Goal: Task Accomplishment & Management: Complete application form

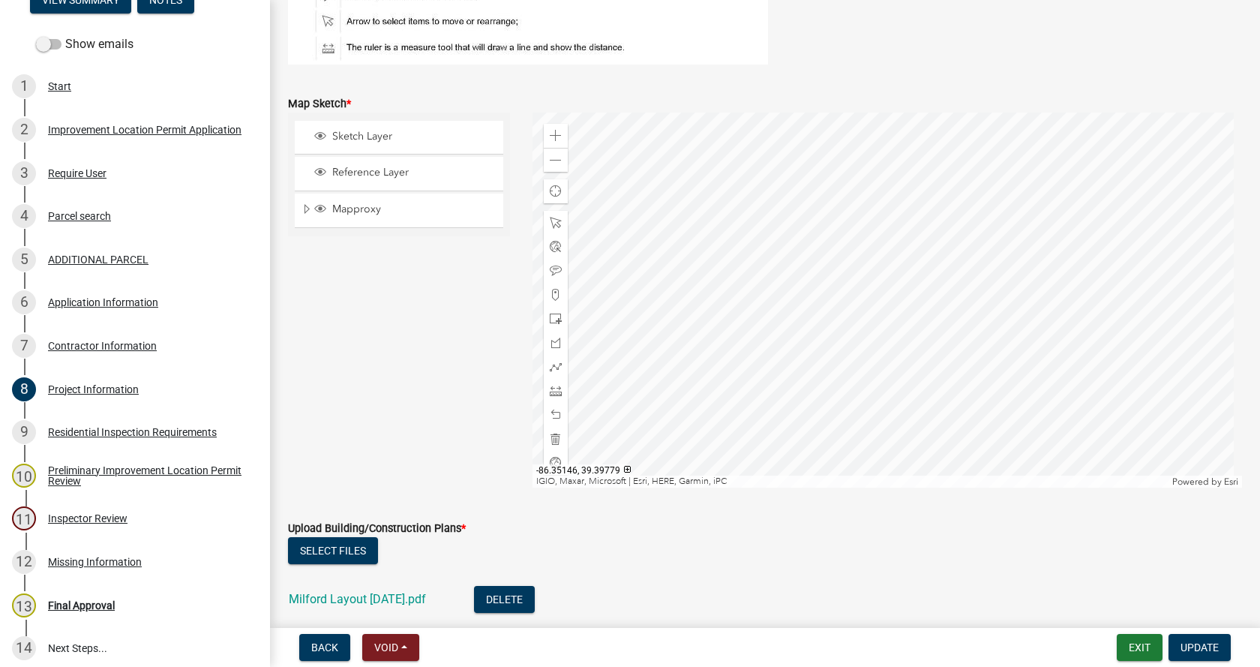
scroll to position [3374, 0]
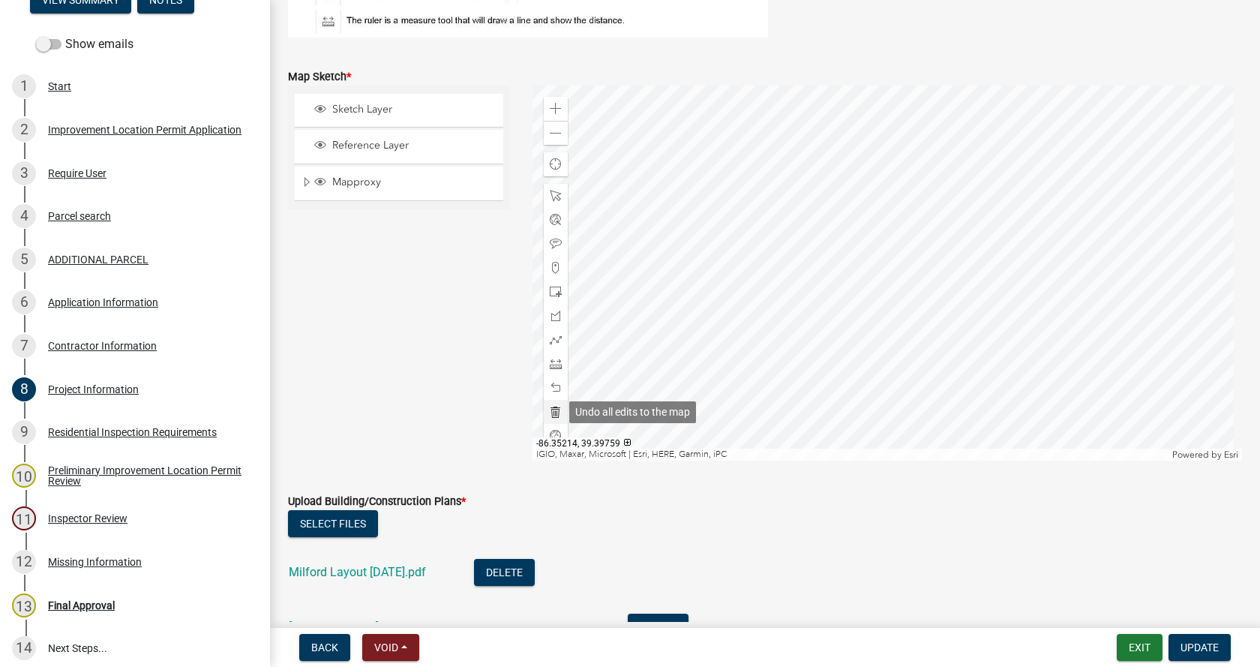
click at [553, 410] on span at bounding box center [556, 412] width 12 height 12
click at [550, 319] on span at bounding box center [556, 316] width 12 height 12
click at [730, 266] on div at bounding box center [887, 272] width 710 height 375
click at [734, 293] on div at bounding box center [887, 272] width 710 height 375
click at [758, 289] on div at bounding box center [887, 272] width 710 height 375
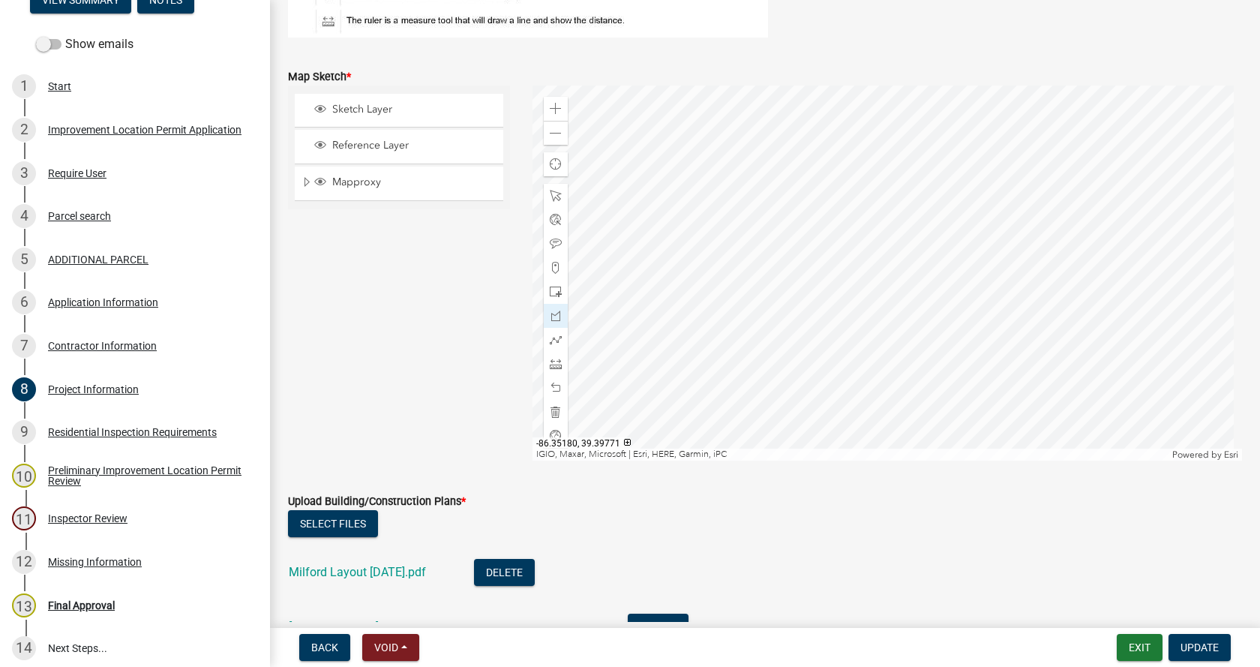
click at [755, 264] on div at bounding box center [887, 272] width 710 height 375
click at [733, 267] on div at bounding box center [887, 272] width 710 height 375
click at [734, 267] on div at bounding box center [887, 272] width 710 height 375
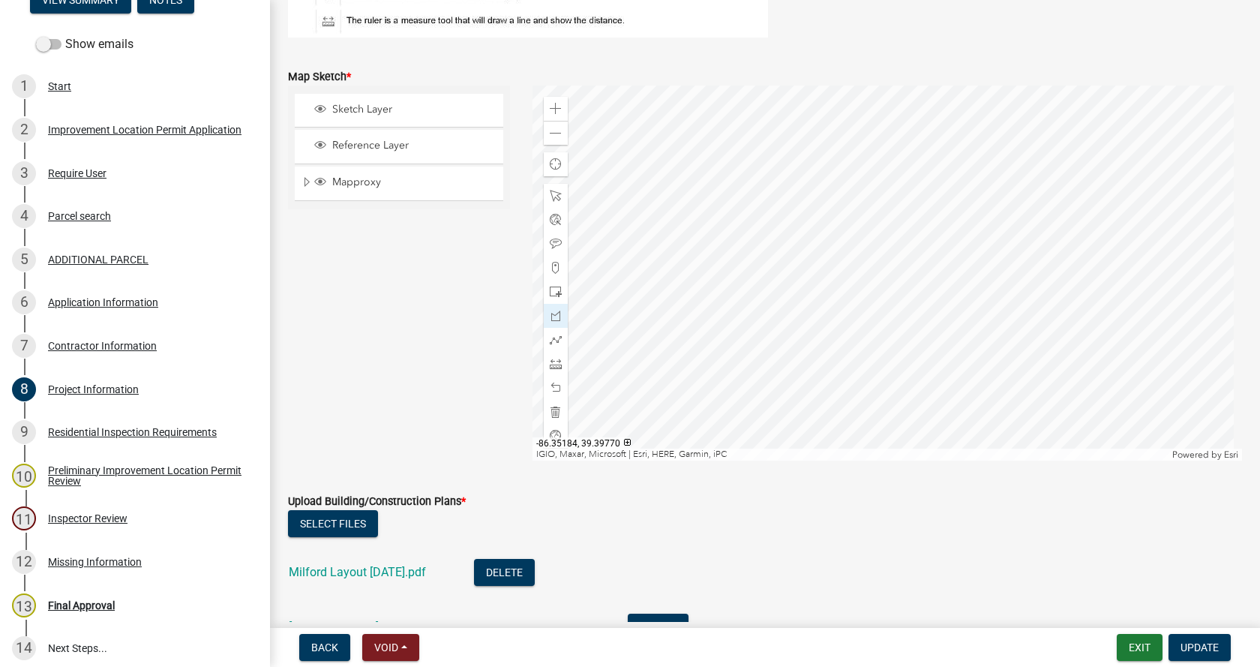
click at [734, 267] on div at bounding box center [887, 272] width 710 height 375
click at [733, 268] on div at bounding box center [887, 272] width 710 height 375
click at [555, 317] on span at bounding box center [556, 316] width 12 height 12
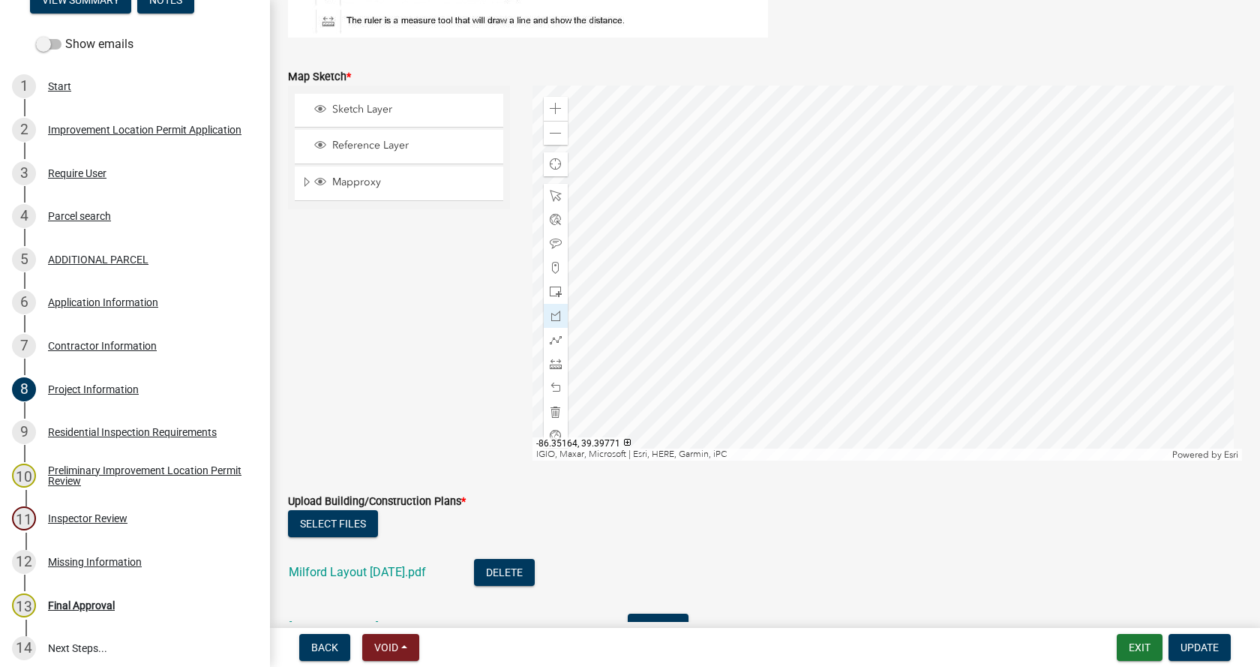
click at [847, 258] on div at bounding box center [887, 272] width 710 height 375
click at [850, 276] on div at bounding box center [887, 272] width 710 height 375
click at [817, 280] on div at bounding box center [887, 272] width 710 height 375
click at [816, 262] on div at bounding box center [887, 272] width 710 height 375
click at [847, 259] on div at bounding box center [887, 272] width 710 height 375
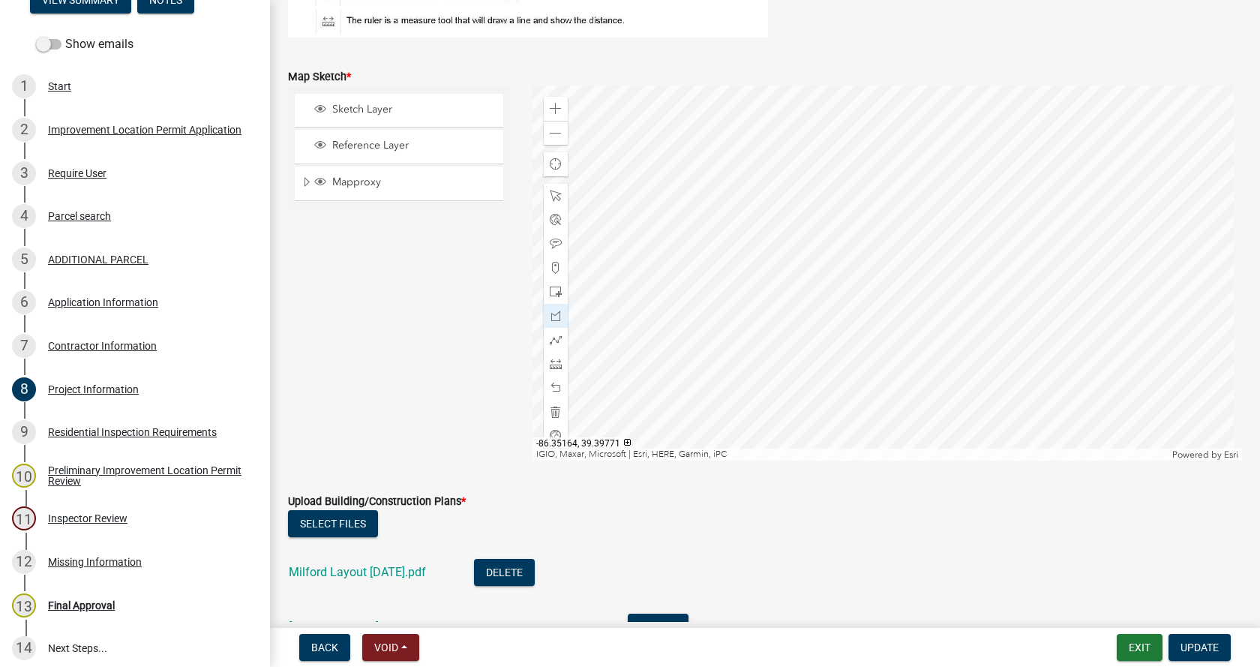
click at [847, 259] on div at bounding box center [887, 272] width 710 height 375
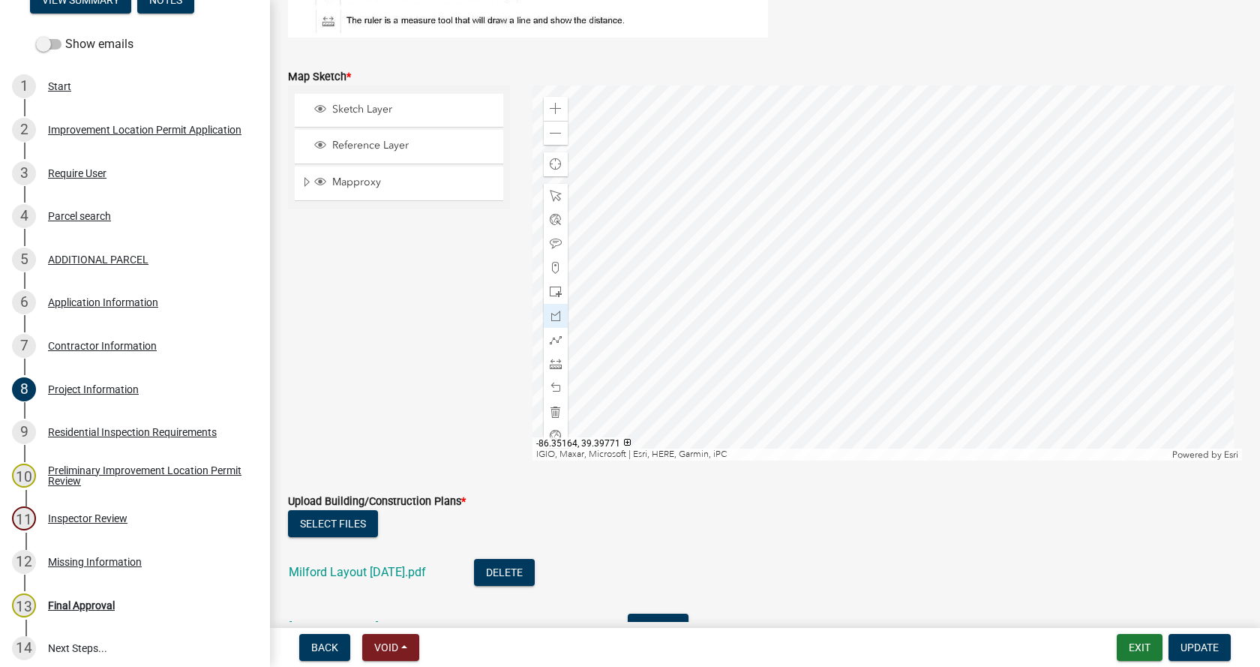
click at [847, 259] on div at bounding box center [887, 272] width 710 height 375
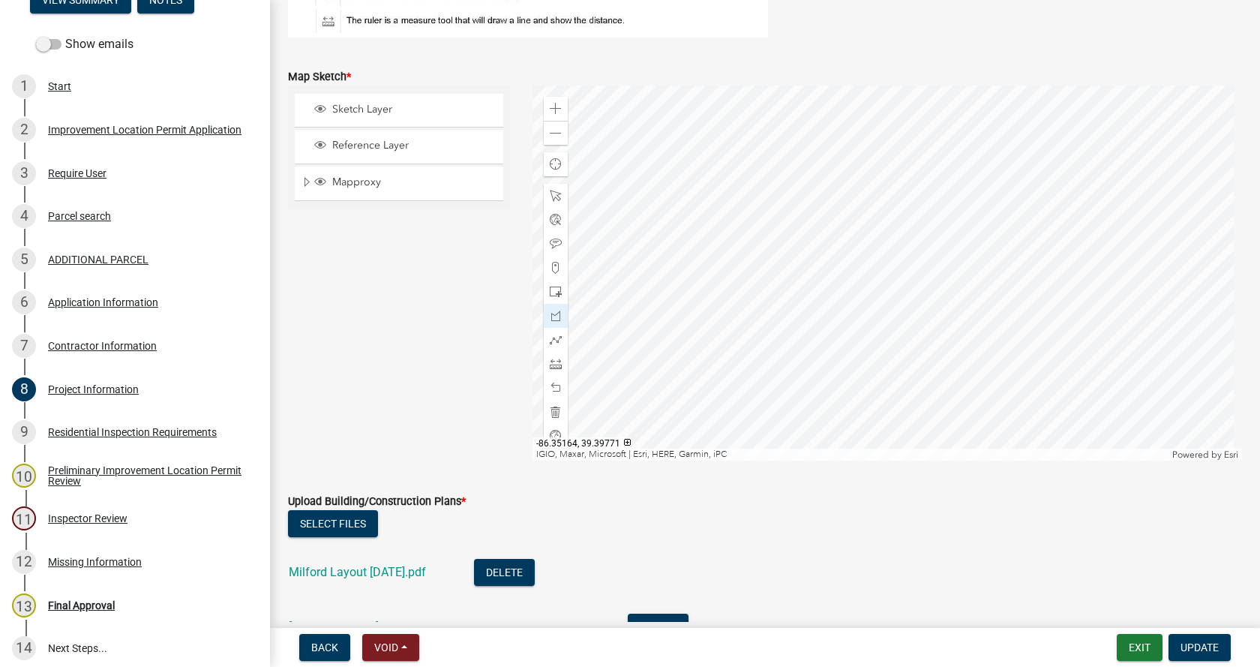
click at [847, 258] on div at bounding box center [887, 272] width 710 height 375
click at [736, 293] on div at bounding box center [887, 272] width 710 height 375
click at [733, 248] on div at bounding box center [887, 272] width 710 height 375
click at [727, 347] on div at bounding box center [887, 272] width 710 height 375
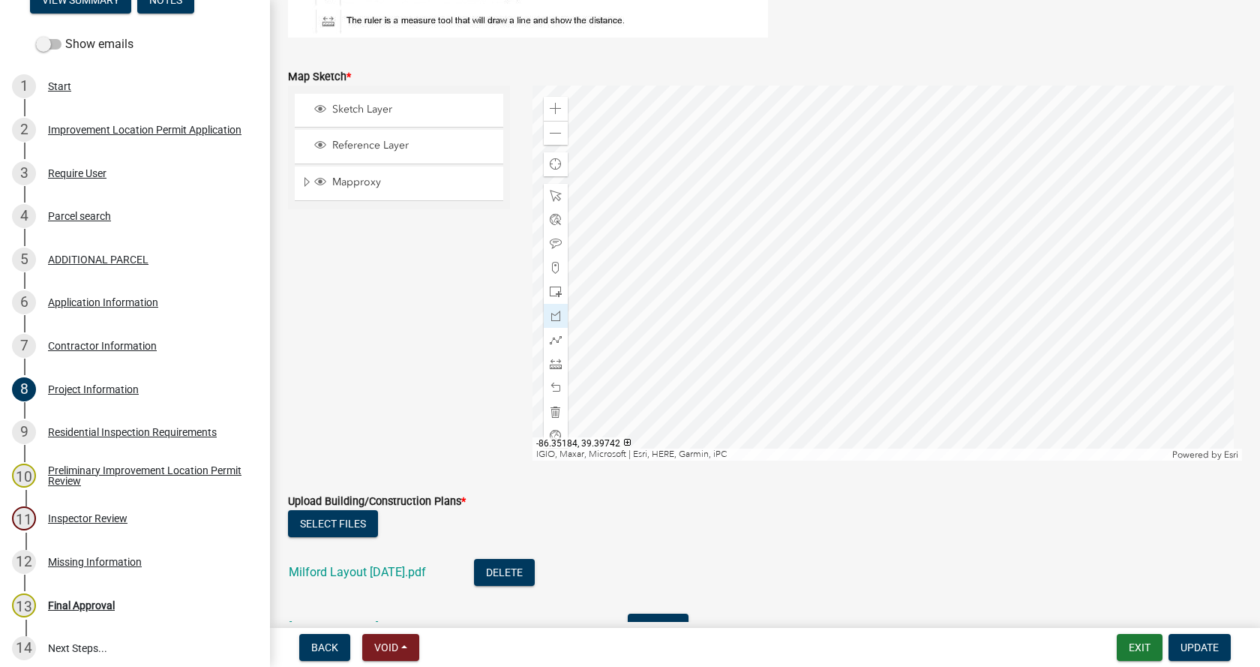
click at [727, 347] on div at bounding box center [887, 272] width 710 height 375
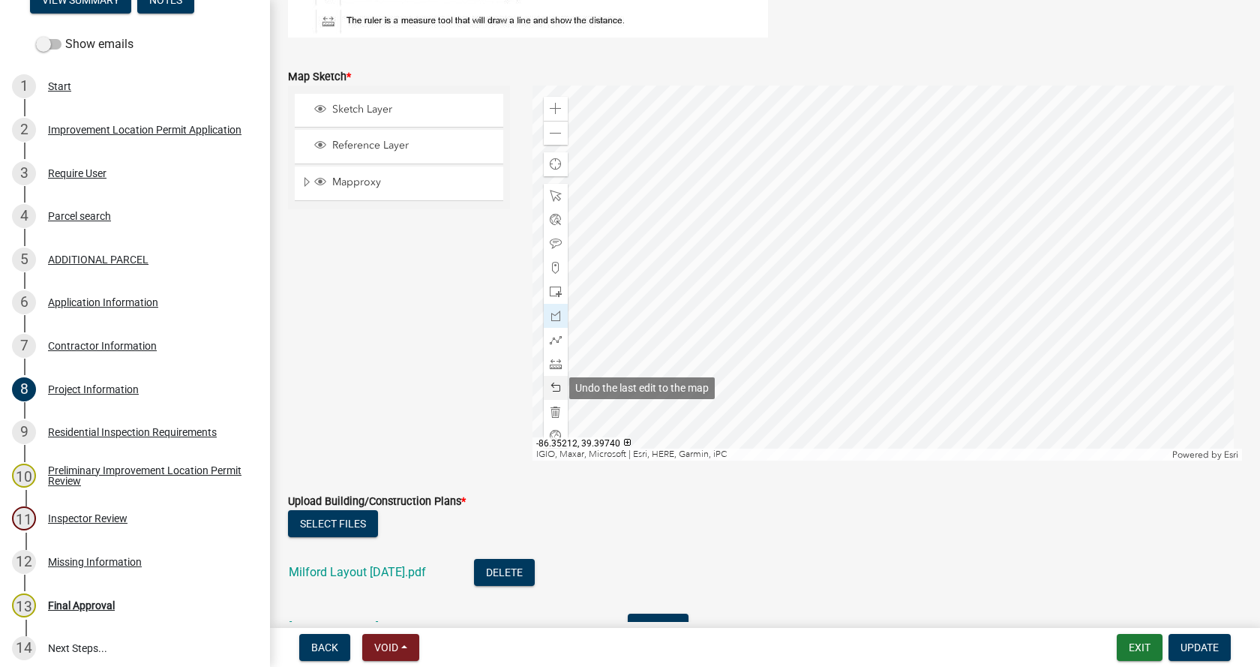
click at [556, 385] on span at bounding box center [556, 388] width 12 height 12
click at [550, 385] on span at bounding box center [556, 388] width 12 height 12
click at [550, 386] on span at bounding box center [556, 388] width 12 height 12
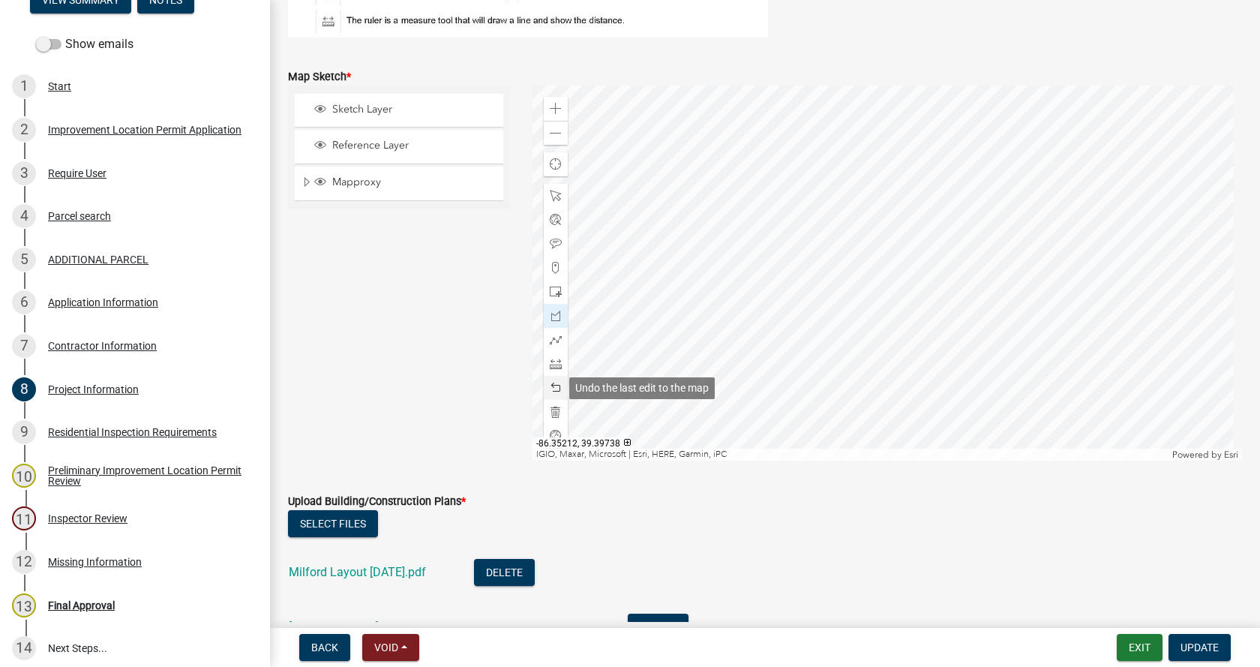
click at [550, 386] on span at bounding box center [556, 388] width 12 height 12
click at [550, 382] on span at bounding box center [556, 388] width 12 height 12
click at [727, 298] on div at bounding box center [887, 272] width 710 height 375
click at [724, 298] on div at bounding box center [887, 272] width 710 height 375
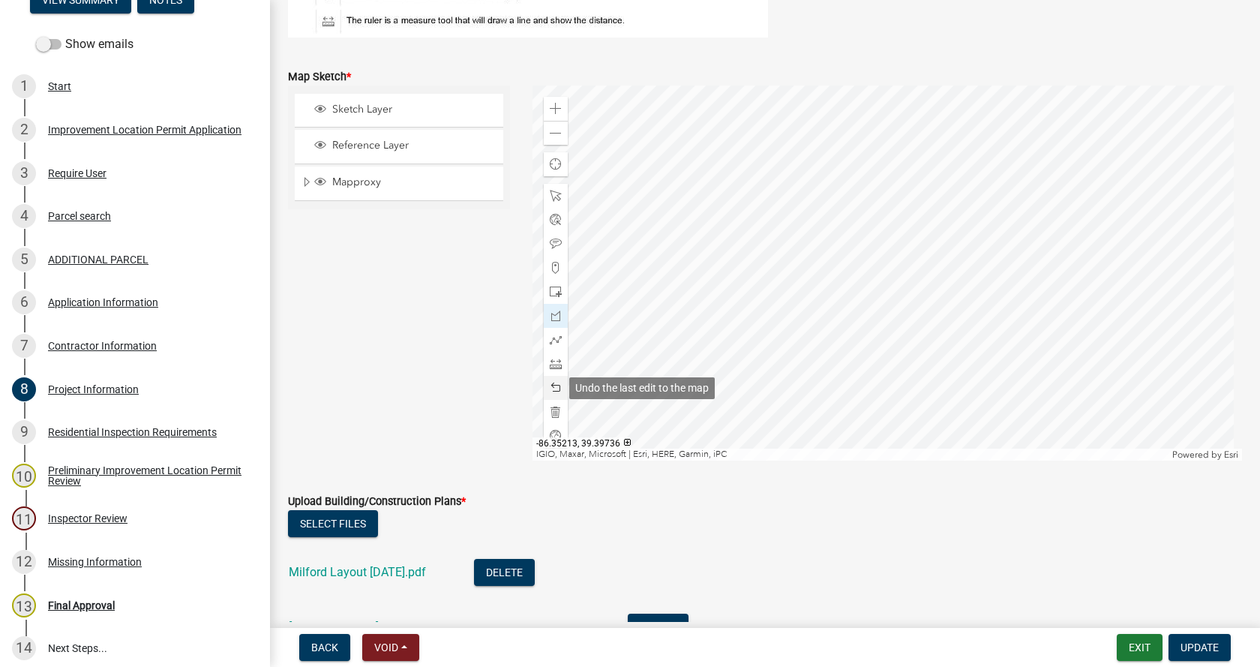
click at [550, 388] on span at bounding box center [556, 388] width 12 height 12
click at [556, 364] on span at bounding box center [556, 364] width 12 height 12
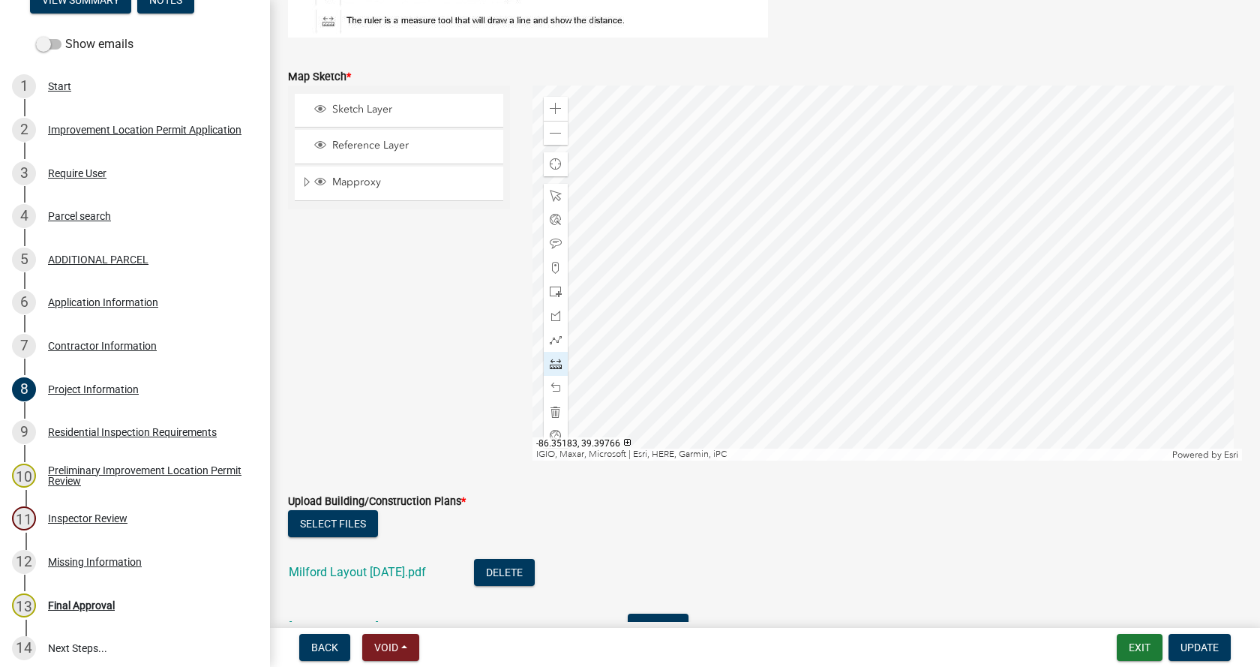
click at [729, 169] on div at bounding box center [887, 272] width 710 height 375
click at [727, 348] on div at bounding box center [887, 272] width 710 height 375
click at [799, 358] on div at bounding box center [887, 272] width 710 height 375
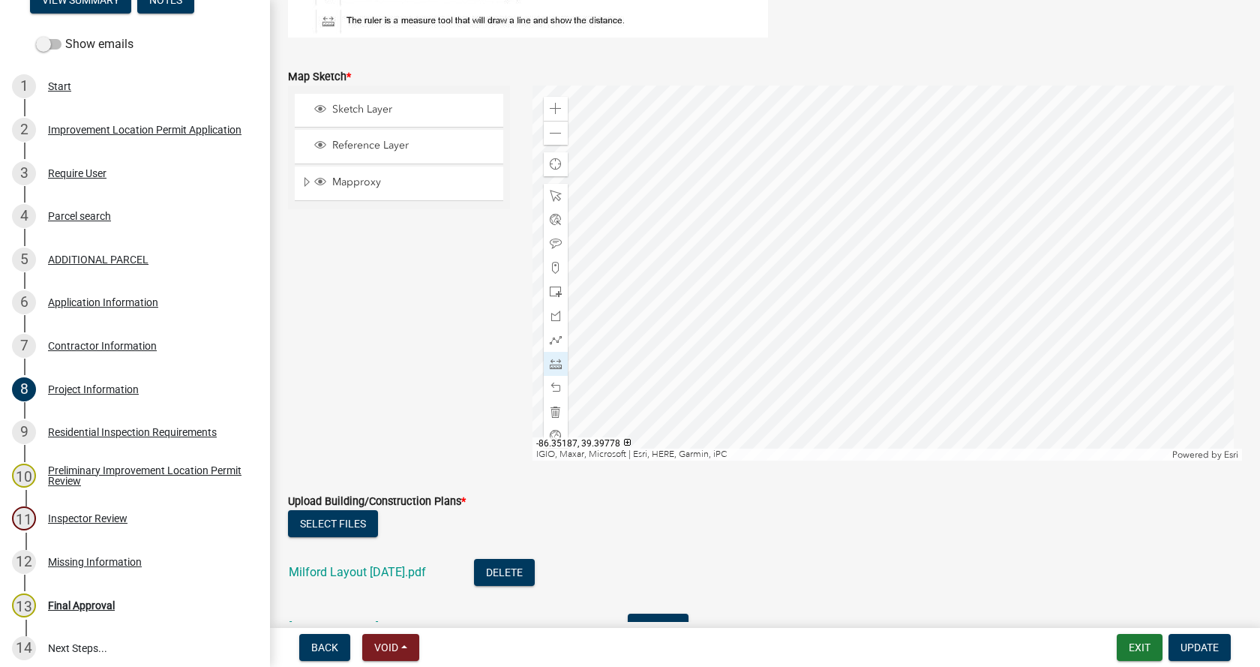
click at [700, 223] on div at bounding box center [887, 272] width 710 height 375
click at [682, 223] on div at bounding box center [887, 272] width 710 height 375
click at [814, 169] on div at bounding box center [887, 272] width 710 height 375
click at [870, 160] on div at bounding box center [887, 272] width 710 height 375
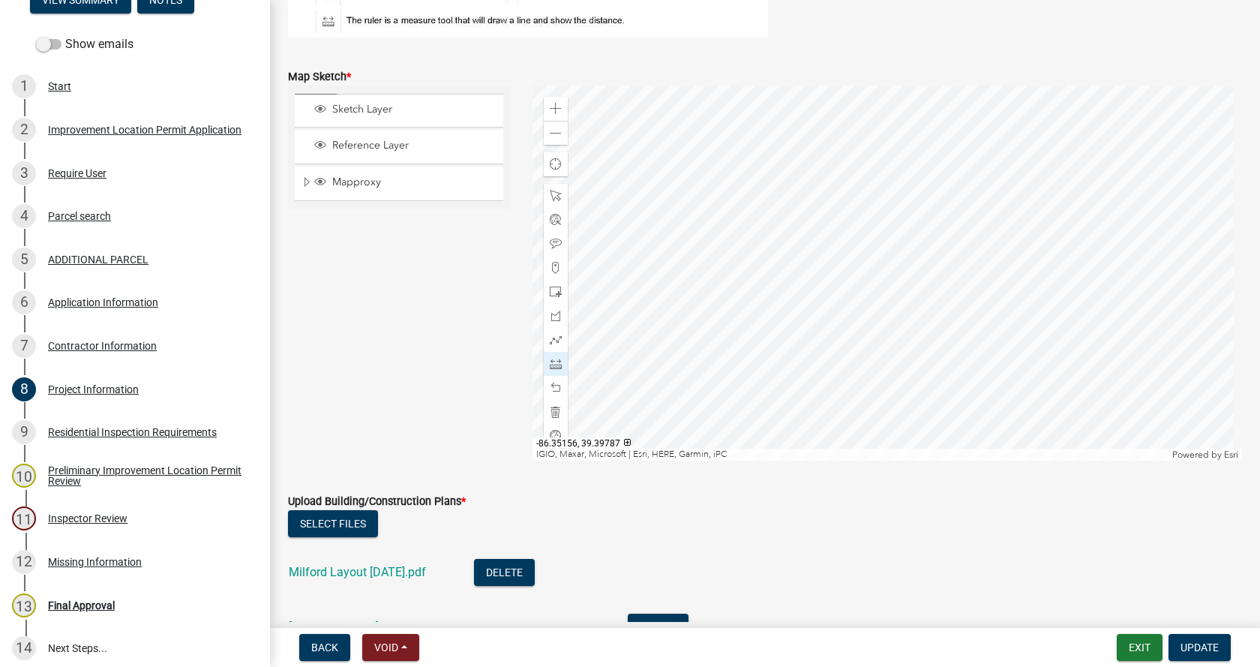
click at [870, 160] on div at bounding box center [887, 272] width 710 height 375
click at [826, 228] on div at bounding box center [887, 272] width 710 height 375
click at [803, 331] on div at bounding box center [887, 272] width 710 height 375
click at [1198, 646] on span "Update" at bounding box center [1199, 647] width 38 height 12
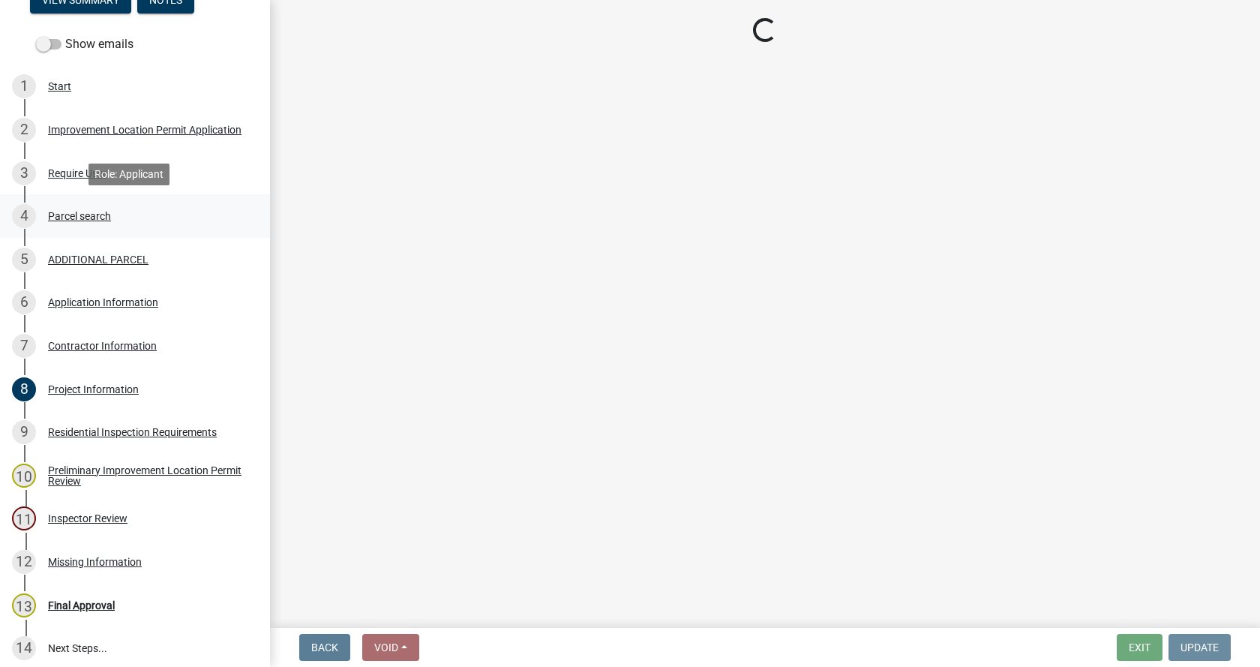
scroll to position [0, 0]
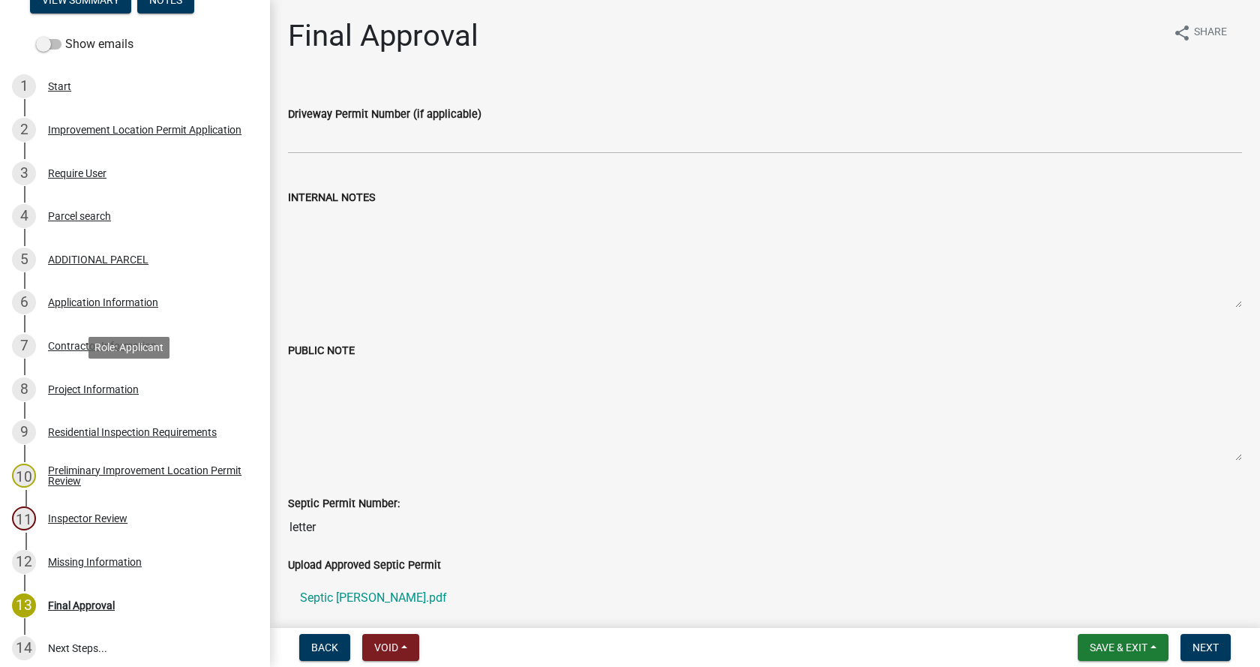
click at [51, 386] on div "Project Information" at bounding box center [93, 389] width 91 height 10
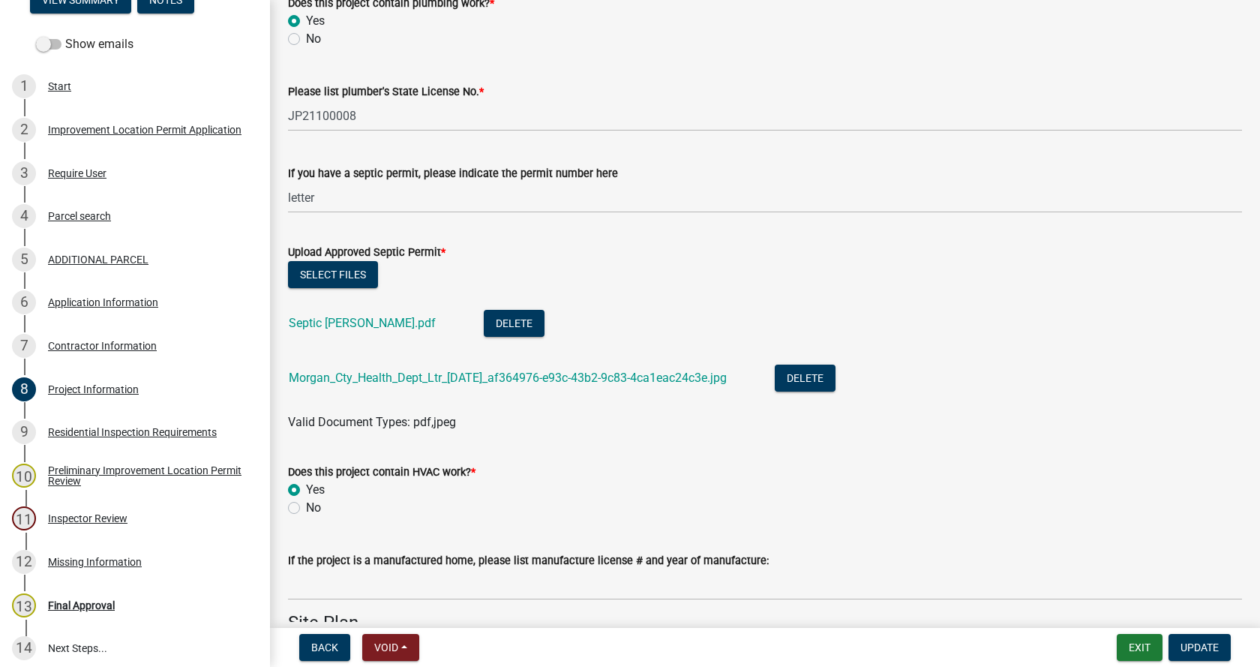
scroll to position [2550, 0]
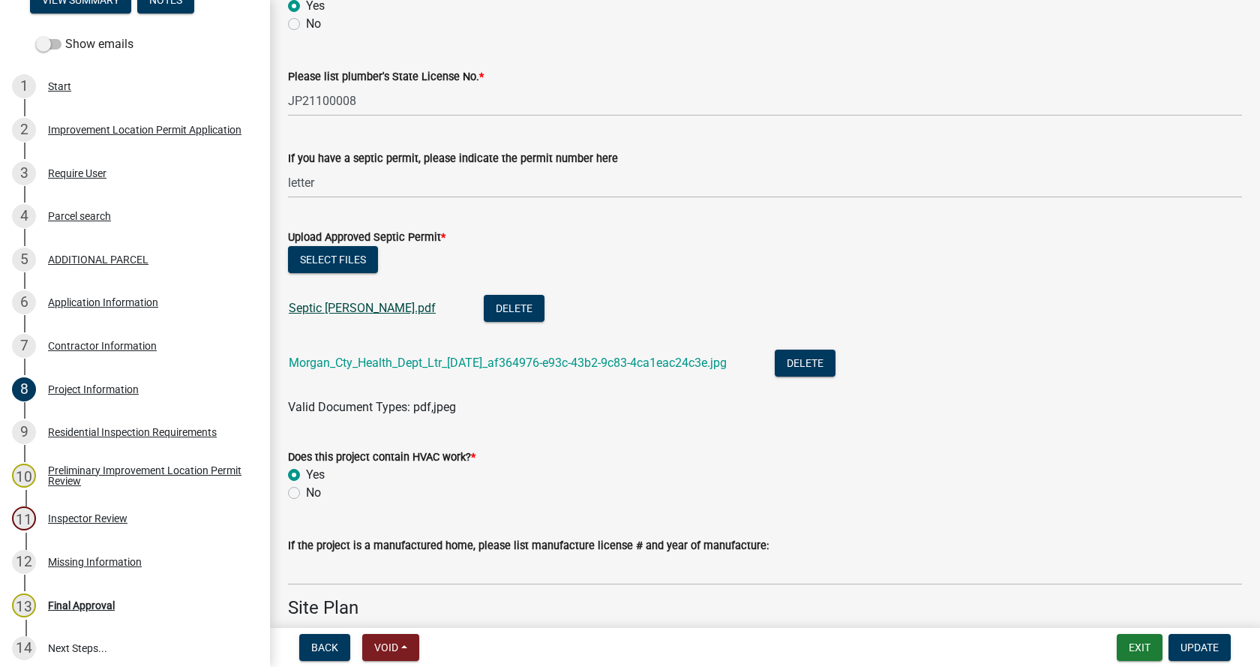
click at [322, 307] on link "Septic [PERSON_NAME].pdf" at bounding box center [362, 308] width 147 height 14
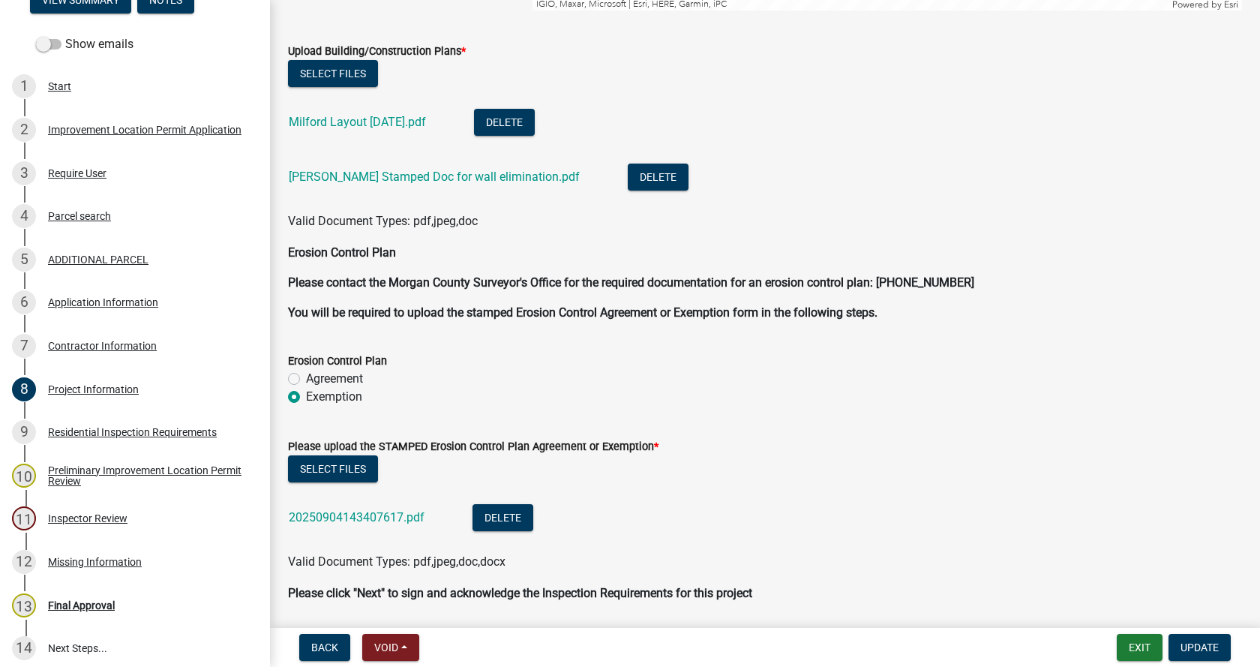
scroll to position [3875, 0]
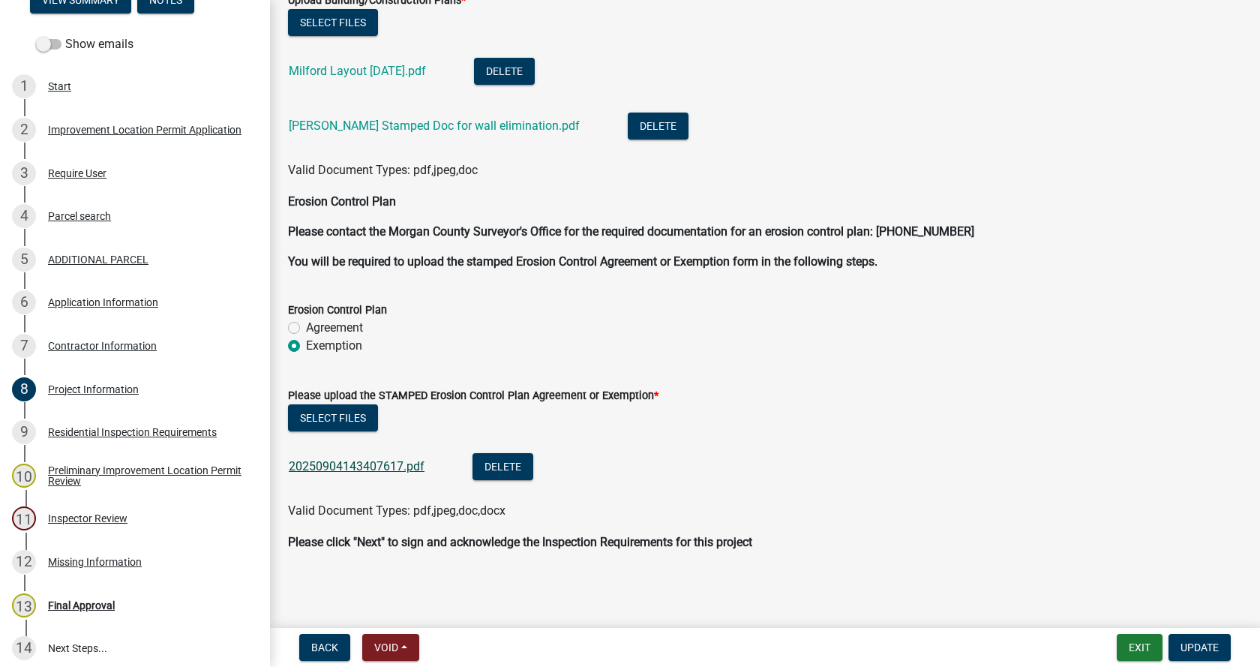
click at [343, 462] on link "20250904143407617.pdf" at bounding box center [357, 466] width 136 height 14
click at [1200, 642] on span "Update" at bounding box center [1199, 647] width 38 height 12
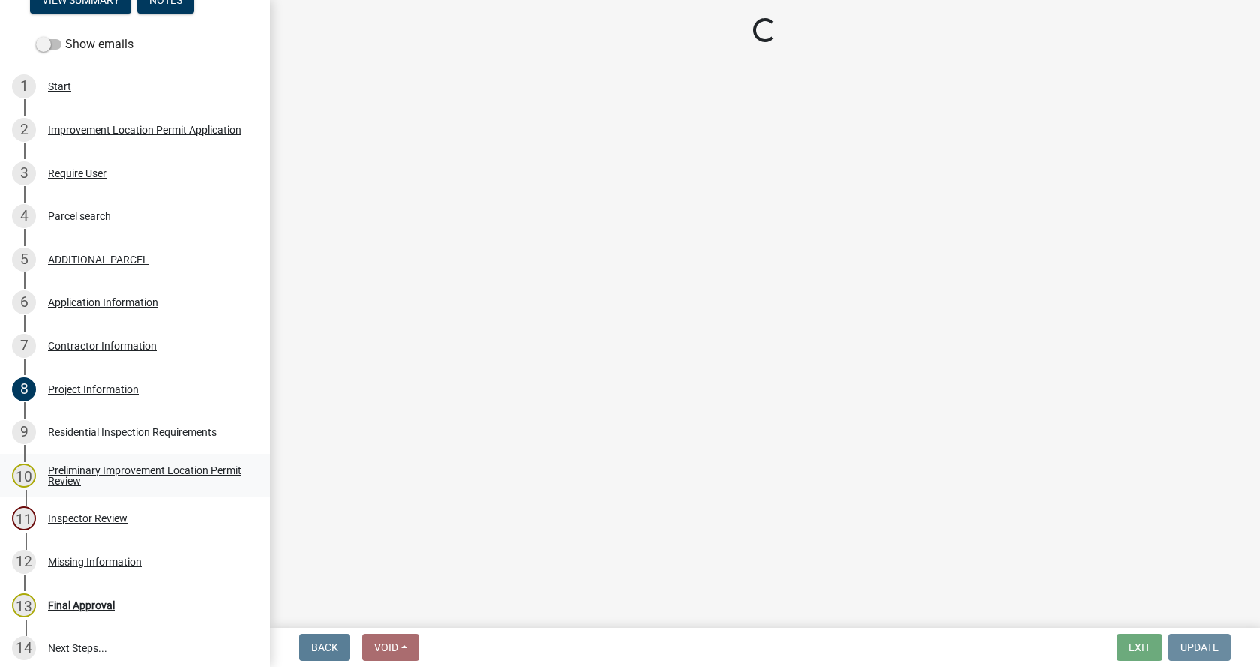
scroll to position [0, 0]
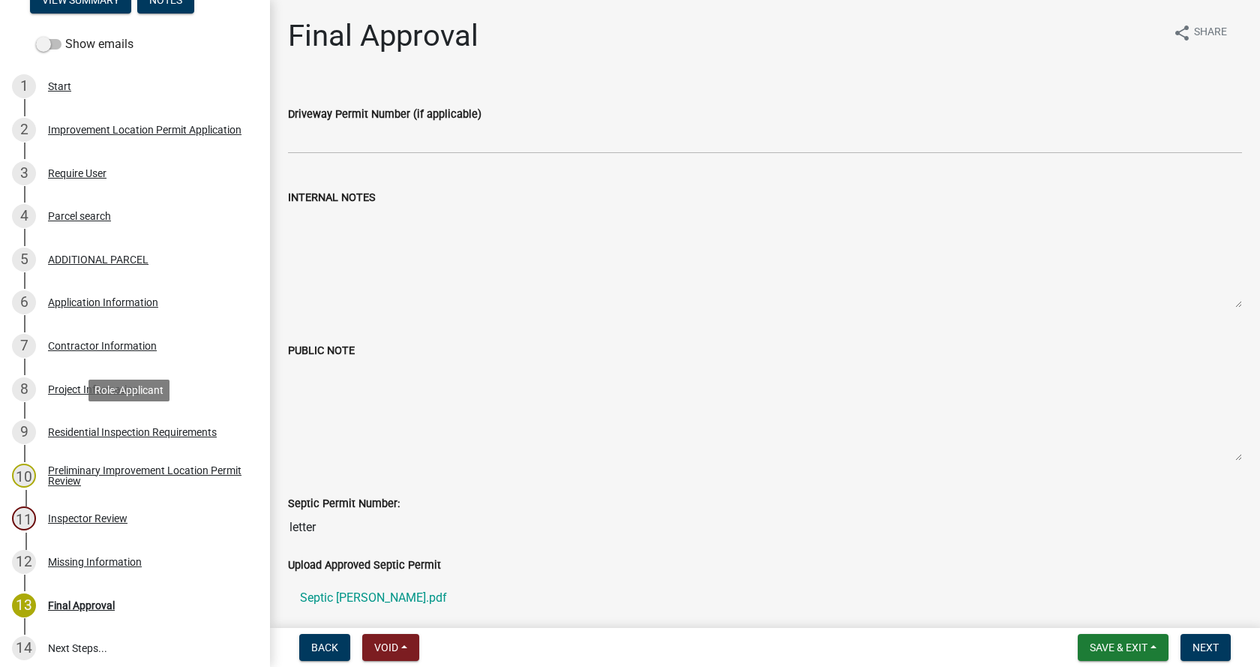
click at [55, 427] on div "Residential Inspection Requirements" at bounding box center [132, 432] width 169 height 10
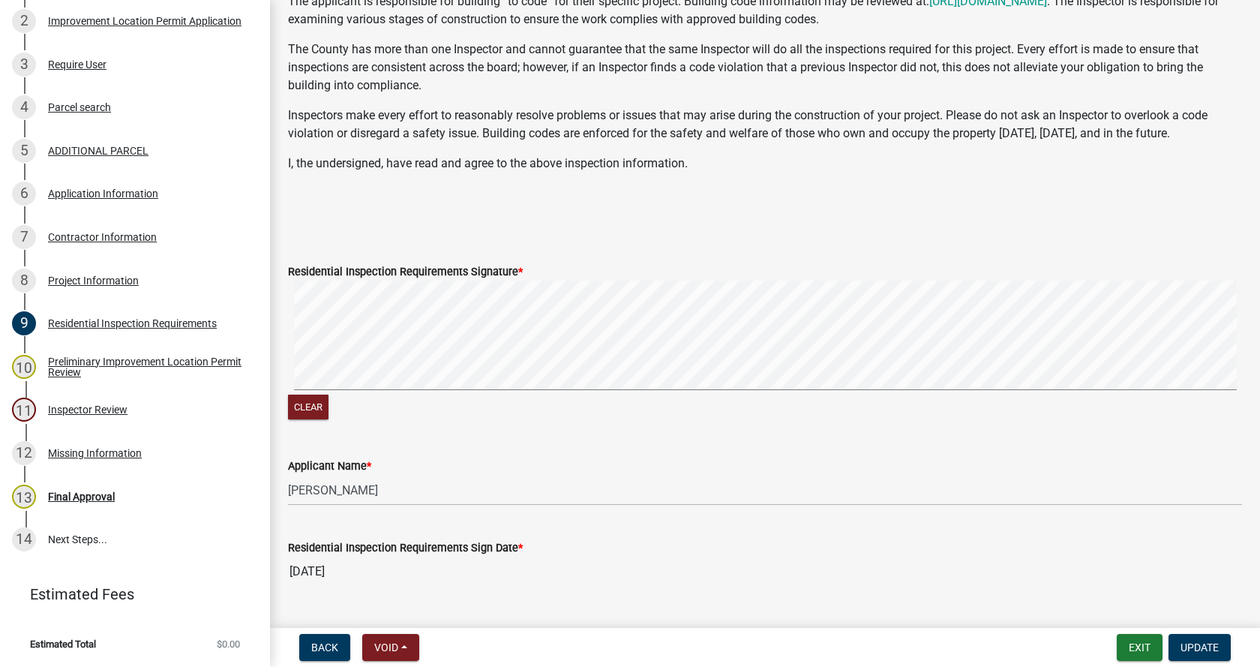
scroll to position [300, 0]
click at [59, 362] on div "Preliminary Improvement Location Permit Review" at bounding box center [147, 366] width 198 height 21
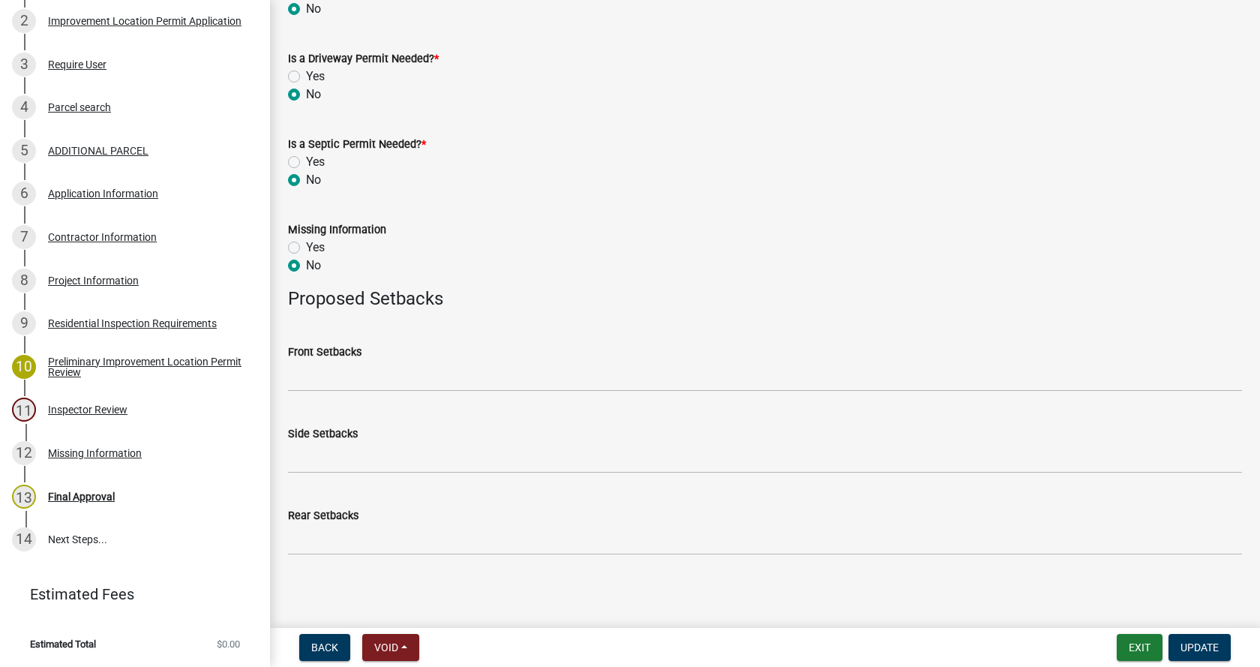
scroll to position [769, 0]
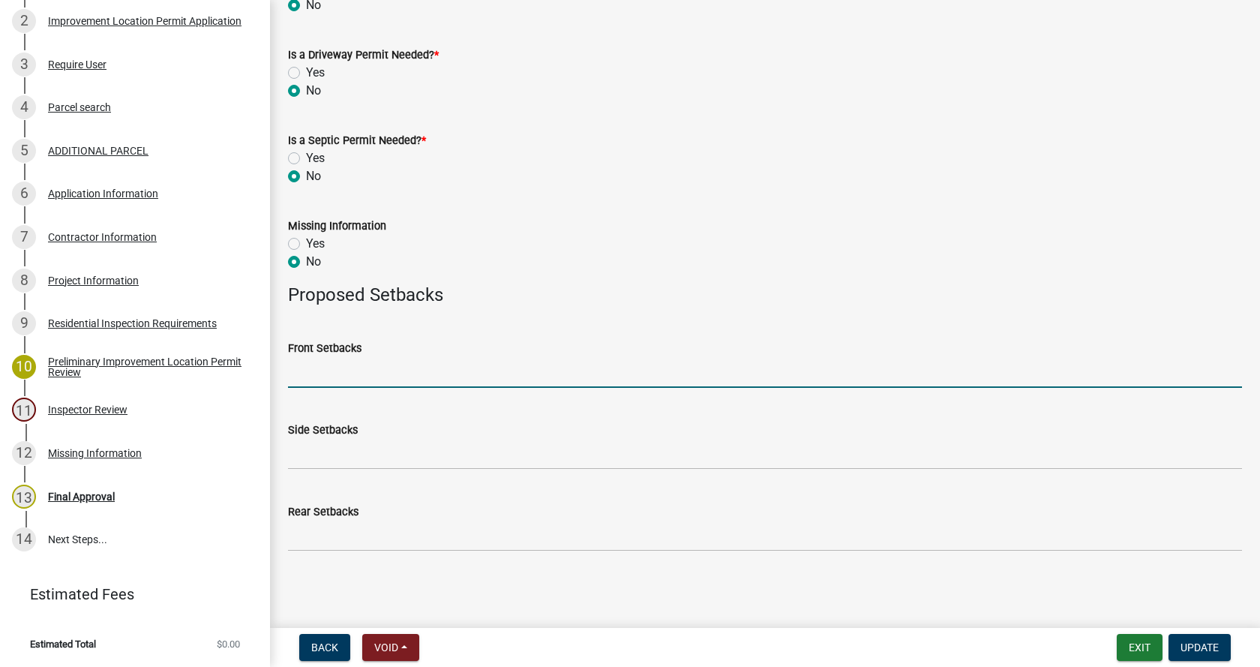
click at [325, 370] on input "Front Setbacks" at bounding box center [765, 372] width 954 height 31
type input "n/a"
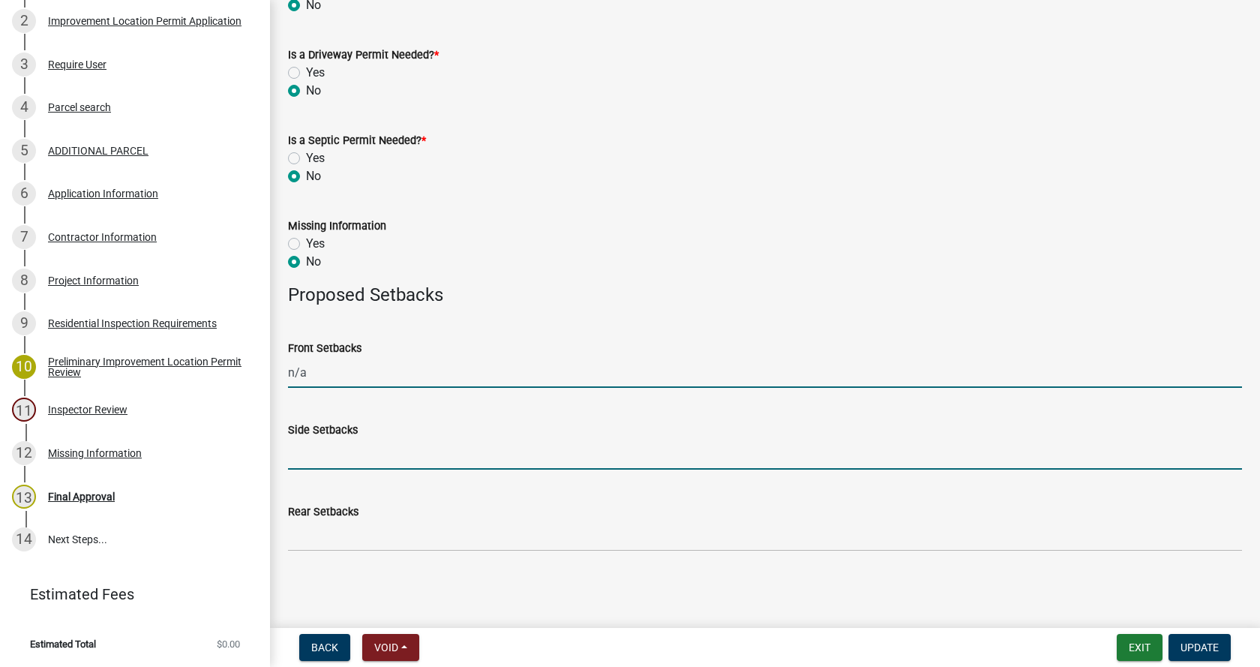
click at [332, 454] on input "Side Setbacks" at bounding box center [765, 454] width 954 height 31
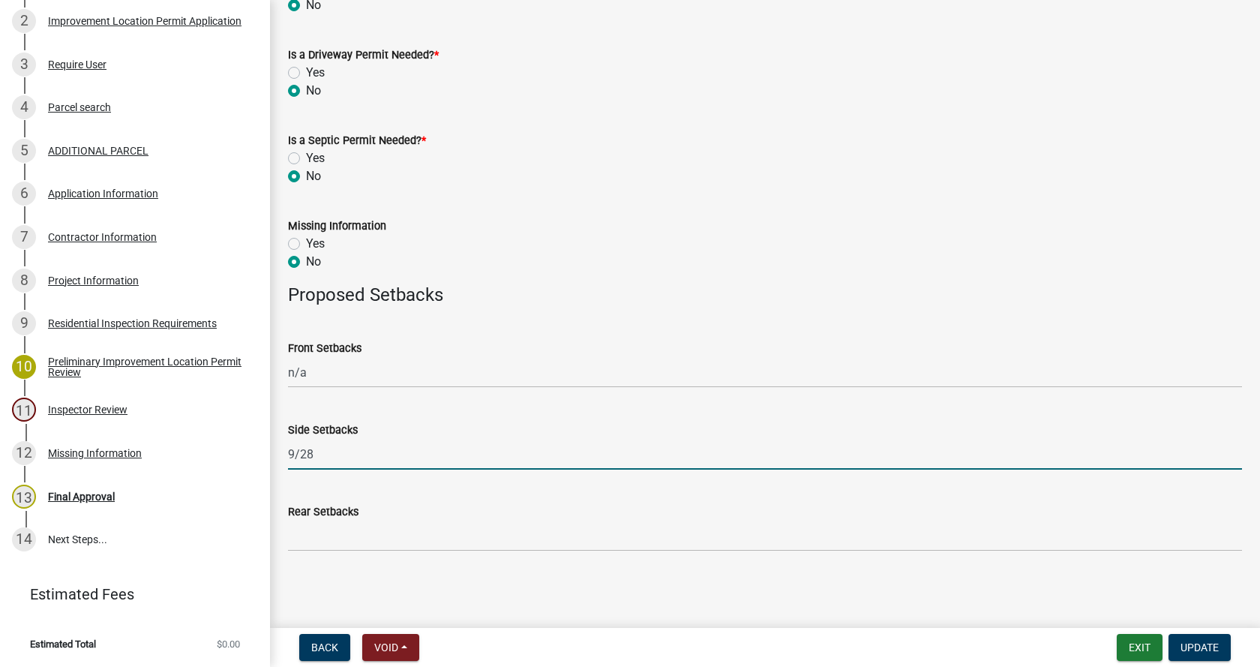
type input "9/28"
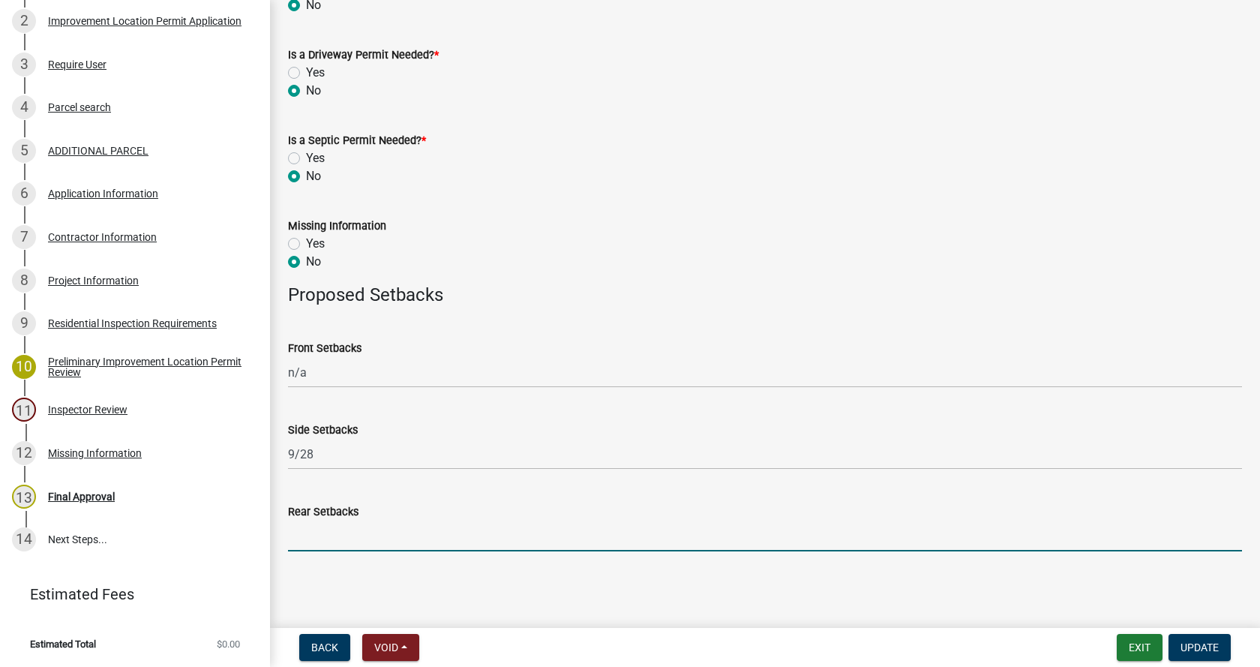
click at [319, 540] on input "Rear Setbacks" at bounding box center [765, 535] width 954 height 31
type input "90"
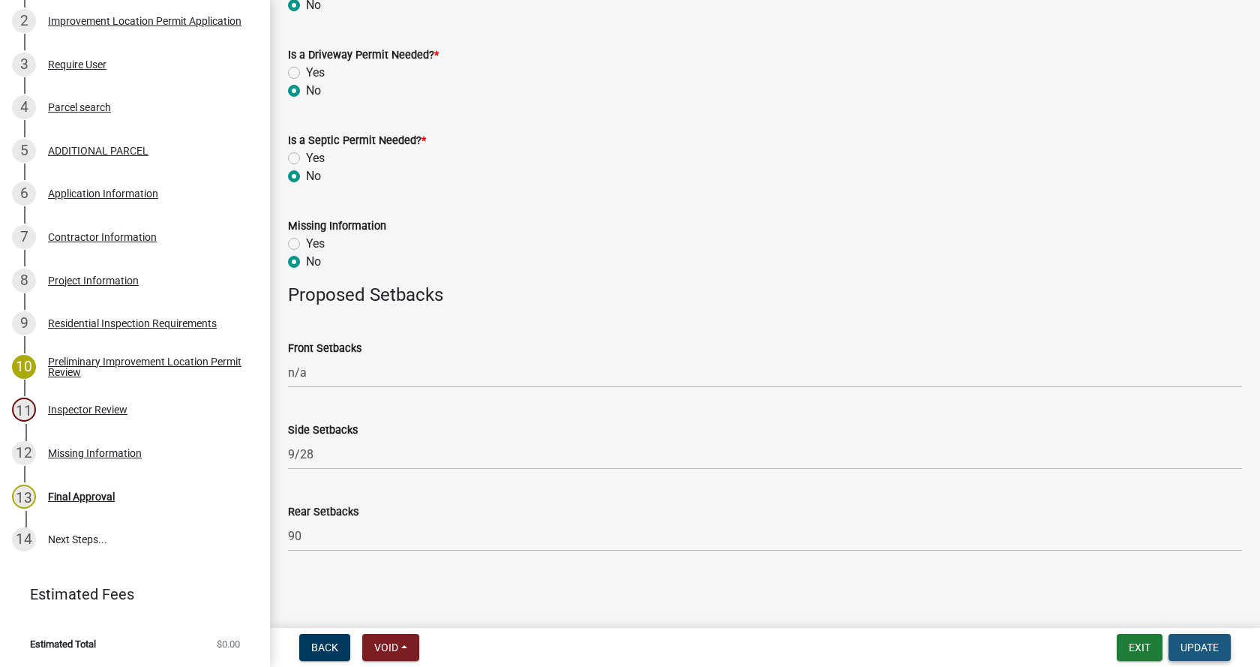
click at [1202, 641] on span "Update" at bounding box center [1199, 647] width 38 height 12
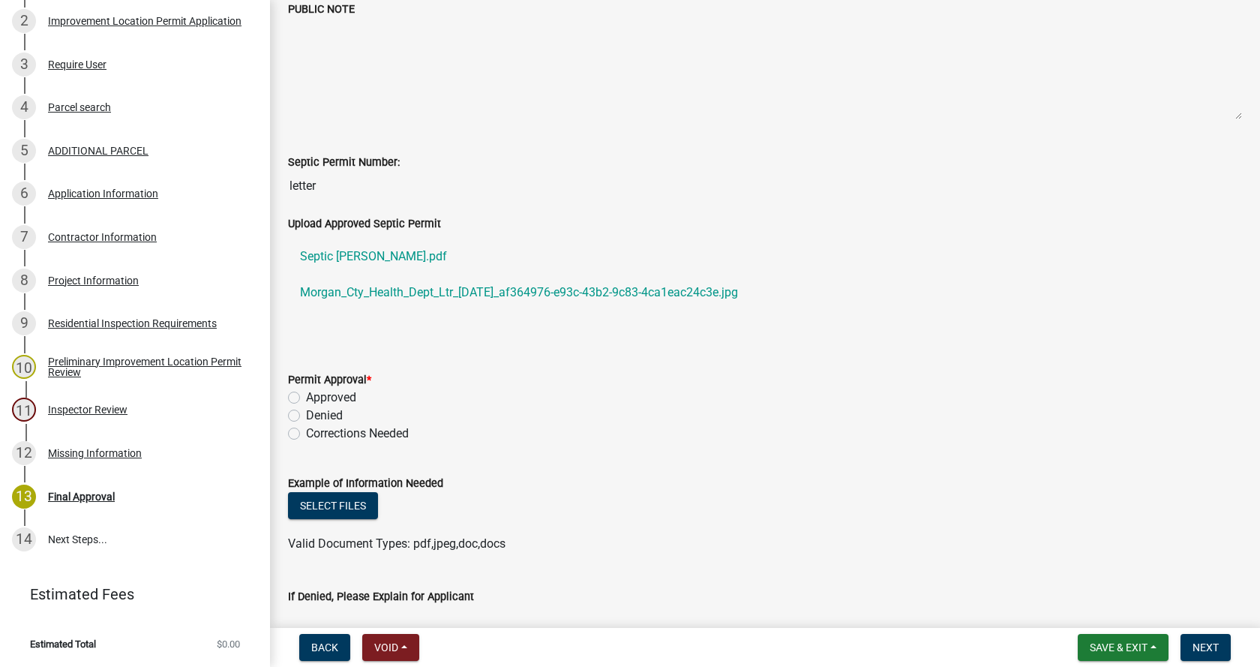
scroll to position [375, 0]
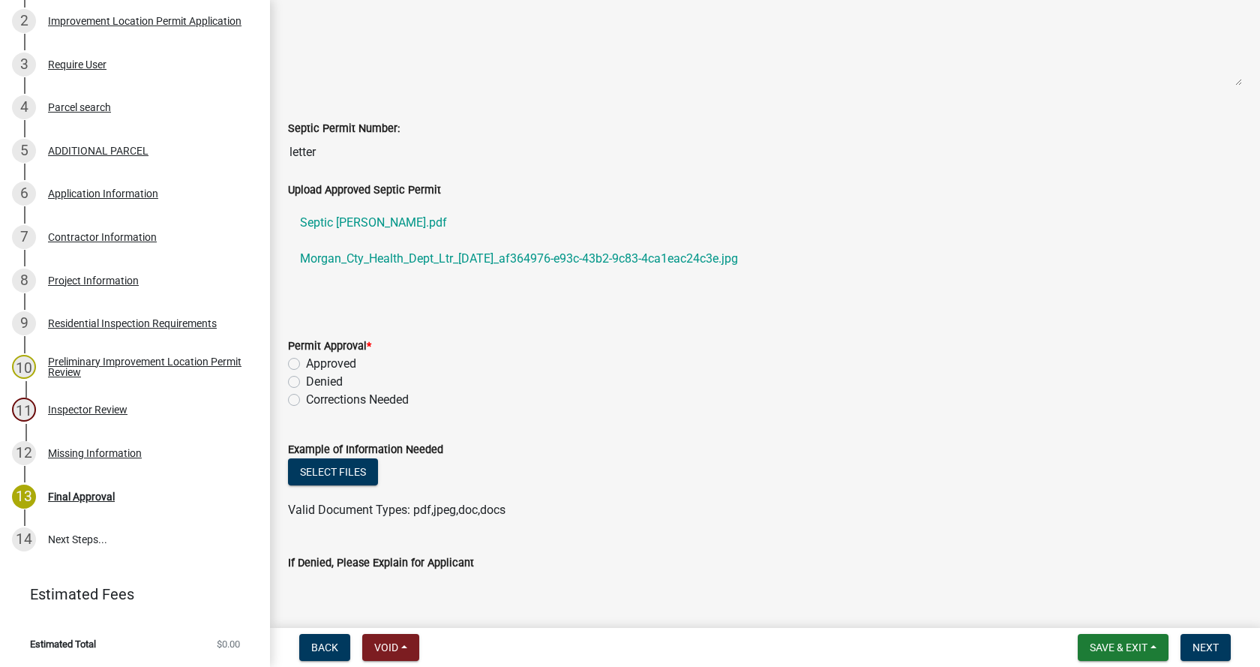
click at [306, 363] on label "Approved" at bounding box center [331, 364] width 50 height 18
click at [306, 363] on input "Approved" at bounding box center [311, 360] width 10 height 10
radio input "true"
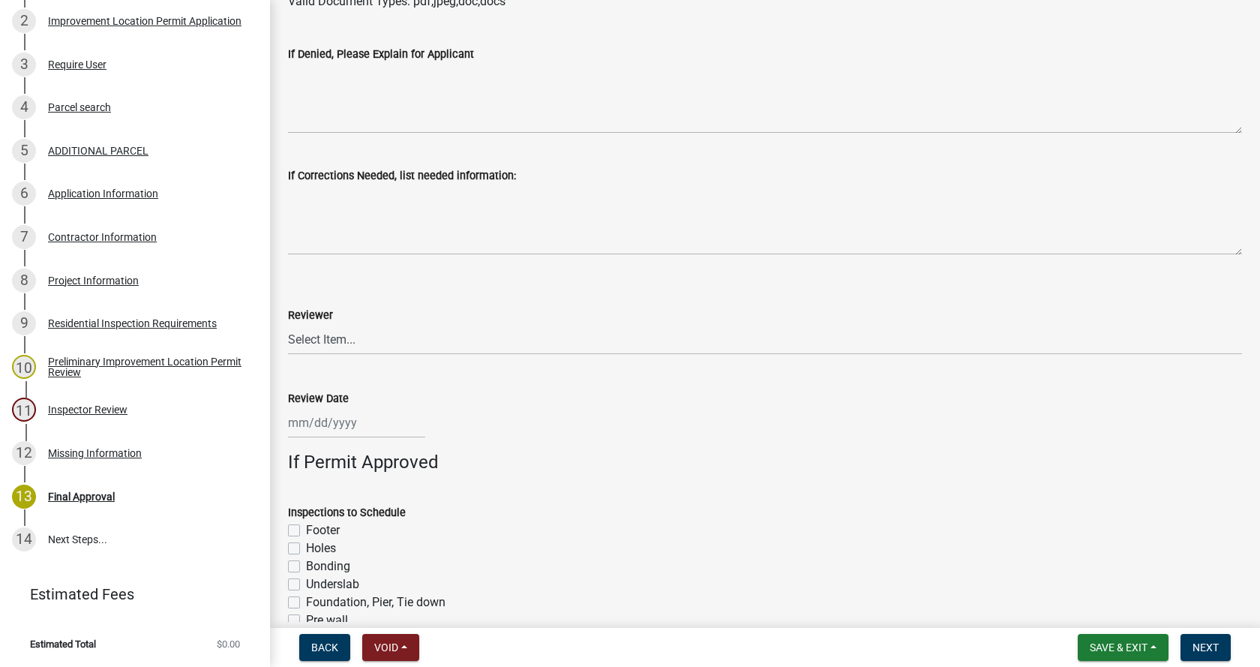
scroll to position [900, 0]
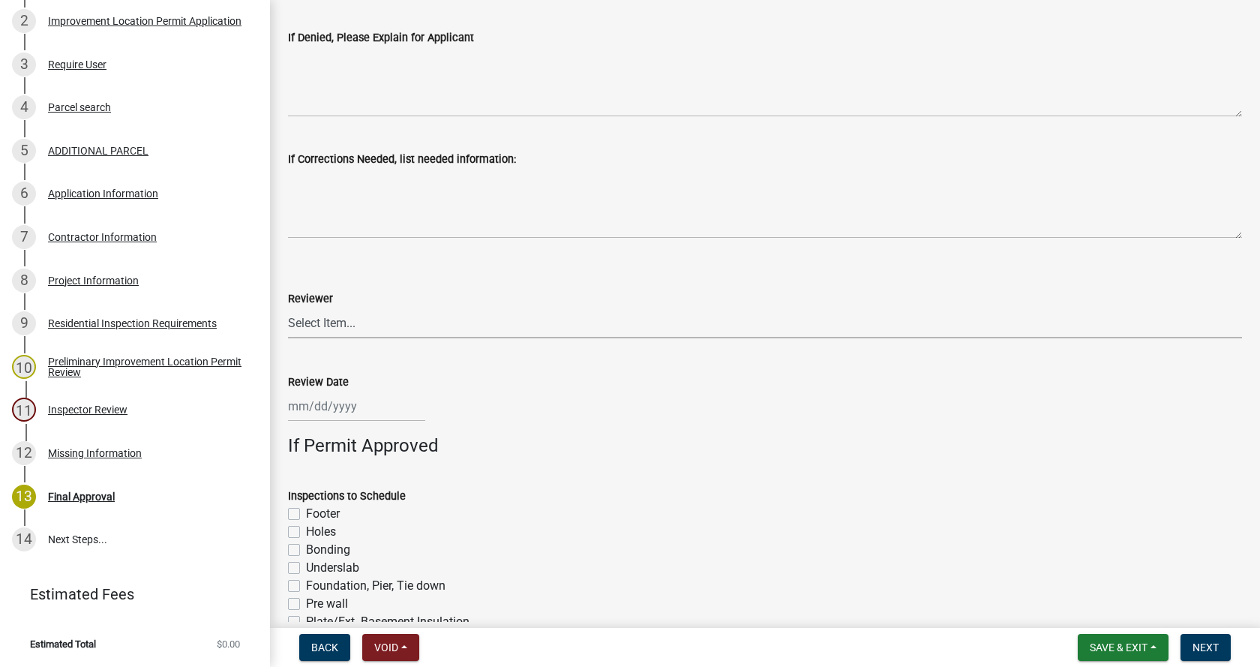
click at [337, 319] on select "Select Item... [PERSON_NAME] [PERSON_NAME] [PERSON_NAME]" at bounding box center [765, 322] width 954 height 31
click at [288, 307] on select "Select Item... [PERSON_NAME] [PERSON_NAME] [PERSON_NAME]" at bounding box center [765, 322] width 954 height 31
select select "4bf9213e-c266-4258-8e9b-d5f6a07002fa"
select select "9"
select select "2025"
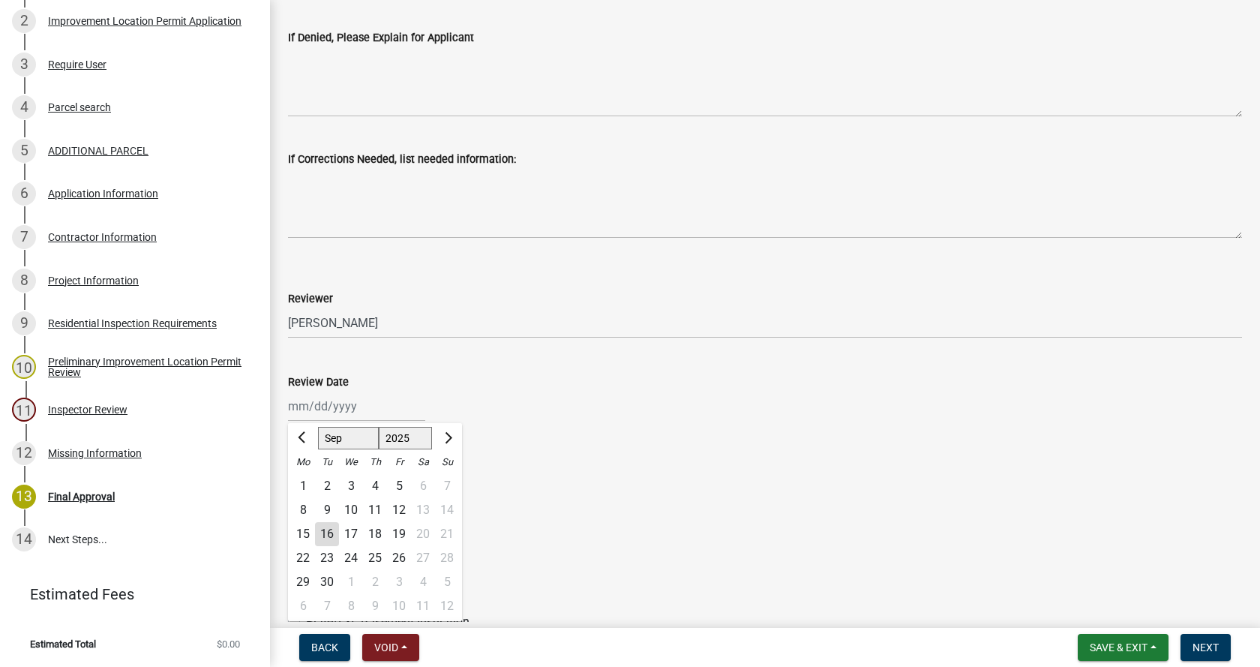
click at [312, 409] on div "[PERSON_NAME] Feb Mar Apr [PERSON_NAME][DATE] Oct Nov [DATE] 1526 1527 1528 152…" at bounding box center [356, 406] width 137 height 31
click at [327, 535] on div "16" at bounding box center [327, 534] width 24 height 24
type input "[DATE]"
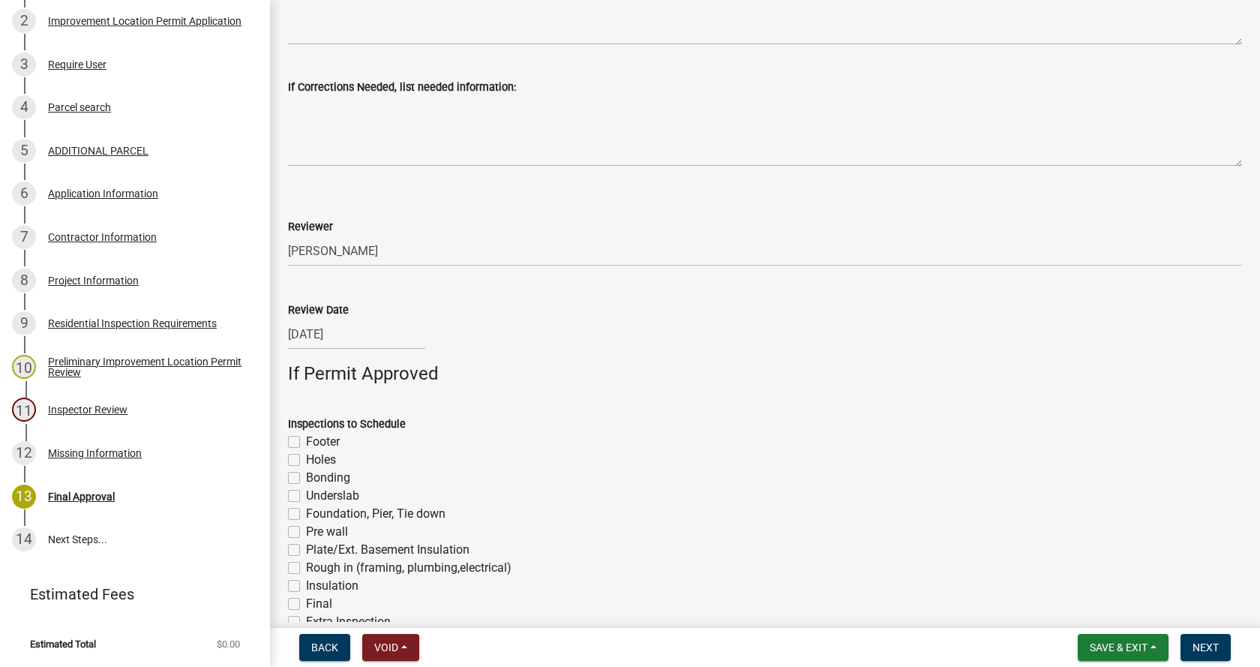
scroll to position [1079, 0]
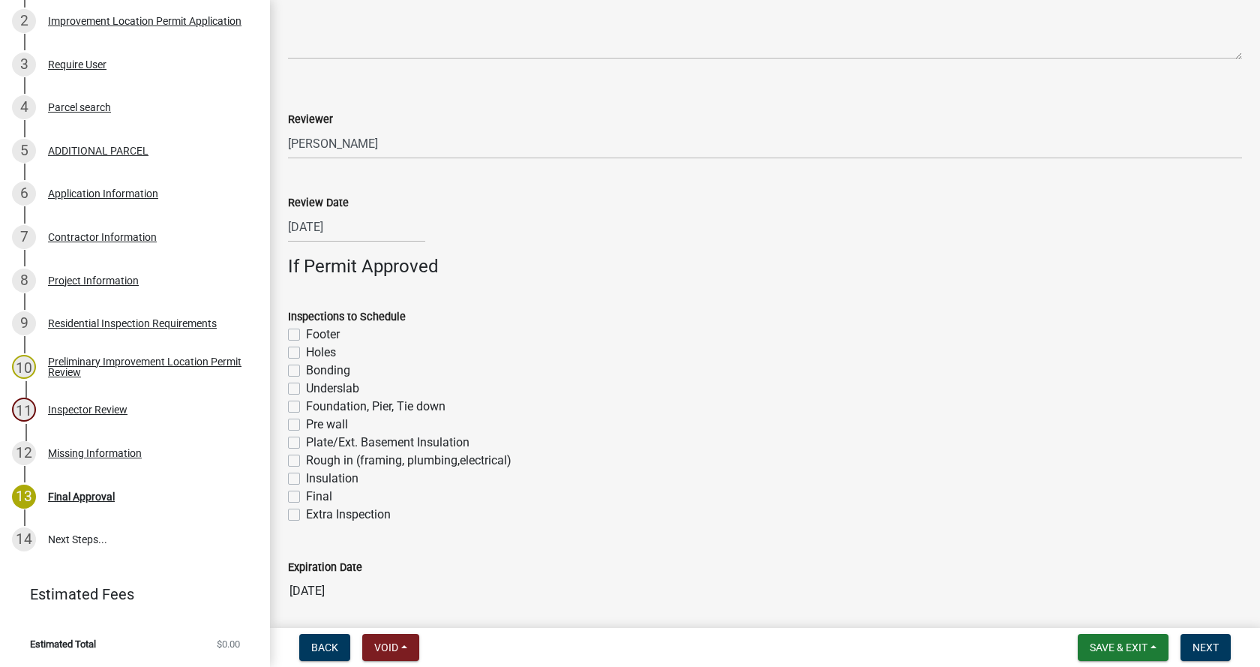
click at [306, 335] on label "Footer" at bounding box center [323, 334] width 34 height 18
click at [306, 335] on input "Footer" at bounding box center [311, 330] width 10 height 10
checkbox input "true"
checkbox input "false"
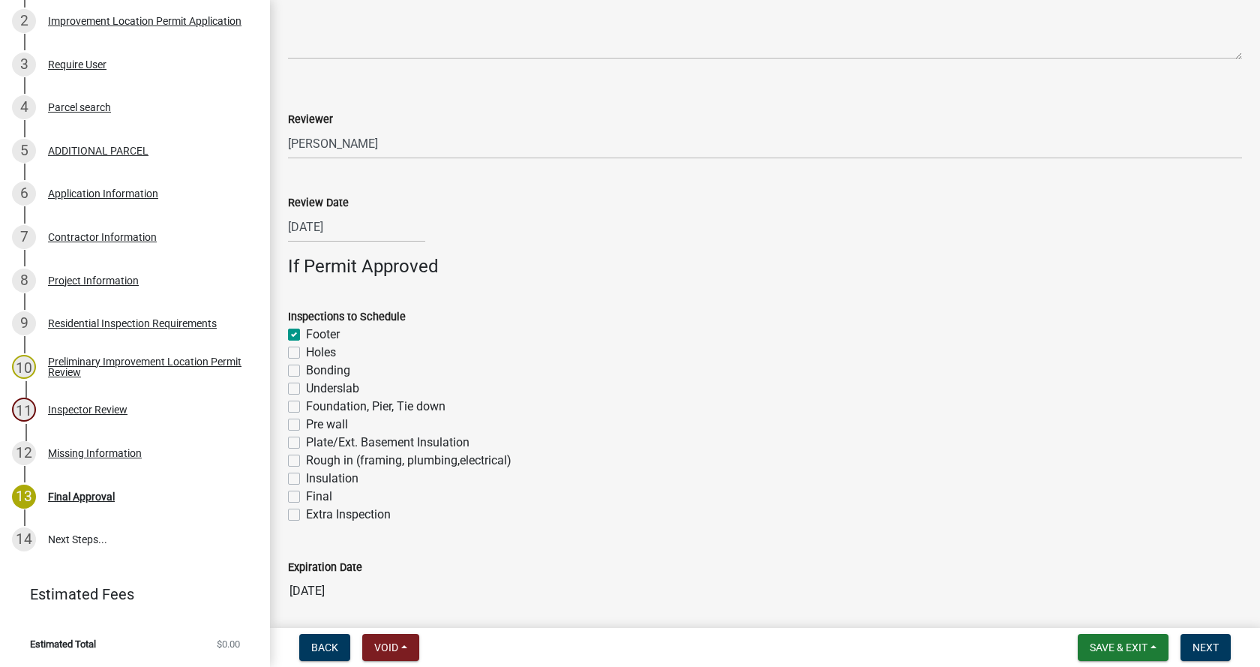
checkbox input "false"
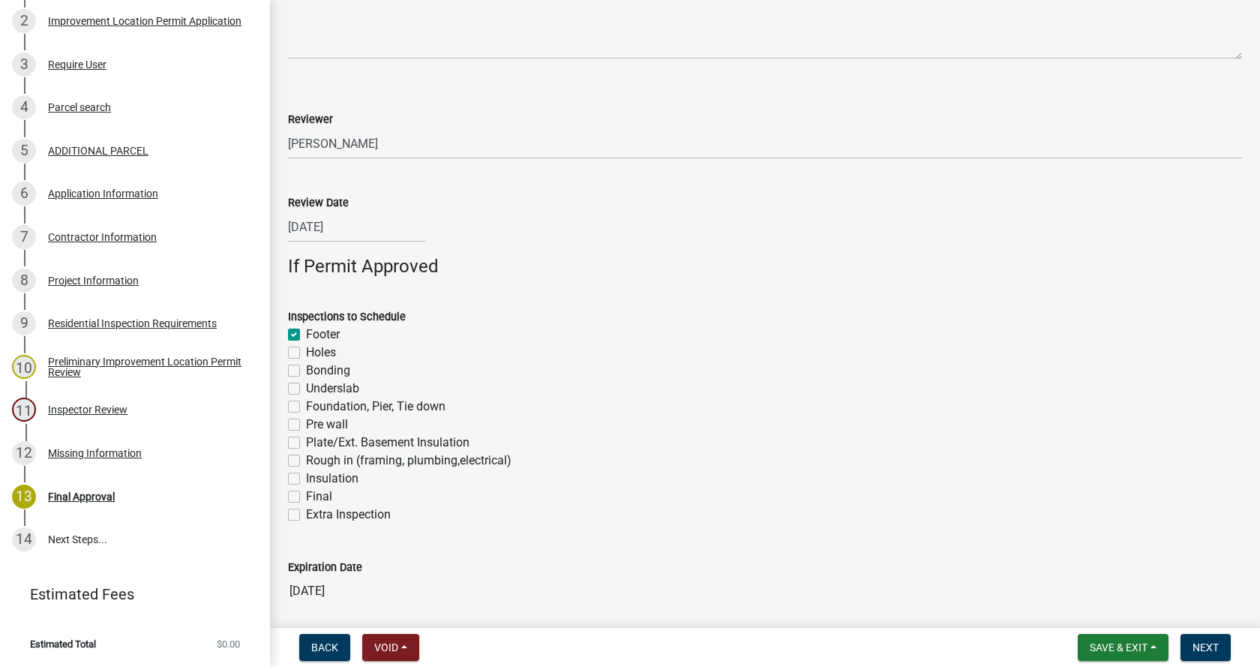
checkbox input "false"
click at [306, 407] on label "Foundation, Pier, Tie down" at bounding box center [375, 406] width 139 height 18
click at [306, 407] on input "Foundation, Pier, Tie down" at bounding box center [311, 402] width 10 height 10
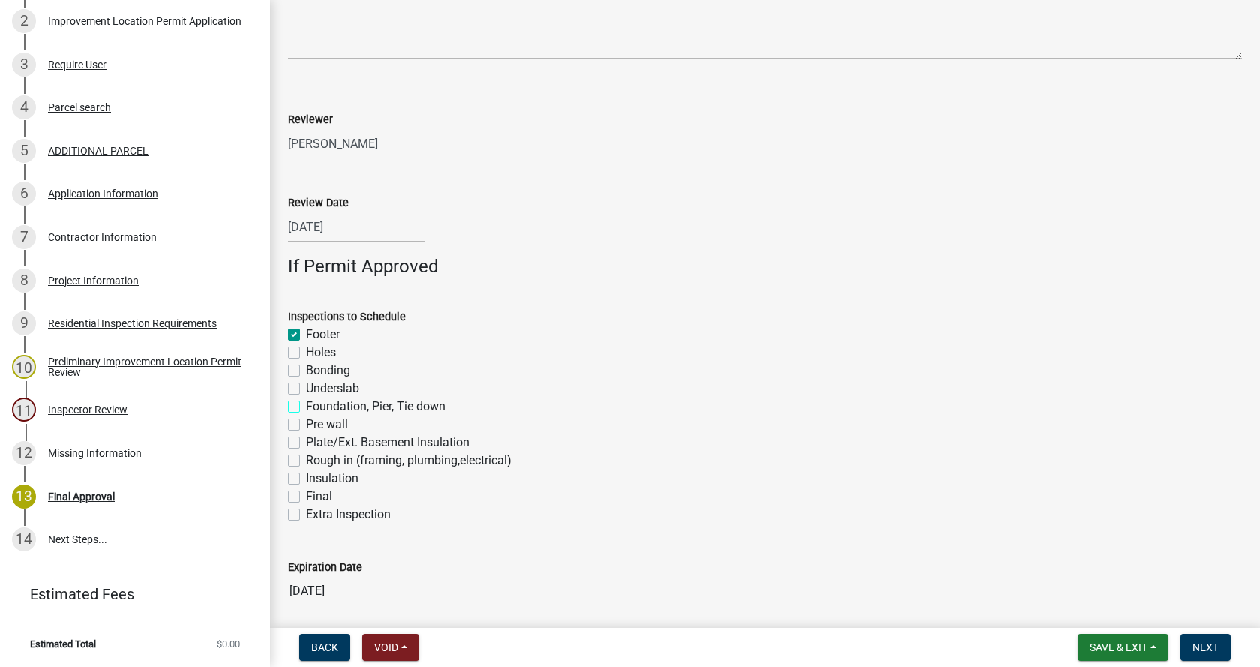
checkbox input "true"
checkbox input "false"
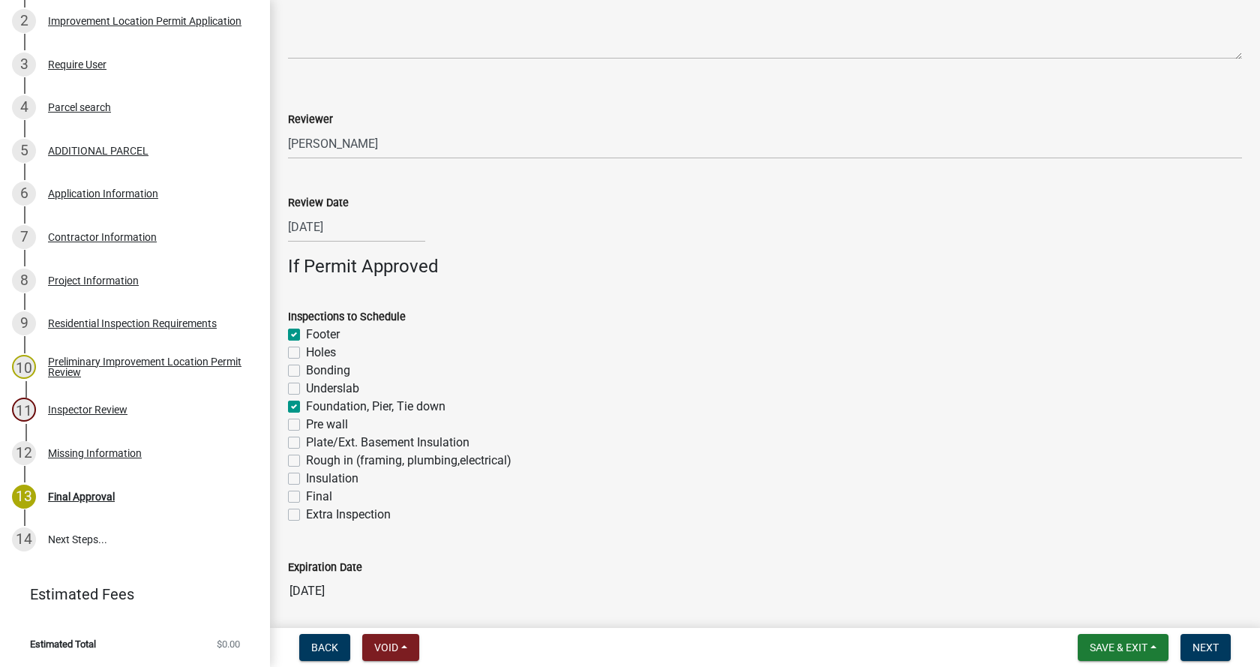
checkbox input "true"
checkbox input "false"
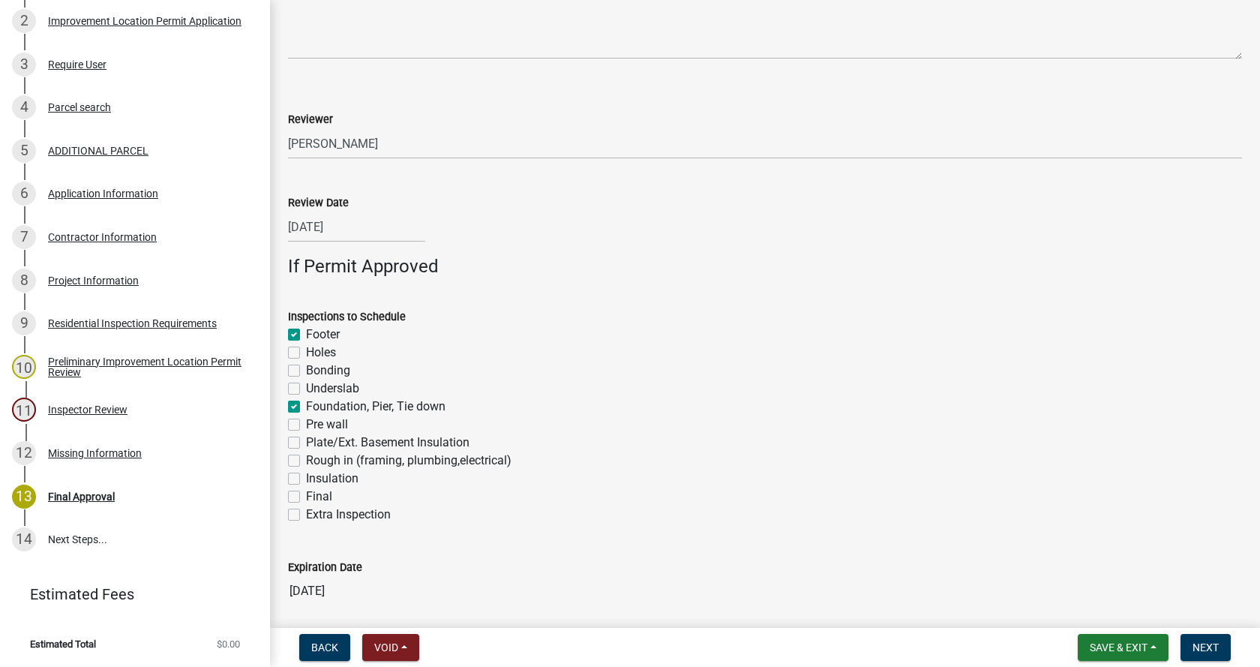
checkbox input "false"
click at [306, 442] on label "Plate/Ext. Basement Insulation" at bounding box center [387, 442] width 163 height 18
click at [306, 442] on input "Plate/Ext. Basement Insulation" at bounding box center [311, 438] width 10 height 10
checkbox input "true"
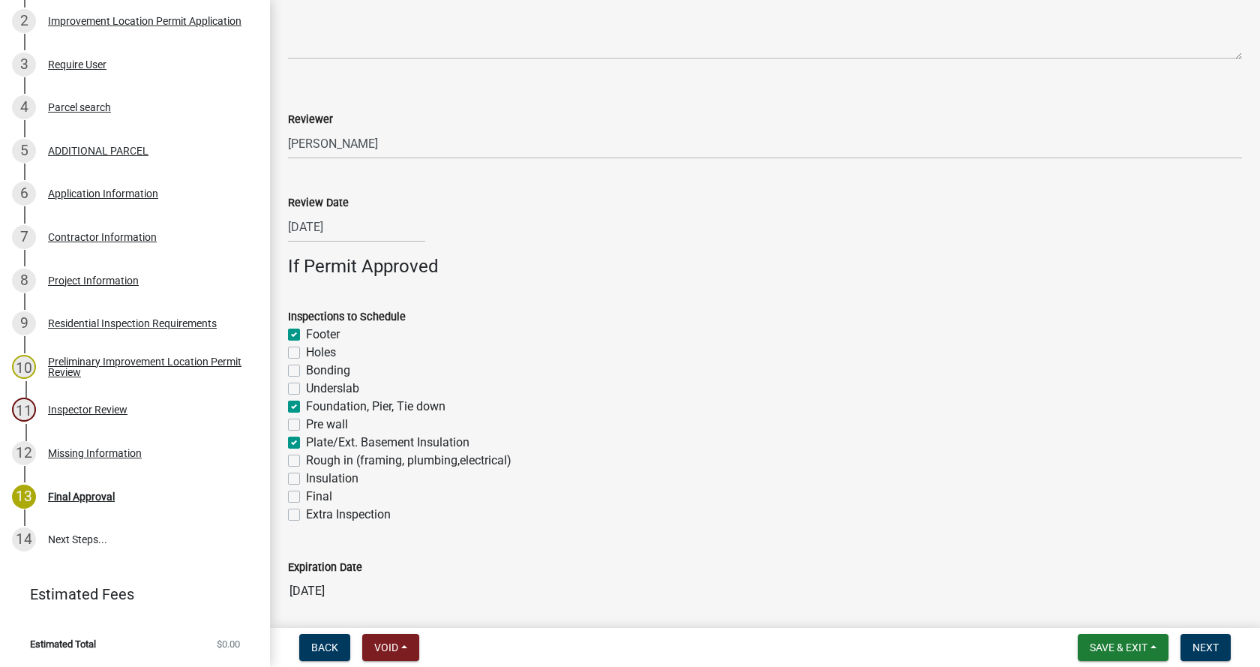
checkbox input "true"
checkbox input "false"
checkbox input "true"
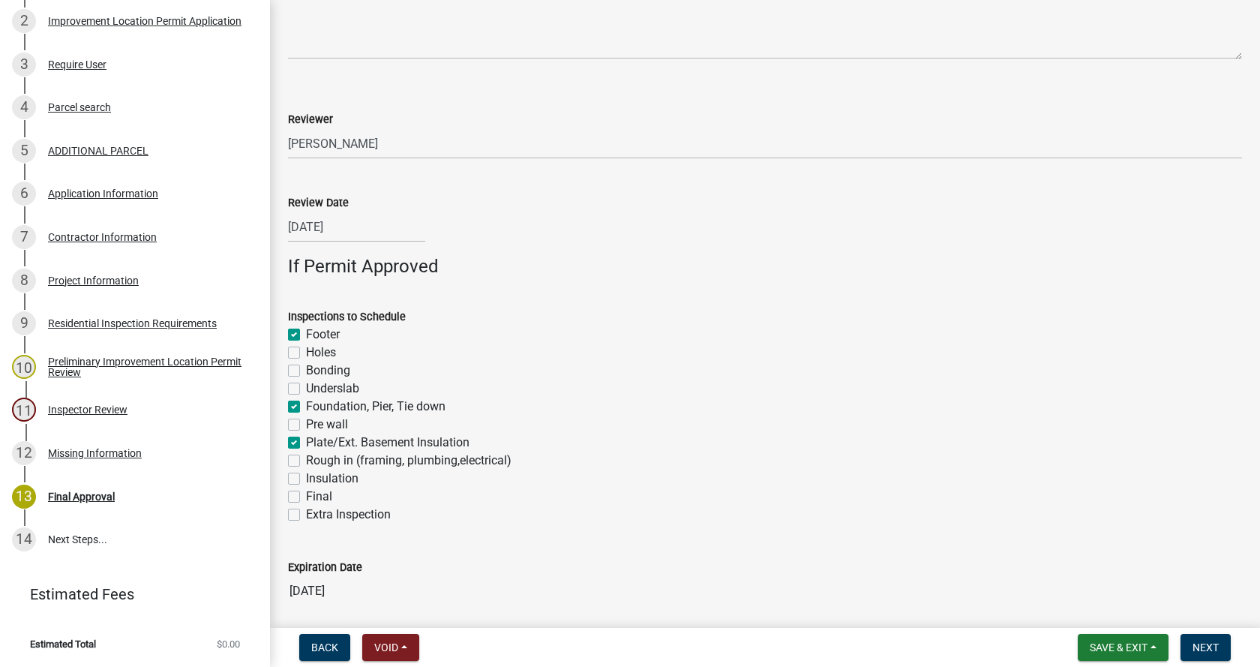
checkbox input "false"
checkbox input "true"
checkbox input "false"
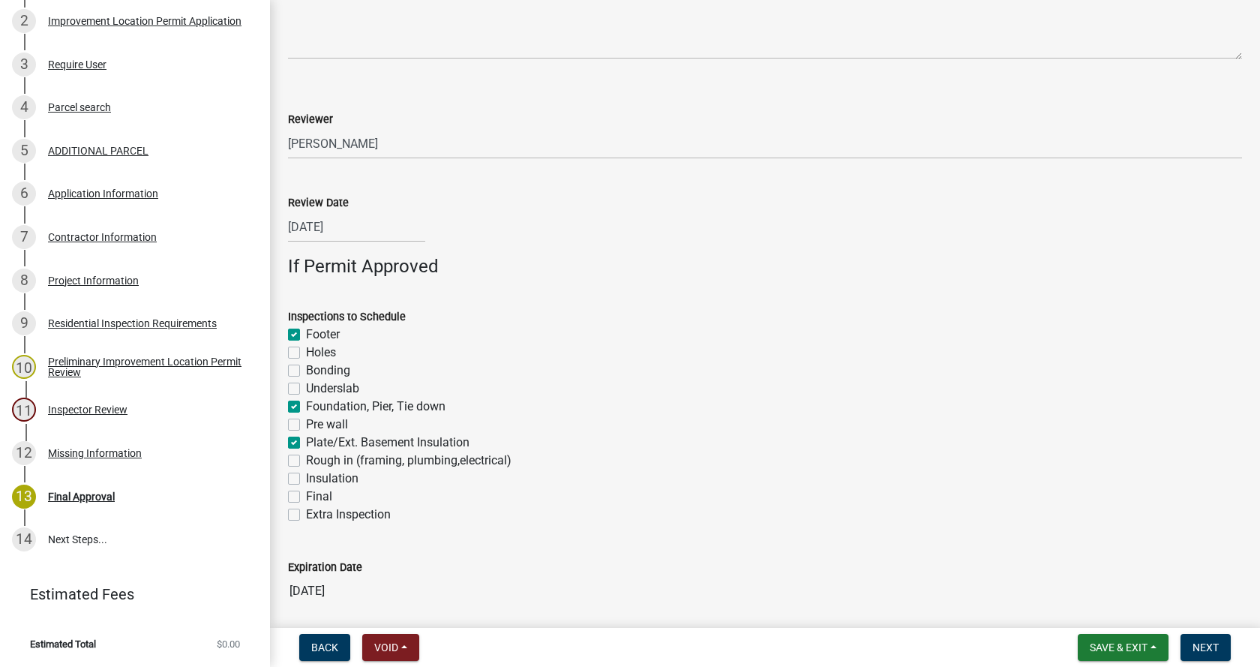
checkbox input "false"
click at [306, 463] on label "Rough in (framing, plumbing,electrical)" at bounding box center [408, 460] width 205 height 18
click at [306, 461] on input "Rough in (framing, plumbing,electrical)" at bounding box center [311, 456] width 10 height 10
checkbox input "true"
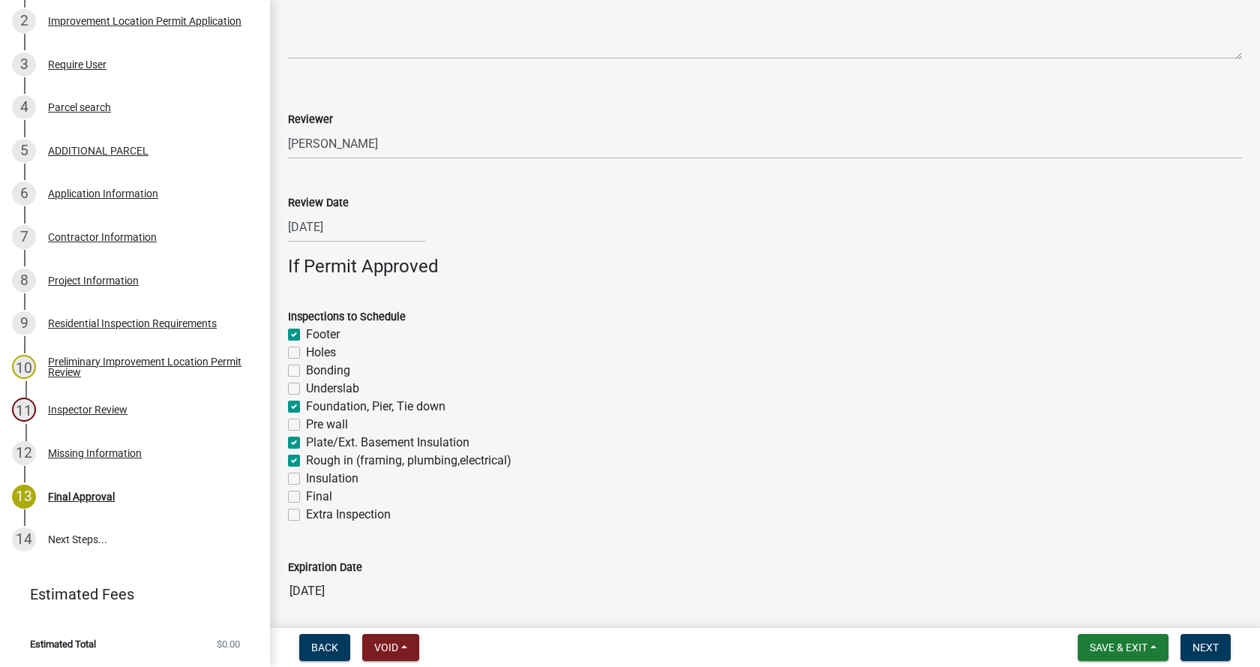
checkbox input "false"
checkbox input "true"
checkbox input "false"
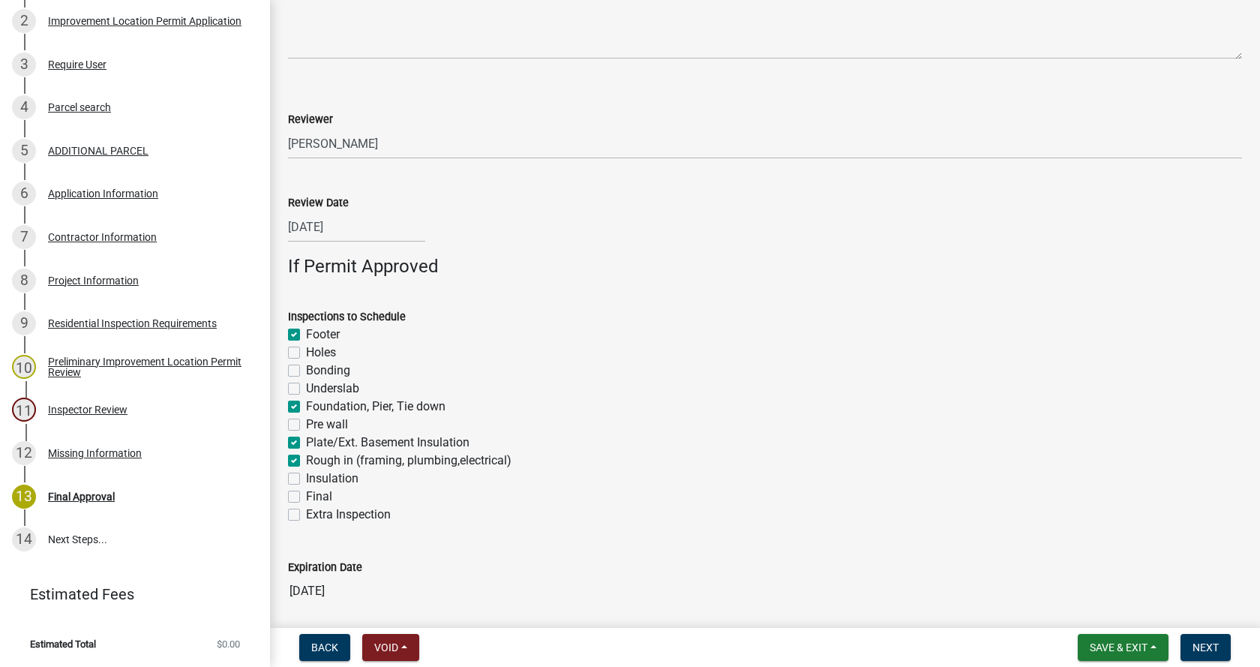
checkbox input "true"
checkbox input "false"
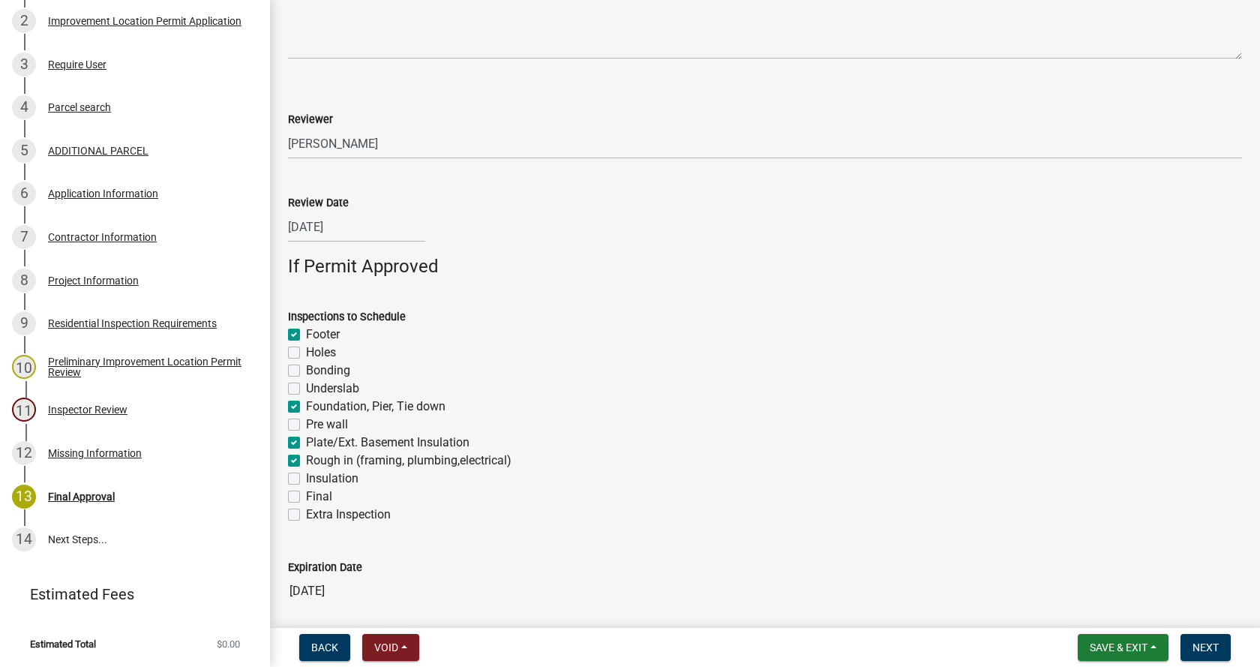
click at [306, 479] on label "Insulation" at bounding box center [332, 478] width 52 height 18
click at [306, 479] on input "Insulation" at bounding box center [311, 474] width 10 height 10
checkbox input "true"
checkbox input "false"
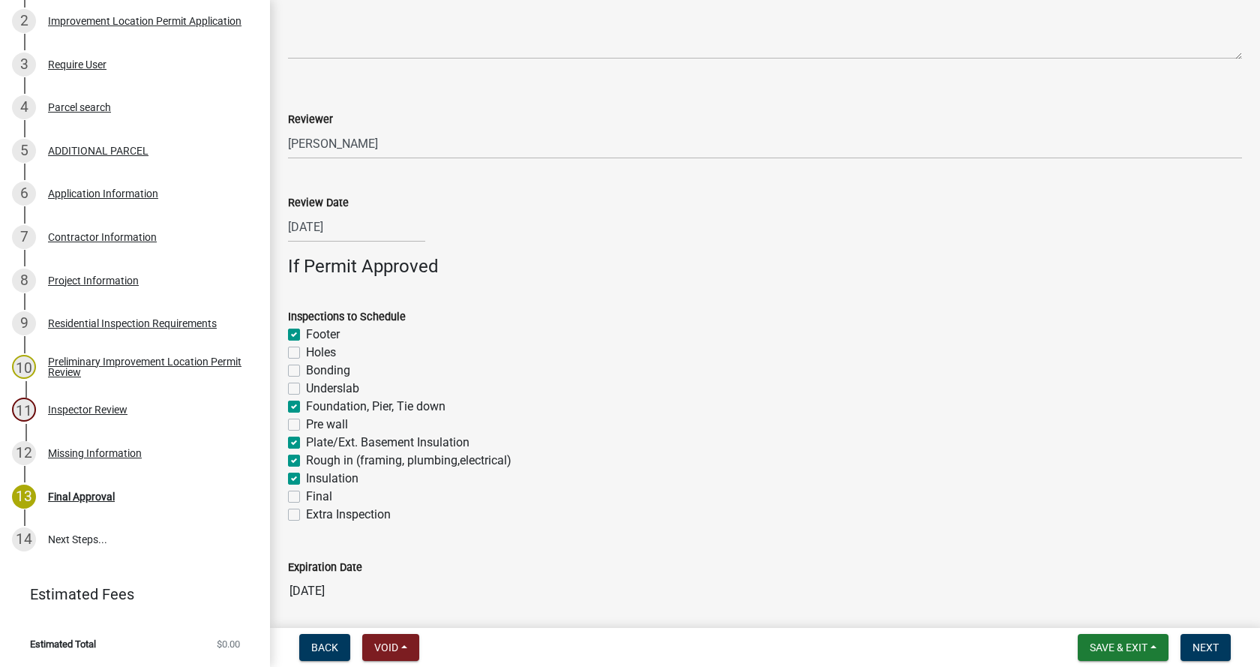
checkbox input "false"
checkbox input "true"
checkbox input "false"
checkbox input "true"
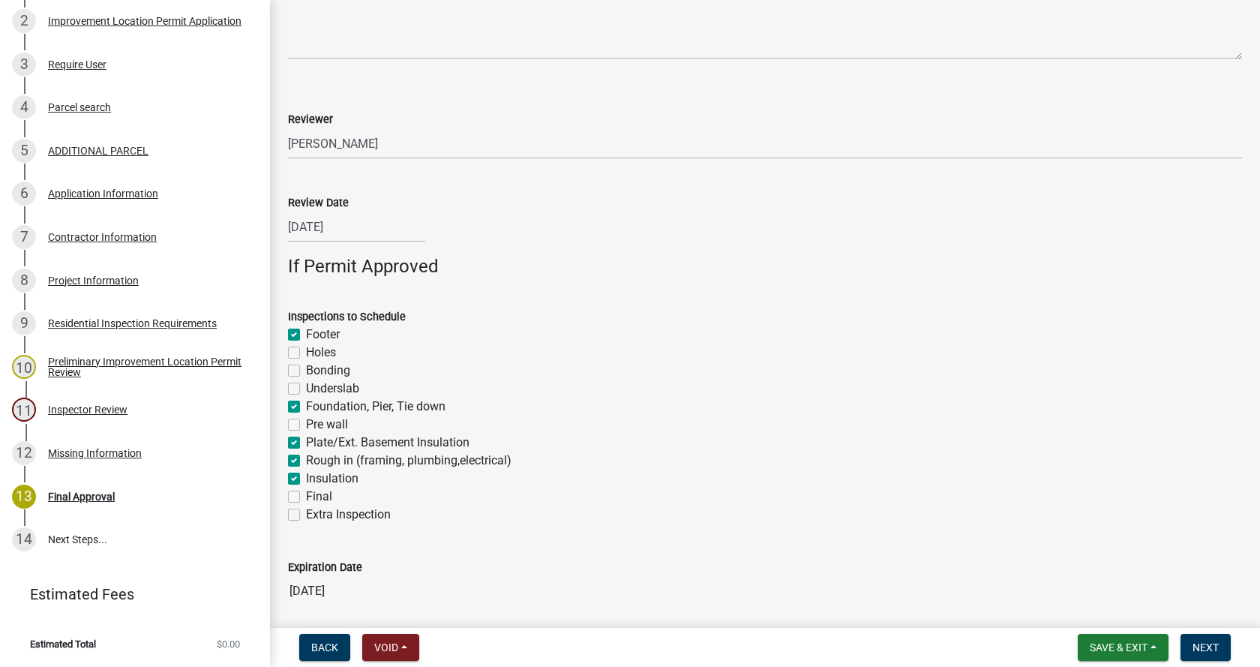
checkbox input "true"
checkbox input "false"
click at [306, 493] on label "Final" at bounding box center [319, 496] width 26 height 18
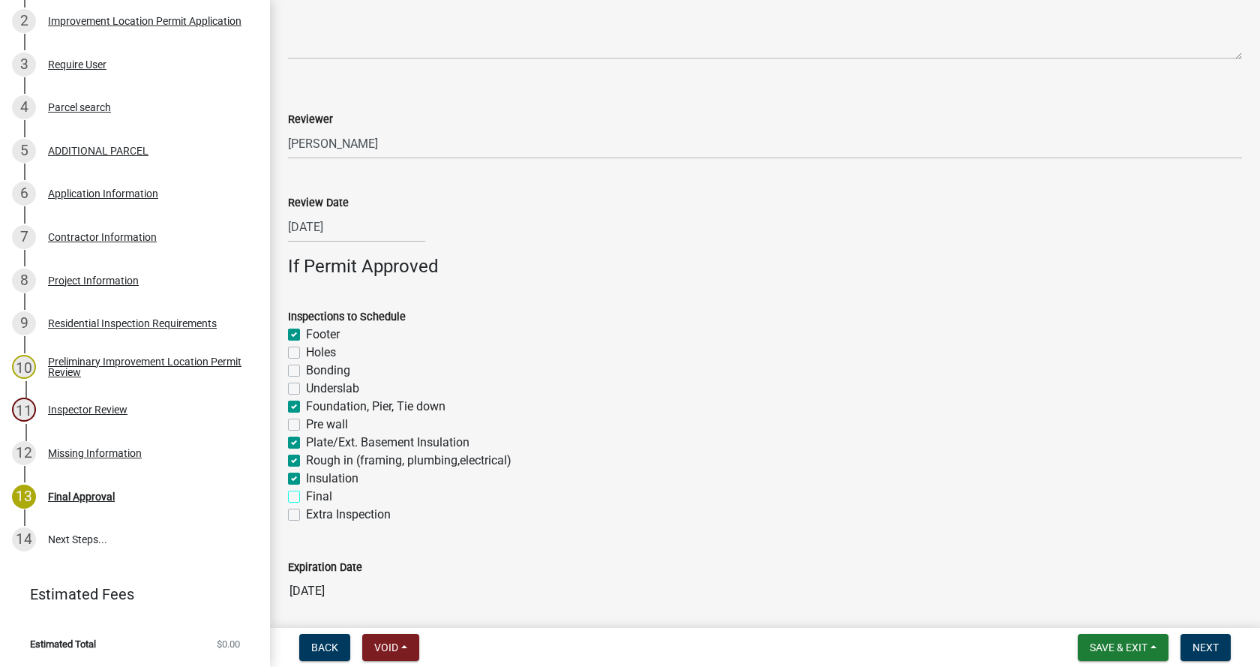
click at [306, 493] on input "Final" at bounding box center [311, 492] width 10 height 10
checkbox input "true"
checkbox input "false"
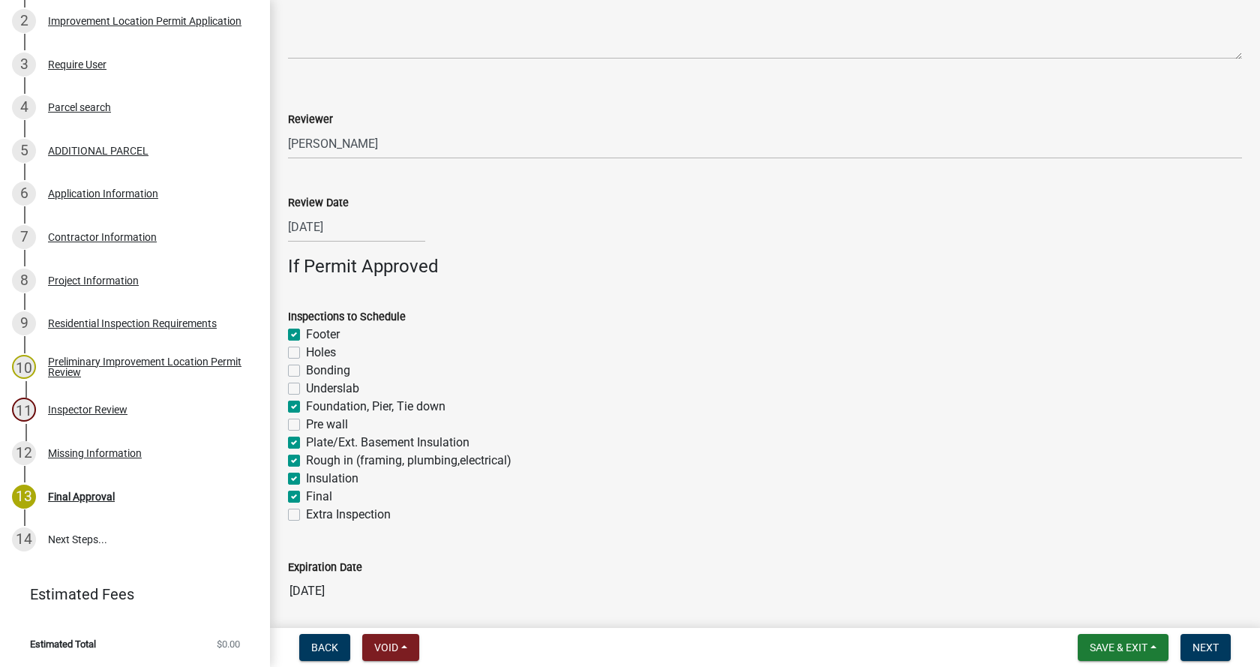
checkbox input "false"
checkbox input "true"
checkbox input "false"
checkbox input "true"
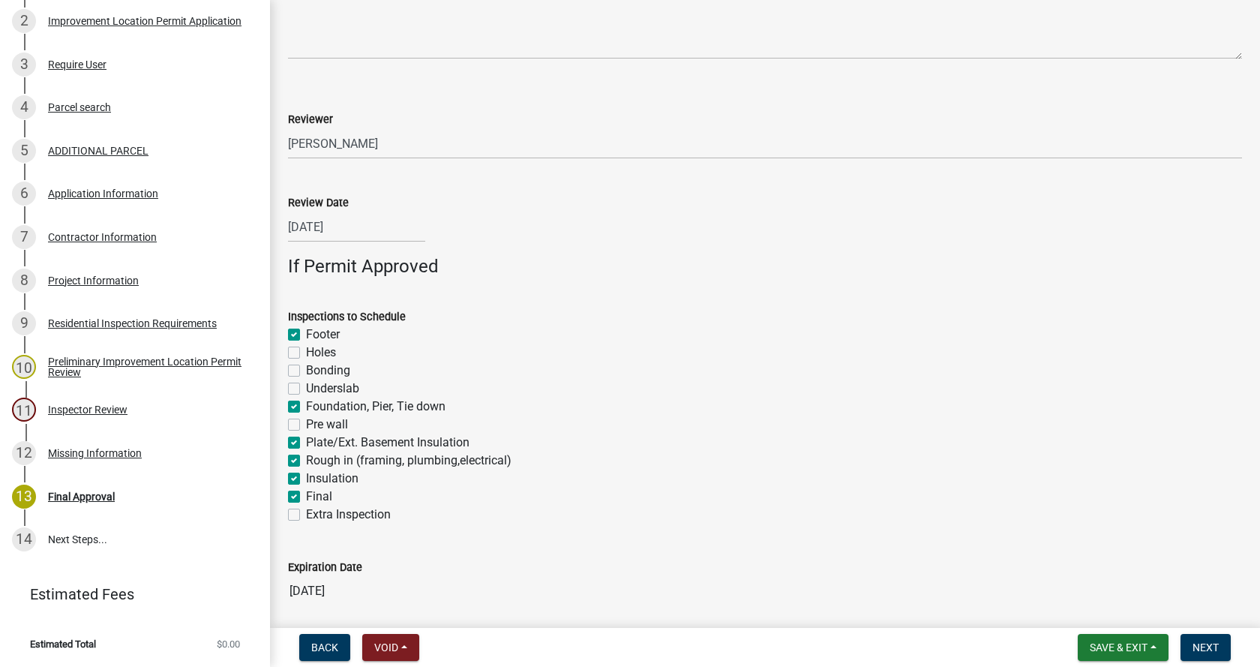
checkbox input "true"
checkbox input "false"
click at [306, 444] on label "Plate/Ext. Basement Insulation" at bounding box center [387, 442] width 163 height 18
click at [306, 443] on input "Plate/Ext. Basement Insulation" at bounding box center [311, 438] width 10 height 10
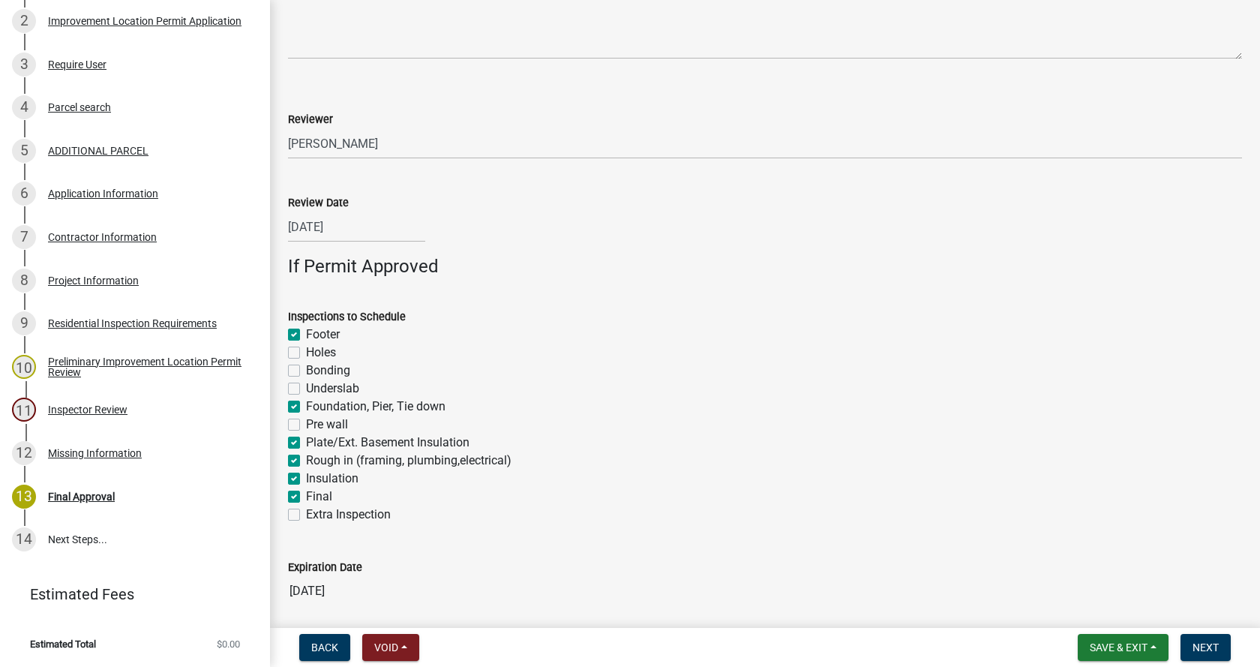
checkbox input "false"
checkbox input "true"
checkbox input "false"
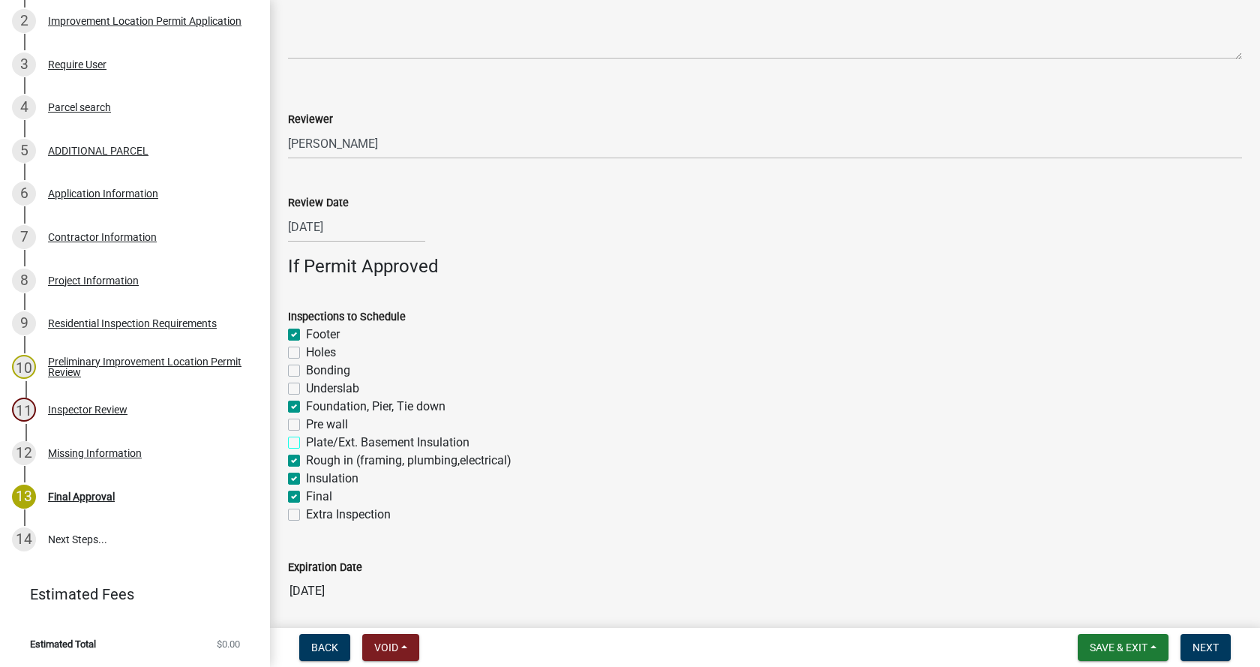
checkbox input "true"
checkbox input "false"
checkbox input "true"
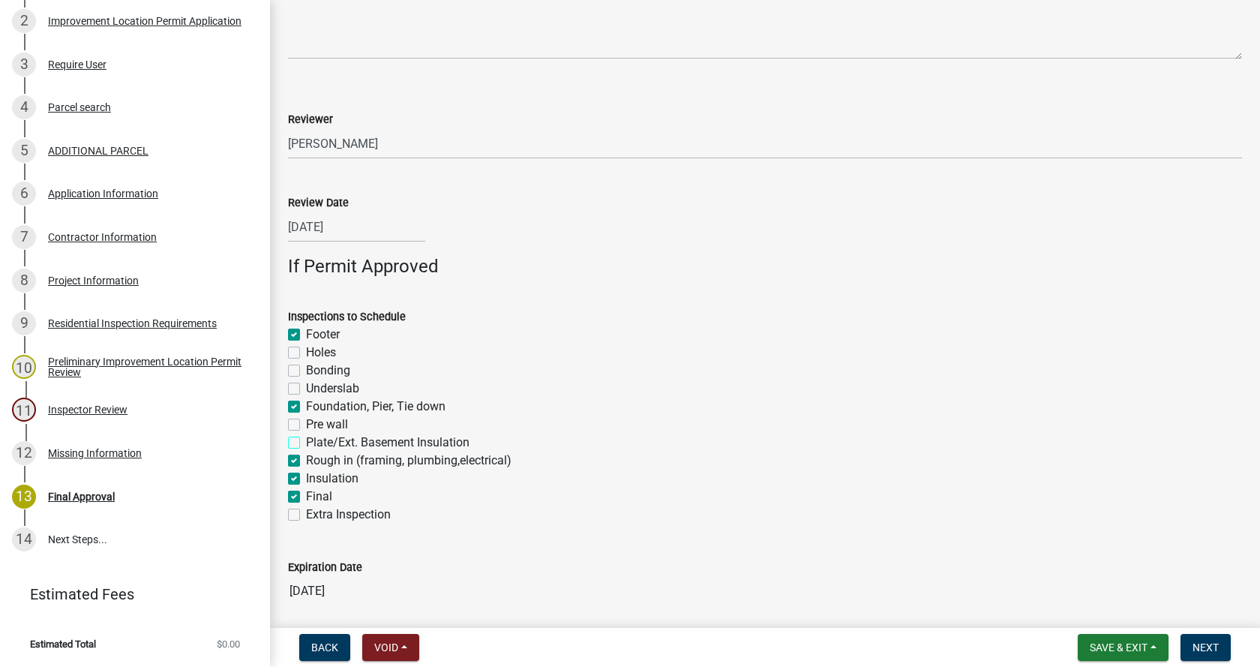
checkbox input "true"
checkbox input "false"
click at [1206, 642] on span "Next" at bounding box center [1205, 647] width 26 height 12
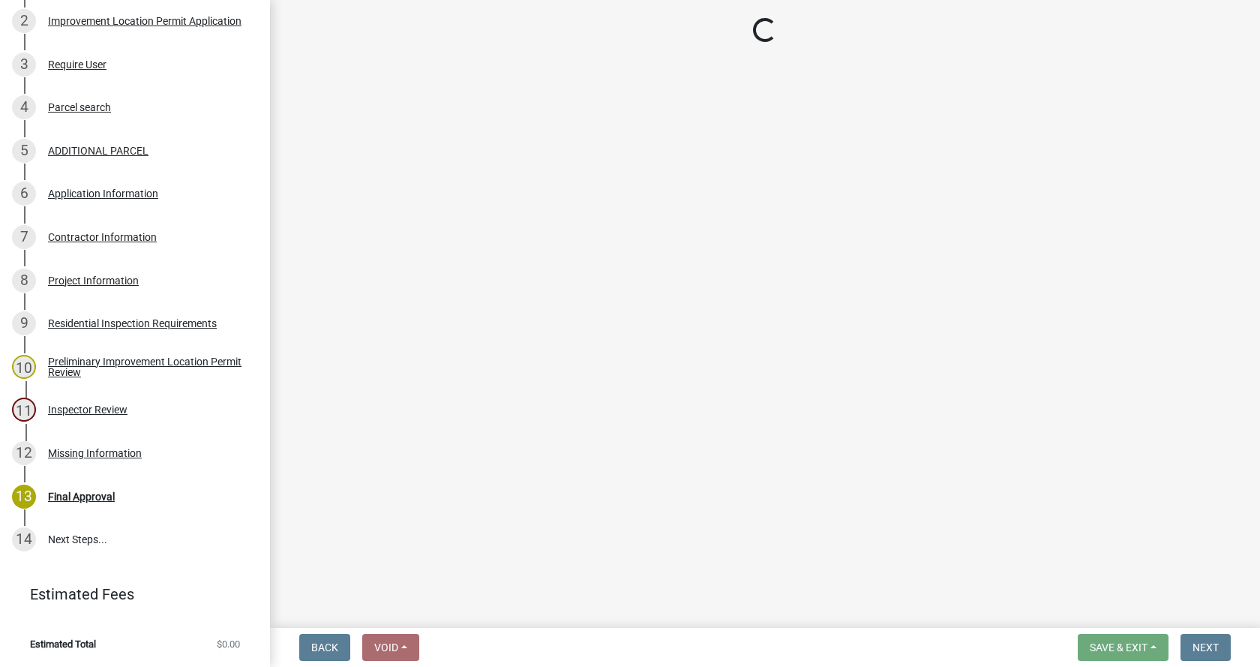
scroll to position [636, 0]
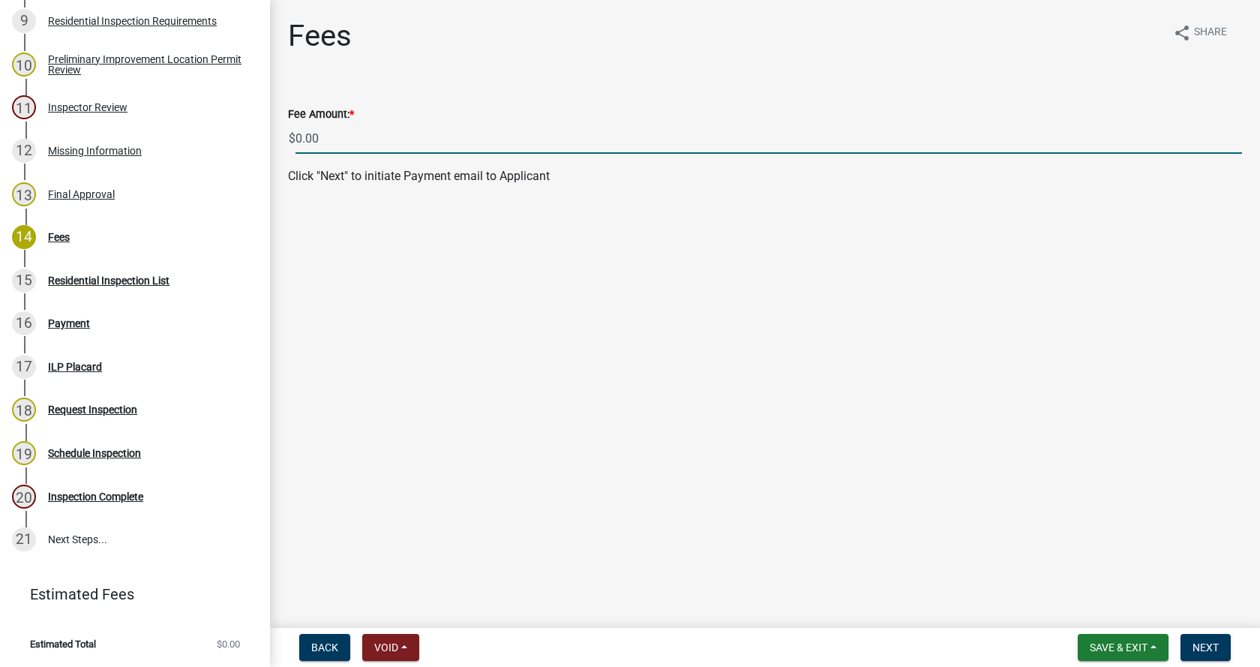
click at [300, 136] on input "0.00" at bounding box center [768, 138] width 946 height 31
type input "200.00"
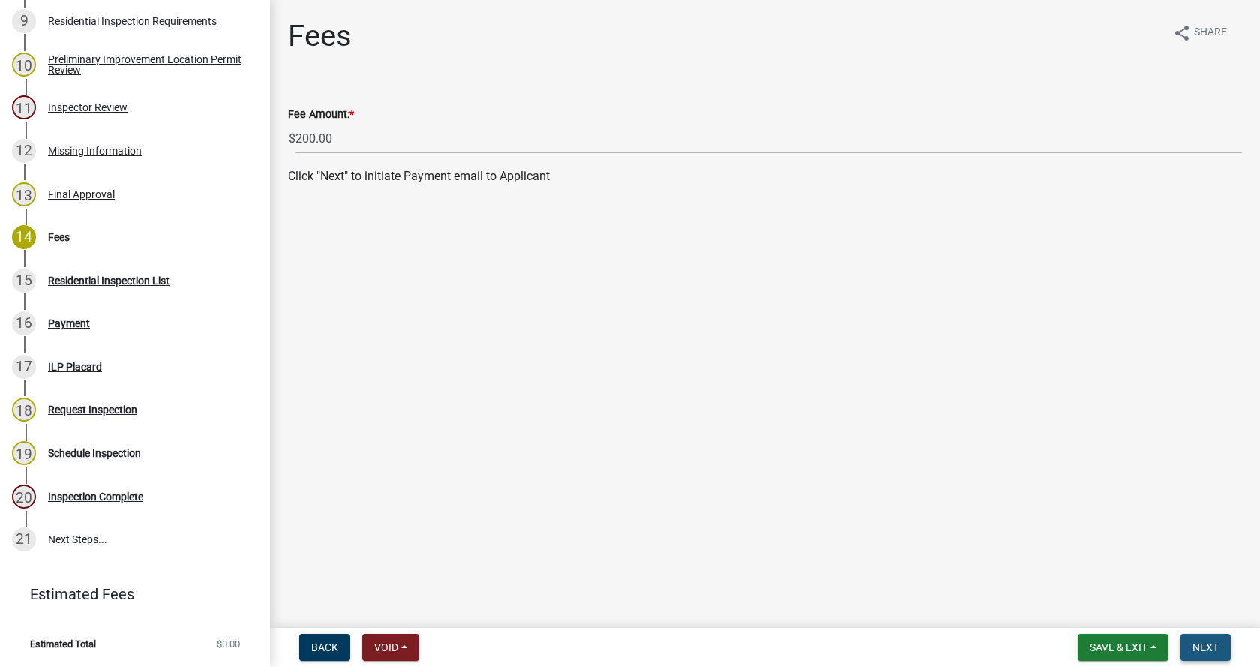
click at [1207, 640] on button "Next" at bounding box center [1205, 647] width 50 height 27
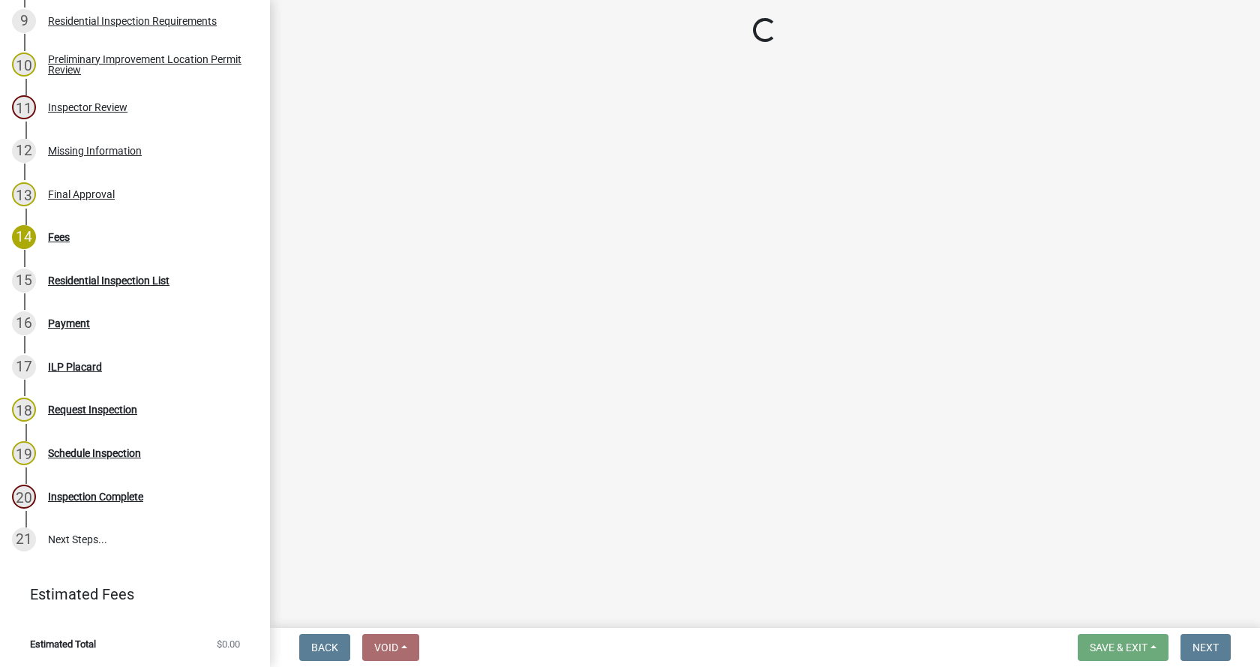
select select "3: 3"
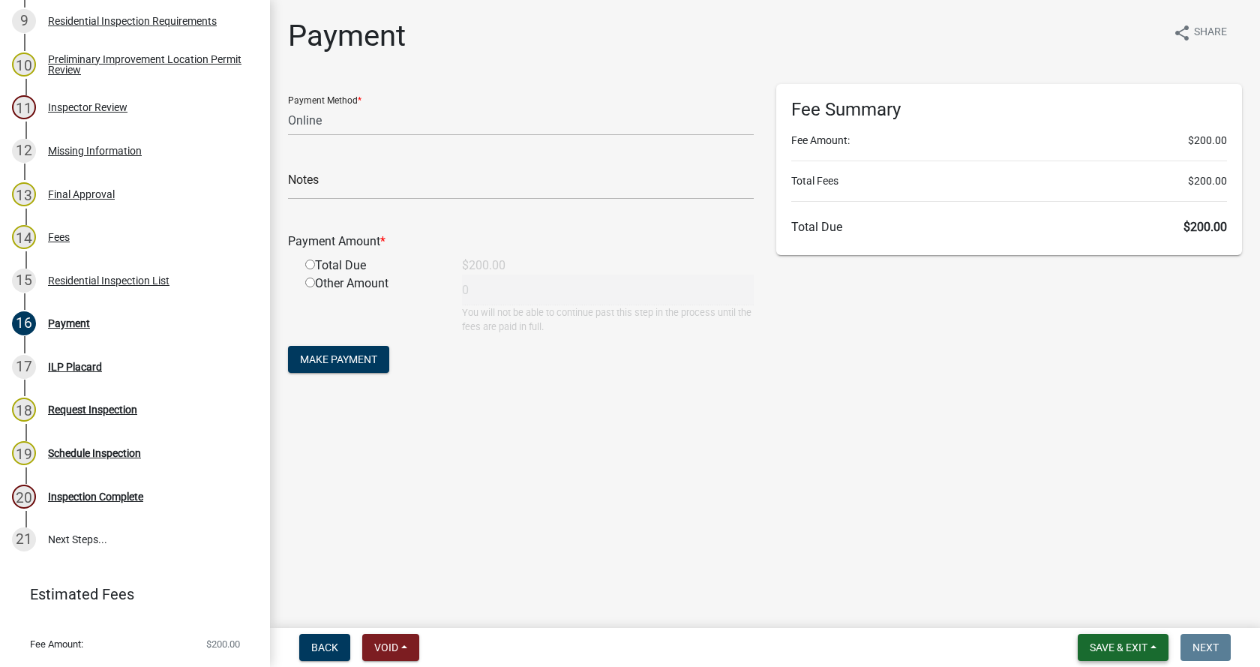
click at [1153, 646] on button "Save & Exit" at bounding box center [1123, 647] width 91 height 27
click at [1066, 606] on button "Save & Exit" at bounding box center [1108, 608] width 120 height 36
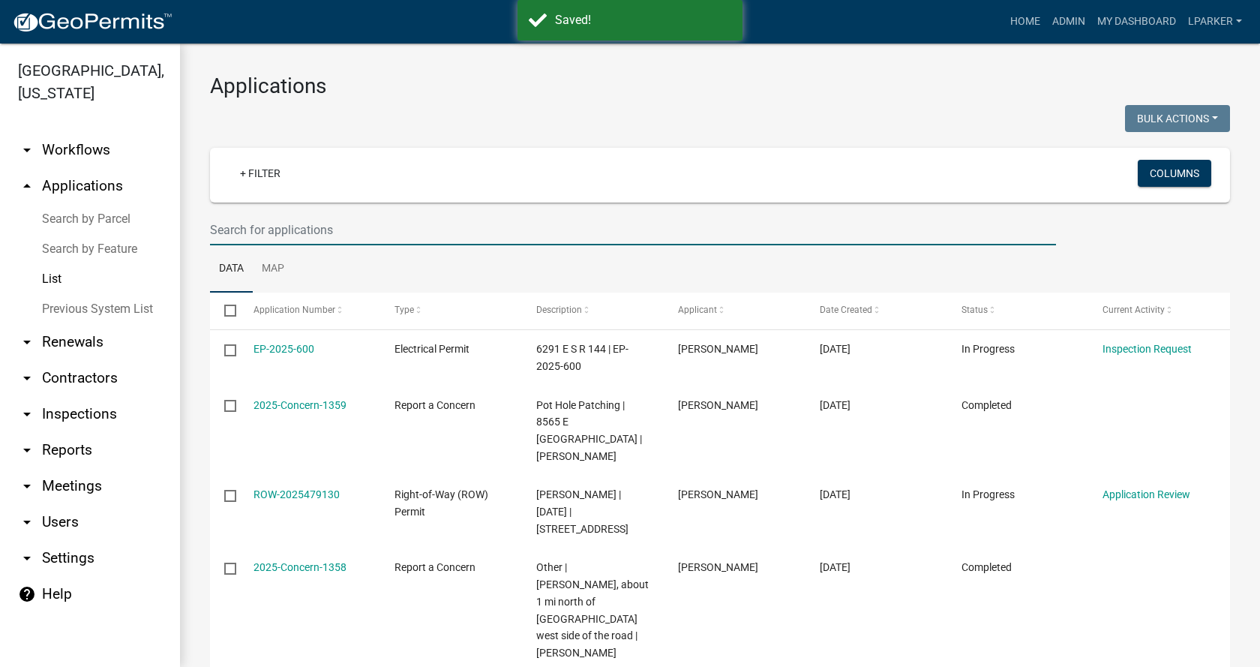
click at [295, 229] on input "text" at bounding box center [633, 229] width 846 height 31
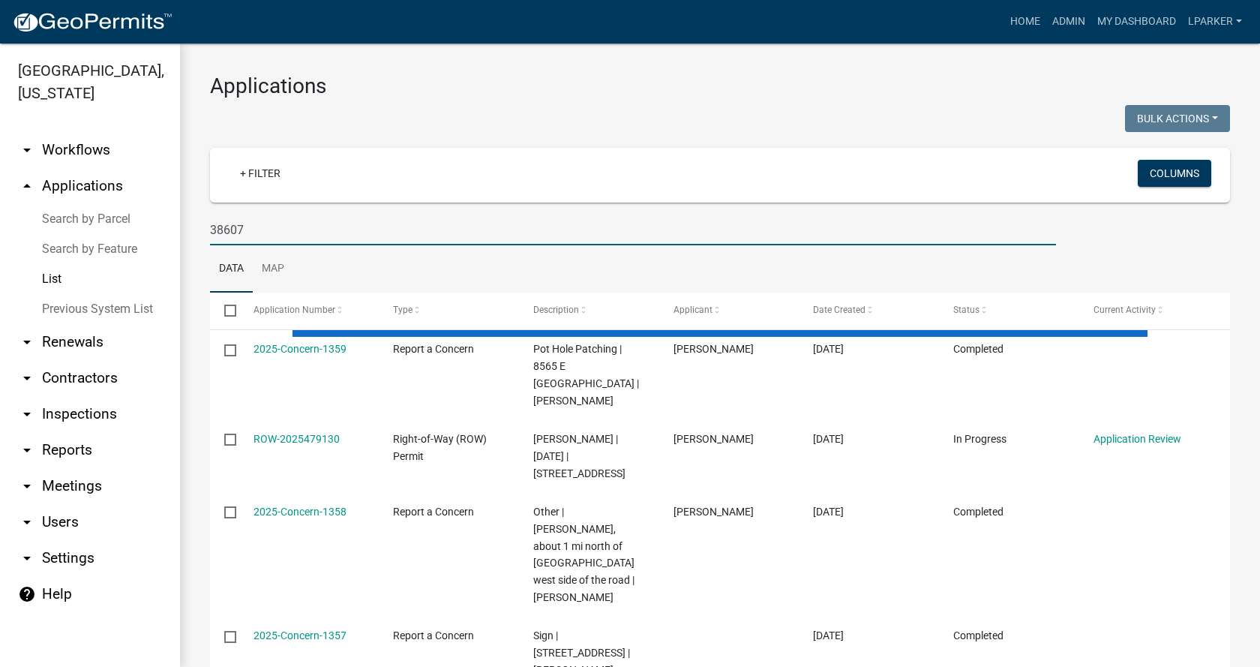
type input "38607"
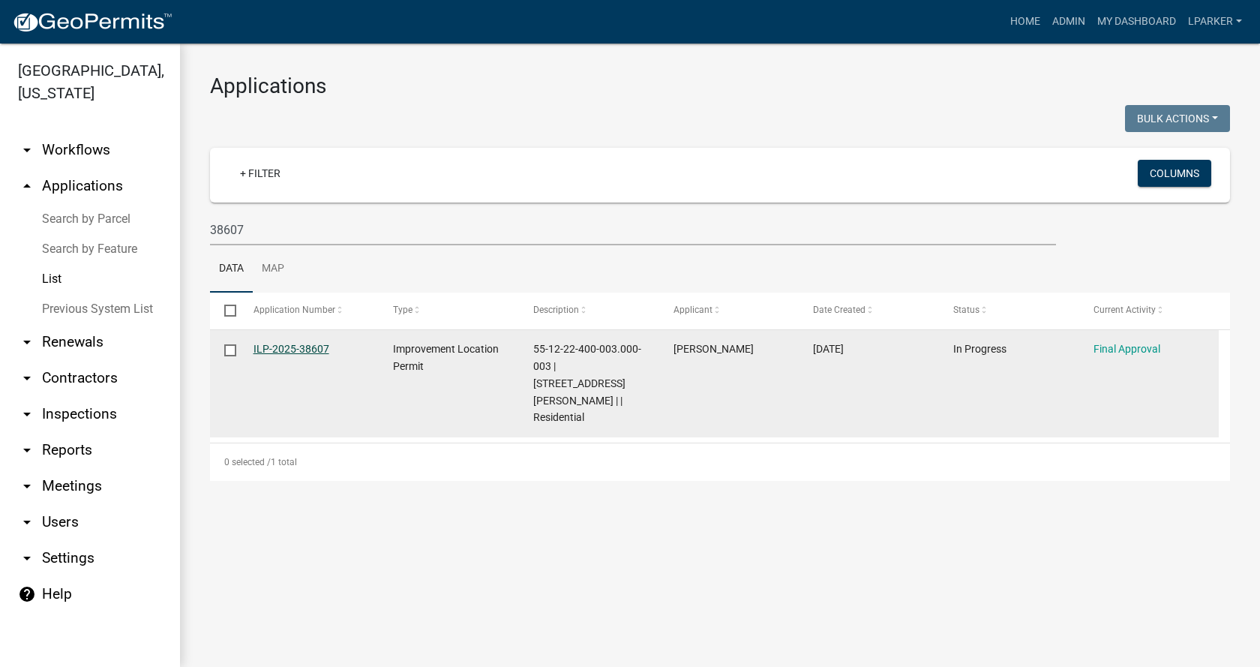
click at [304, 346] on link "ILP-2025-38607" at bounding box center [291, 349] width 76 height 12
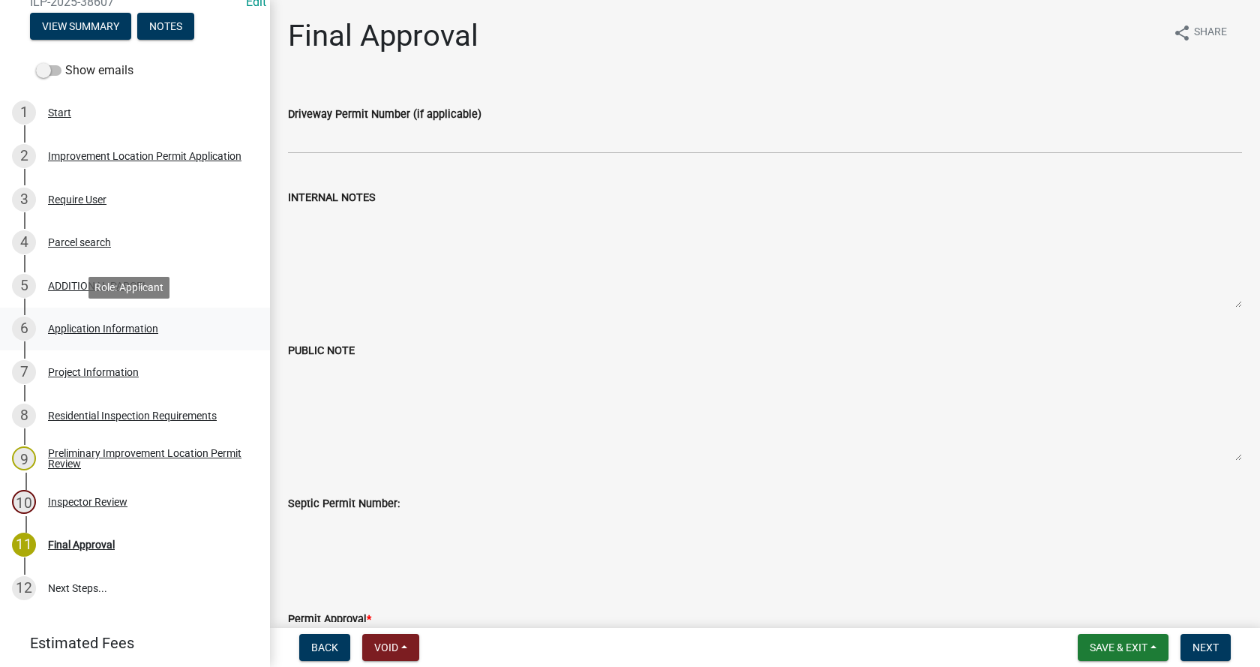
scroll to position [225, 0]
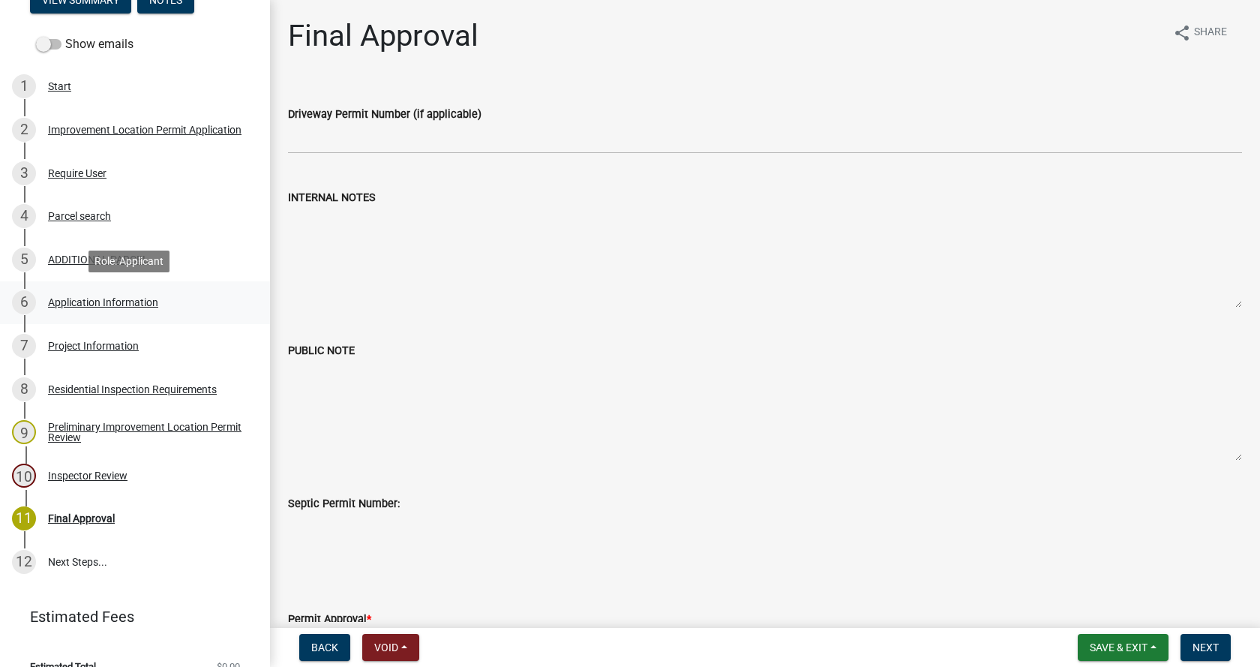
click at [54, 301] on div "Application Information" at bounding box center [103, 302] width 110 height 10
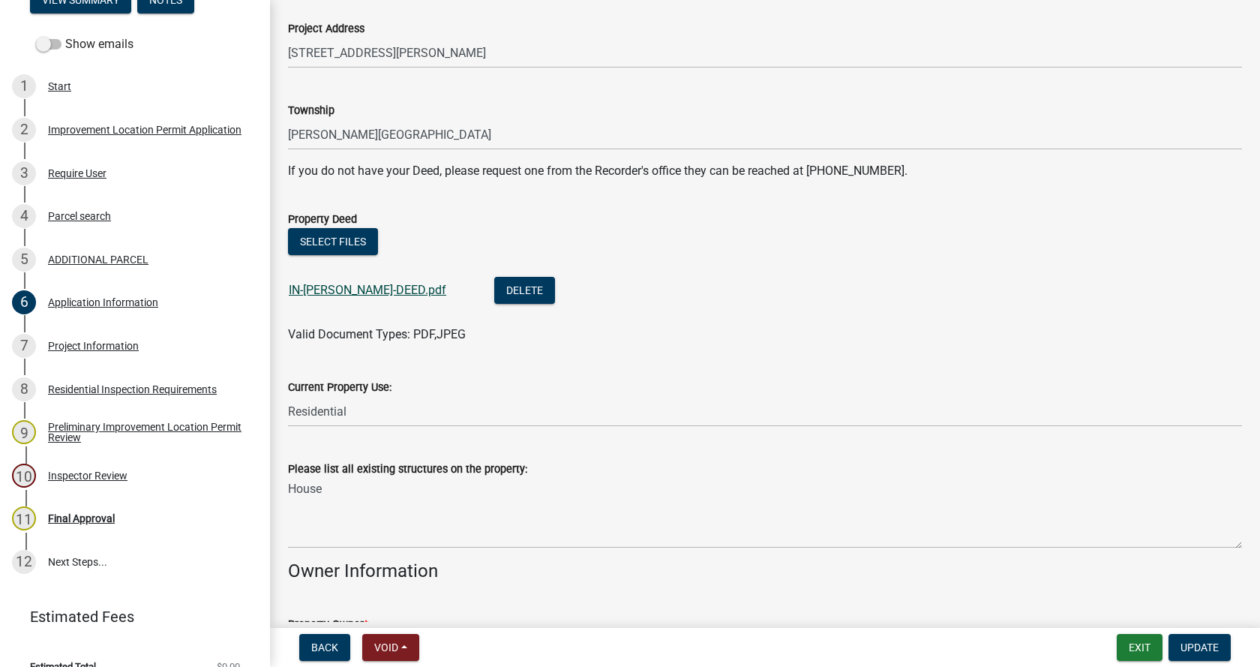
click at [340, 290] on link "IN-[PERSON_NAME]-DEED.pdf" at bounding box center [367, 290] width 157 height 14
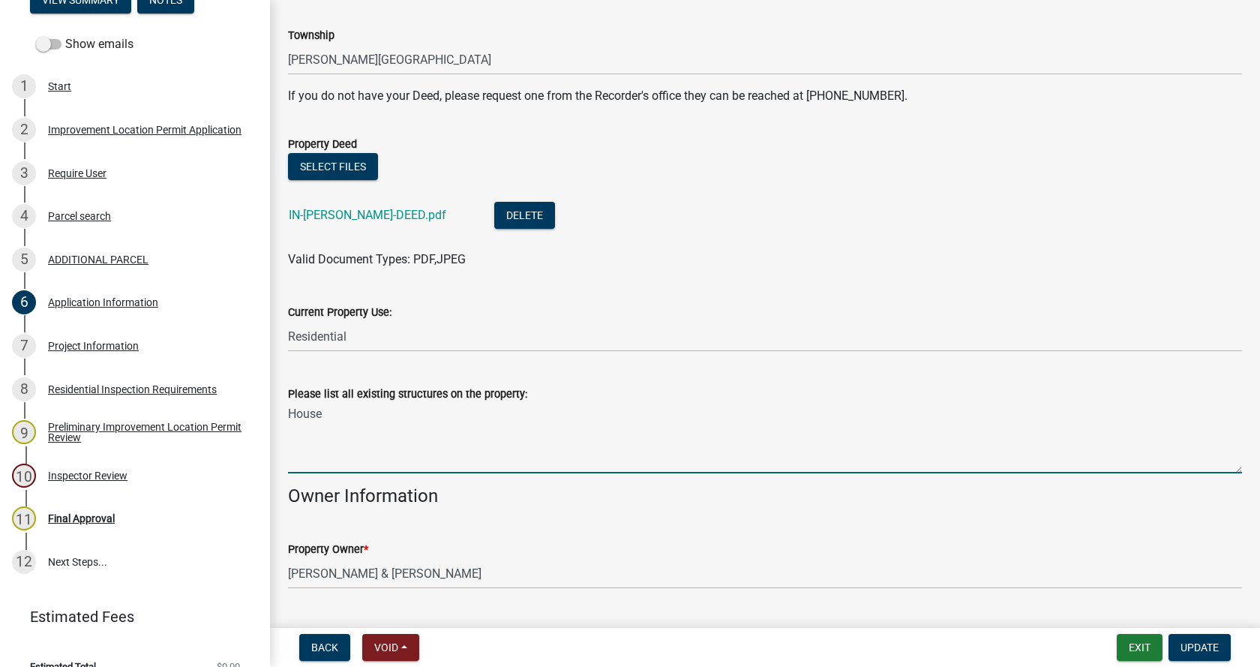
click at [333, 412] on textarea "House" at bounding box center [765, 438] width 954 height 70
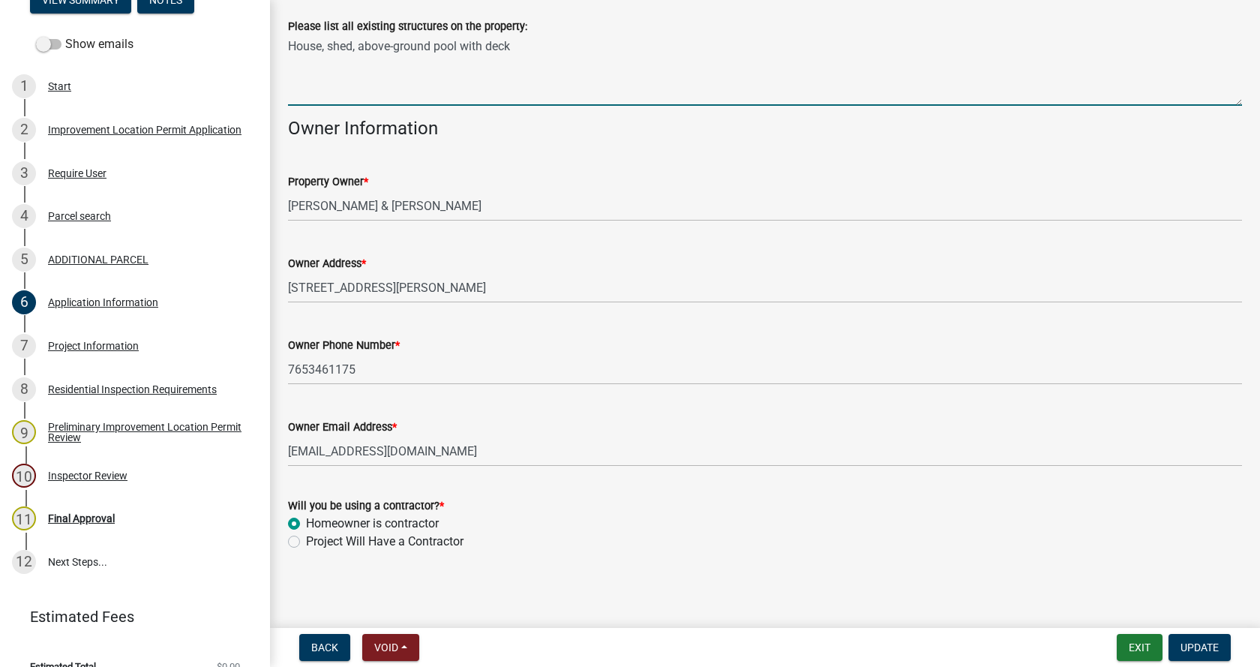
scroll to position [668, 0]
type textarea "House, shed, above-ground pool with deck"
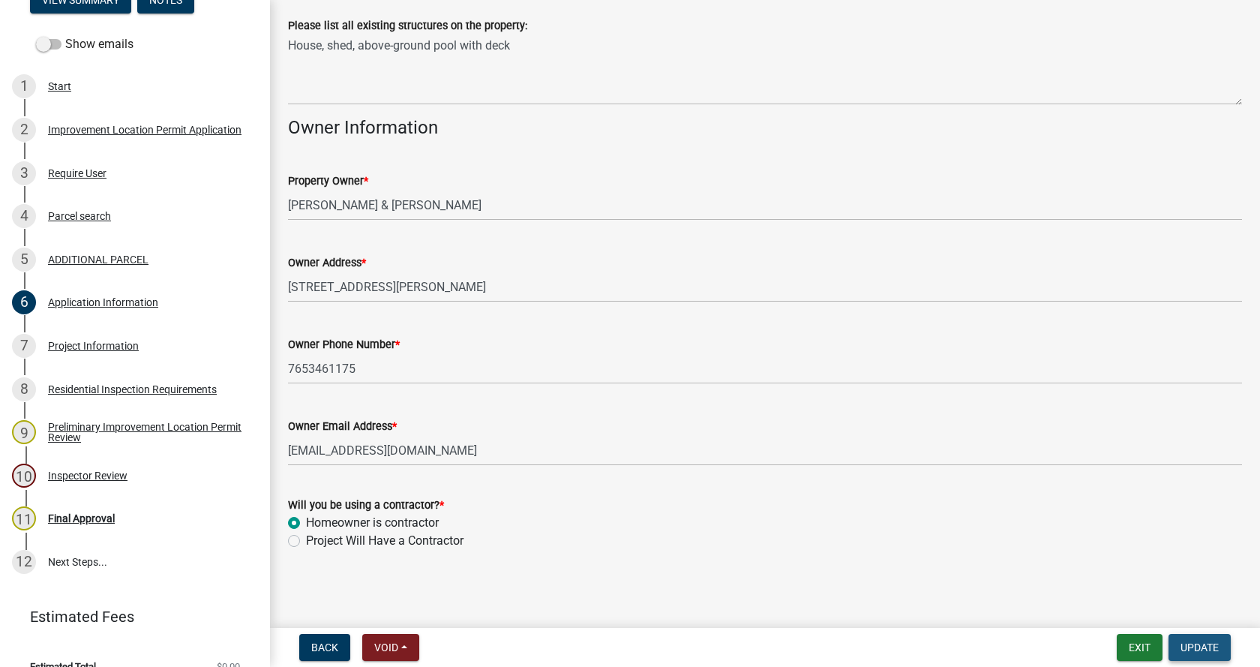
click at [1207, 645] on span "Update" at bounding box center [1199, 647] width 38 height 12
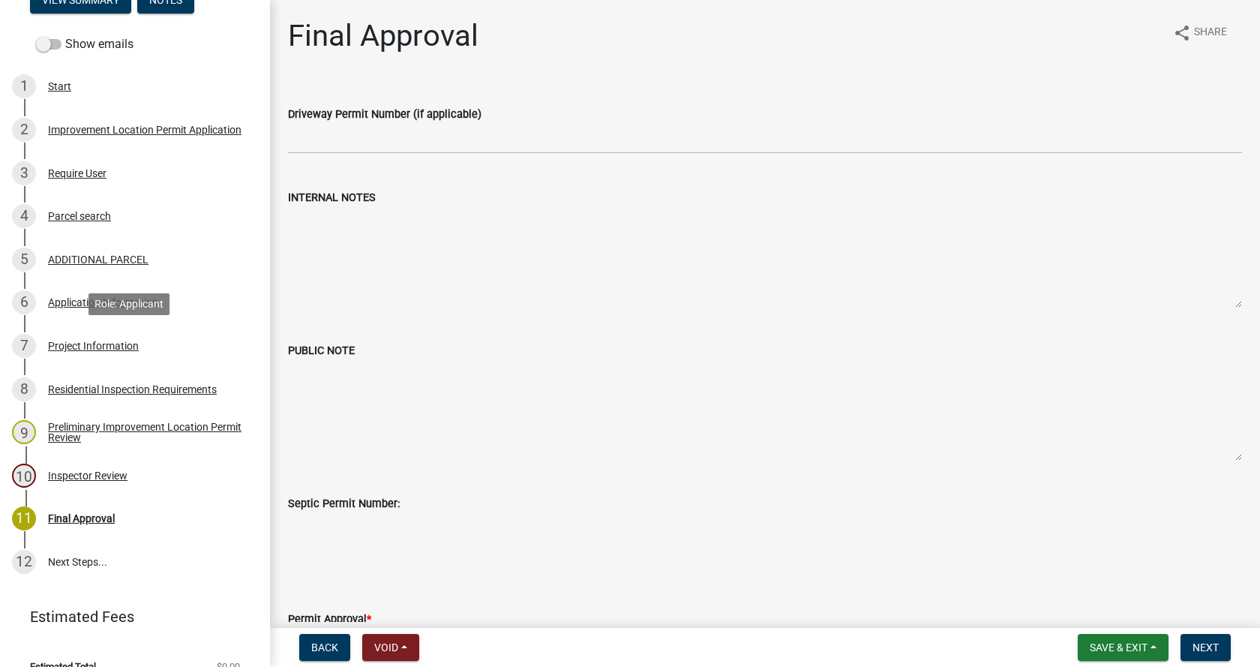
click at [57, 343] on div "Project Information" at bounding box center [93, 345] width 91 height 10
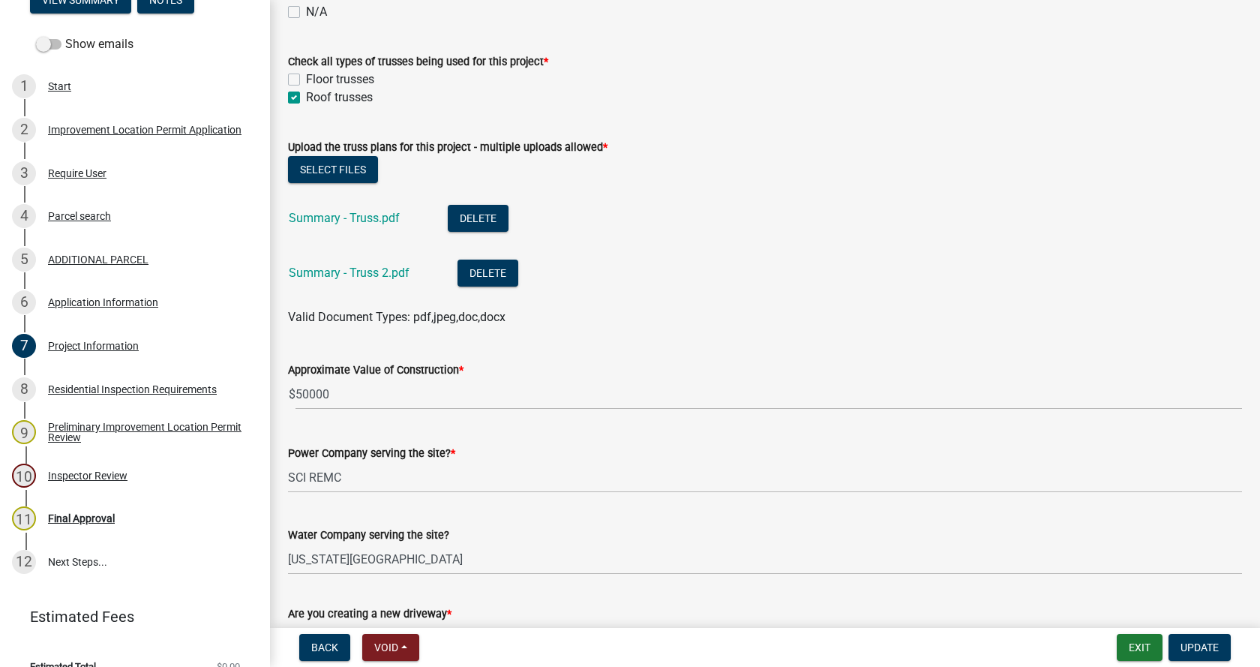
scroll to position [1575, 0]
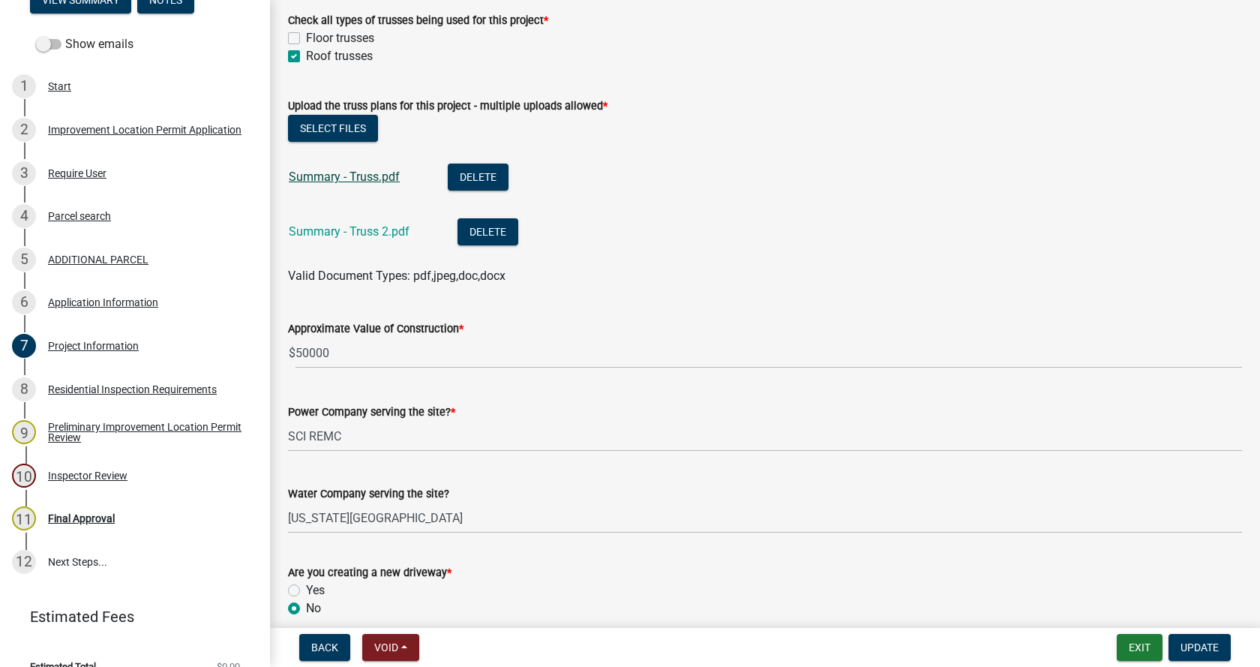
click at [325, 178] on link "Summary - Truss.pdf" at bounding box center [344, 176] width 111 height 14
click at [321, 230] on link "Summary - Truss 2.pdf" at bounding box center [349, 231] width 121 height 14
click at [474, 170] on button "Delete" at bounding box center [478, 176] width 61 height 27
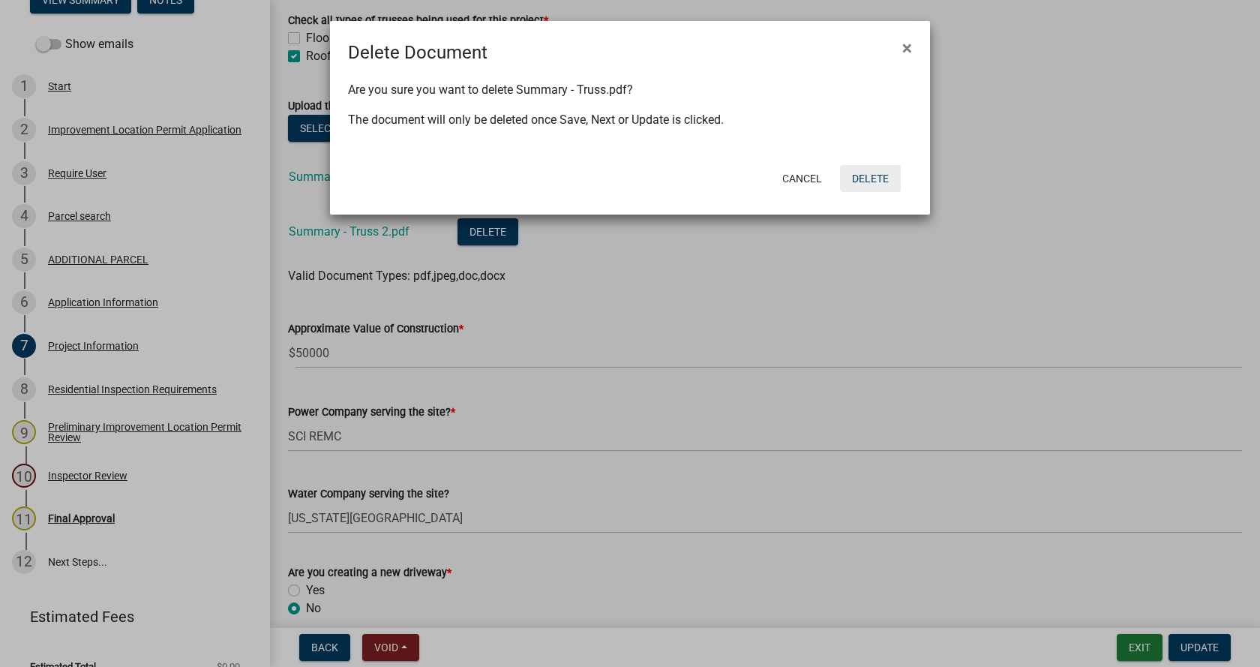
click at [871, 174] on button "Delete" at bounding box center [870, 178] width 61 height 27
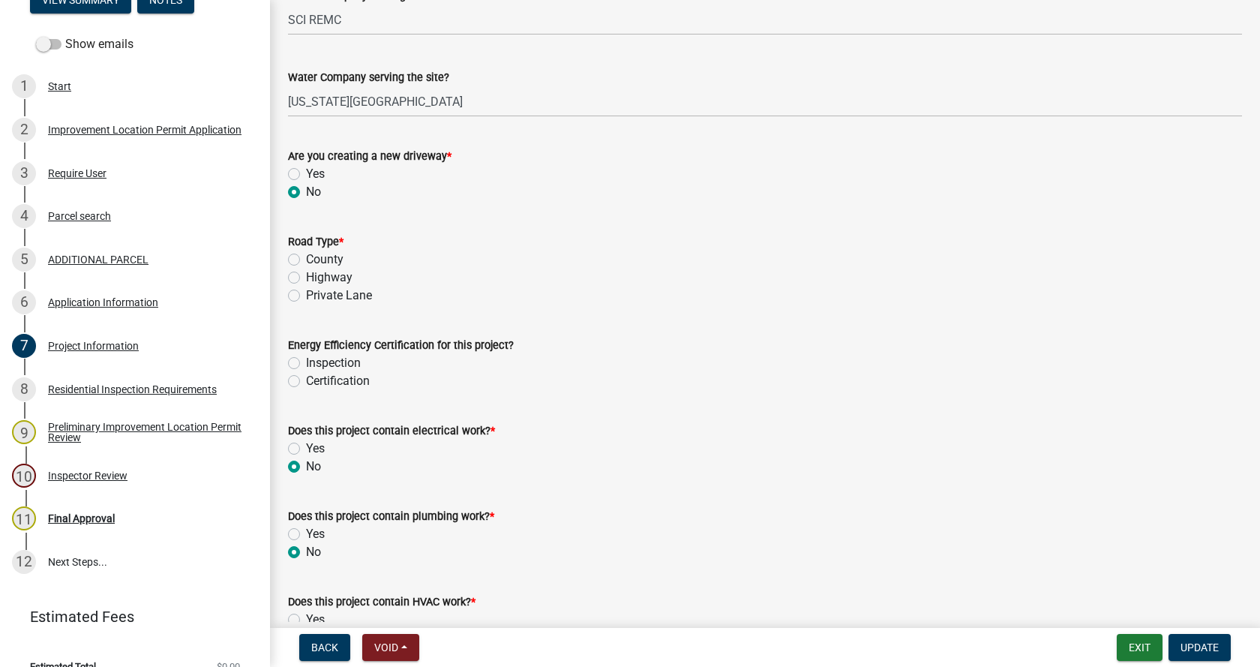
scroll to position [1950, 0]
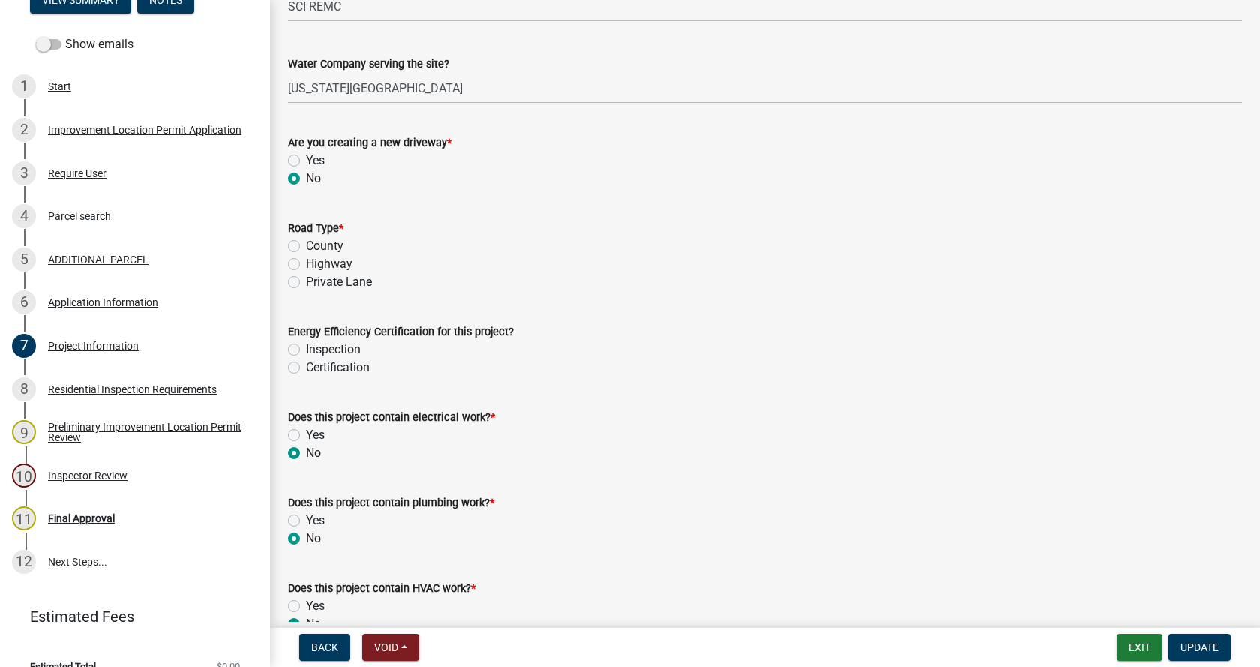
click at [306, 281] on label "Private Lane" at bounding box center [339, 282] width 66 height 18
click at [306, 281] on input "Private Lane" at bounding box center [311, 278] width 10 height 10
radio input "true"
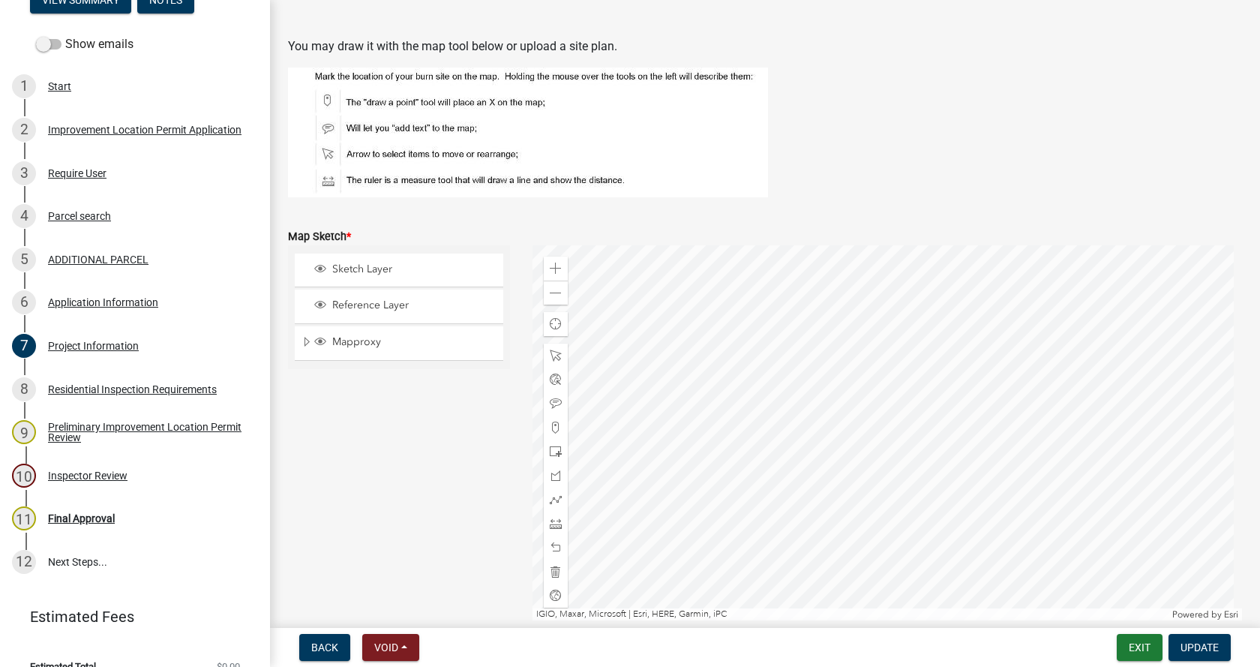
scroll to position [2775, 0]
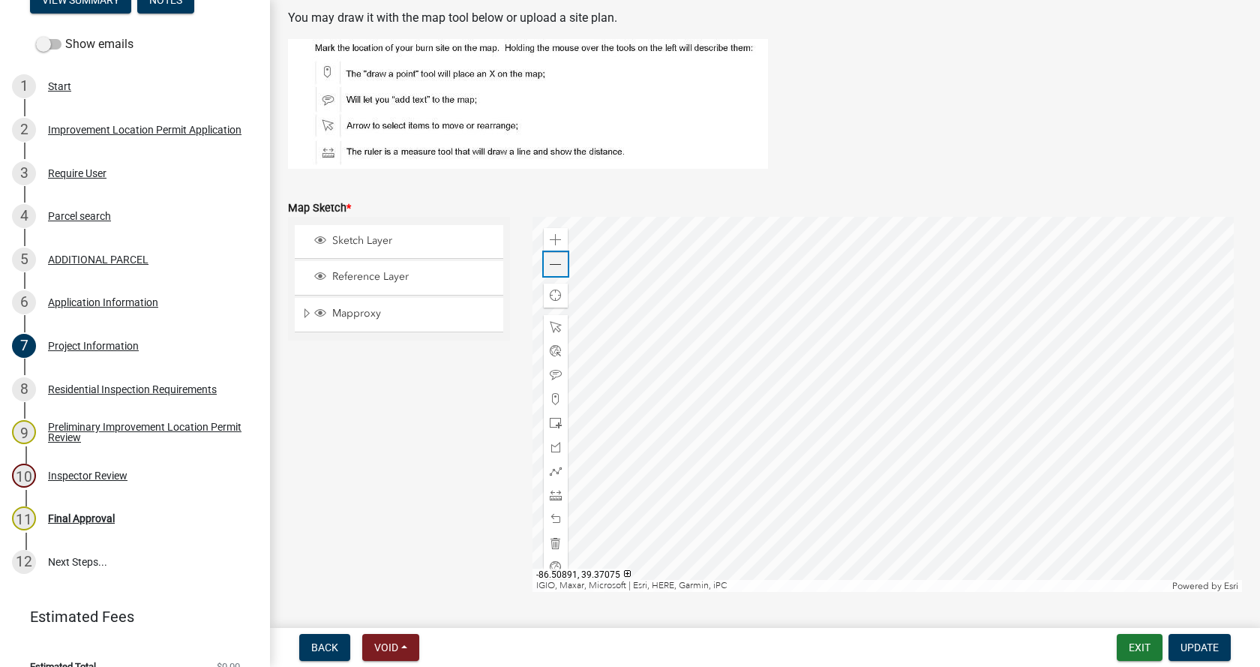
click at [553, 264] on span at bounding box center [556, 265] width 12 height 12
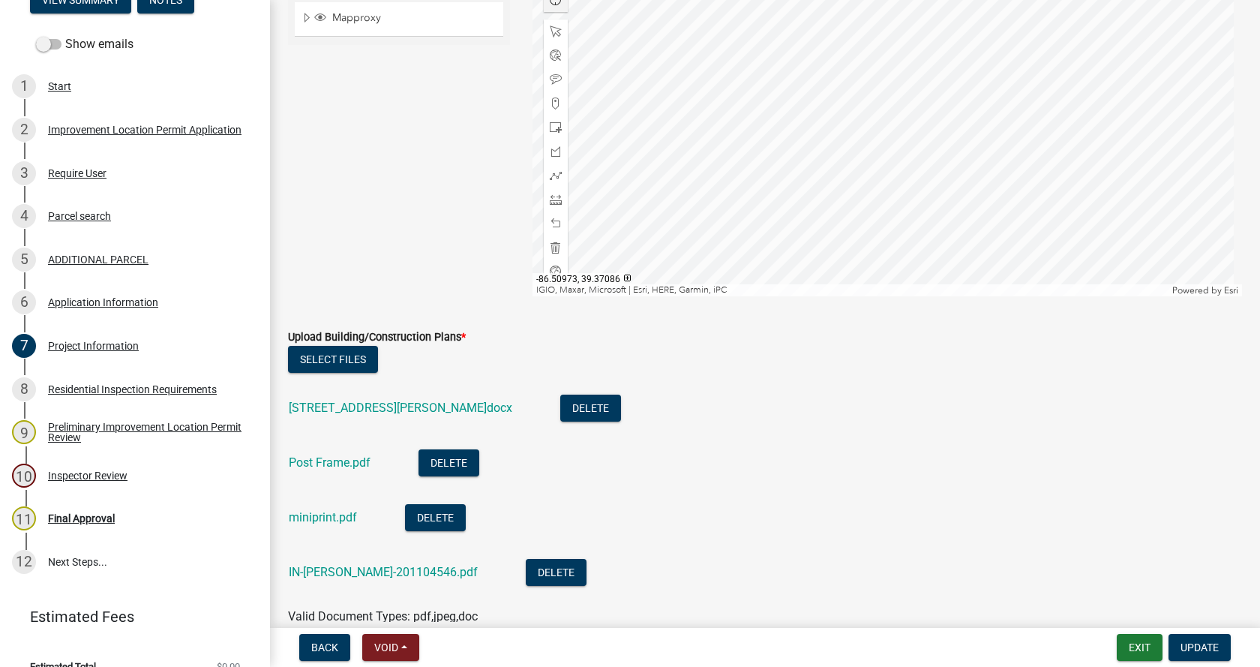
scroll to position [3075, 0]
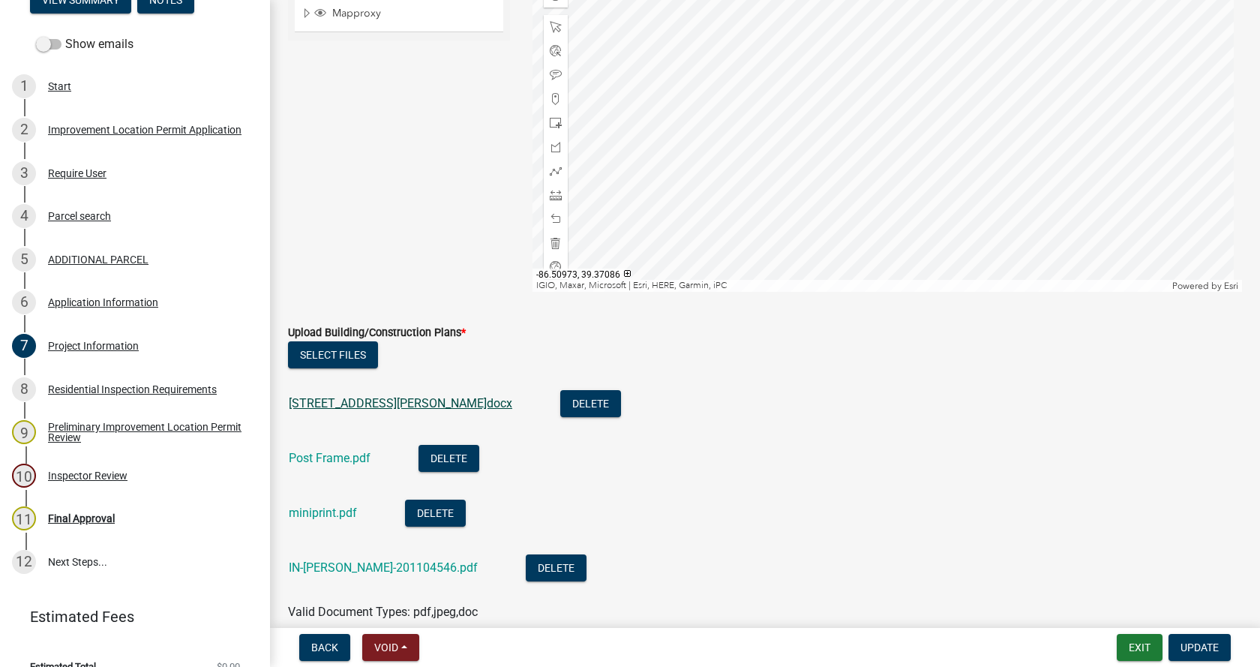
click at [345, 400] on link "[STREET_ADDRESS][PERSON_NAME]docx" at bounding box center [400, 403] width 223 height 14
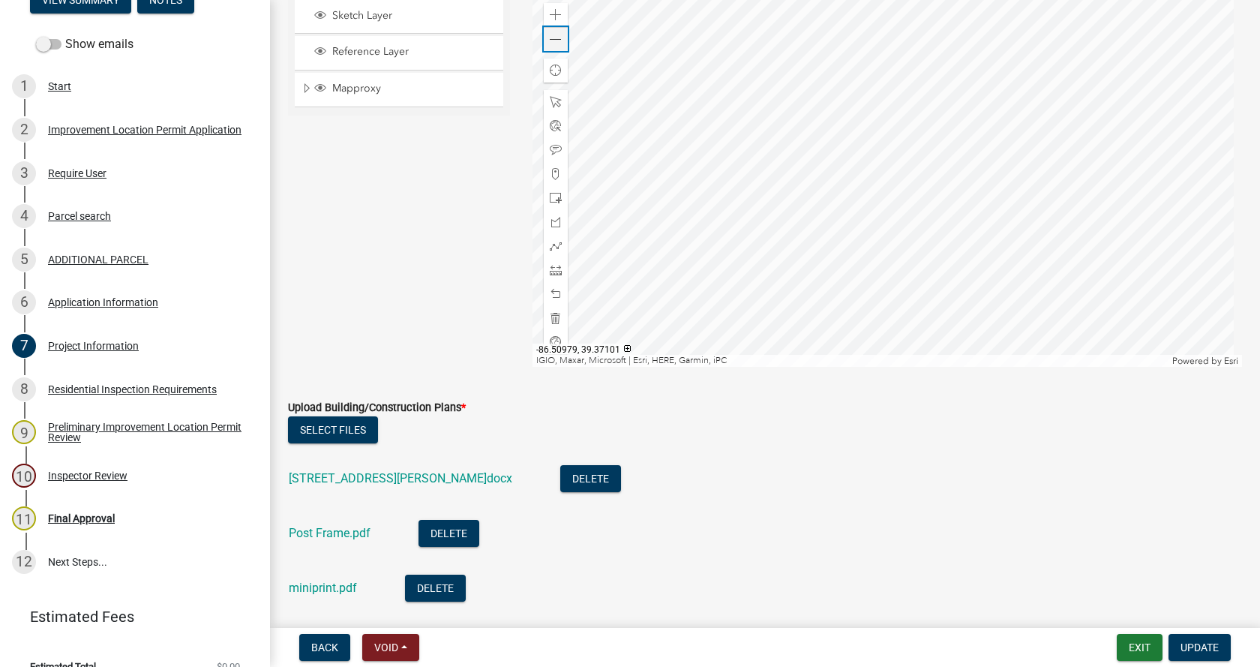
click at [551, 35] on span at bounding box center [556, 40] width 12 height 12
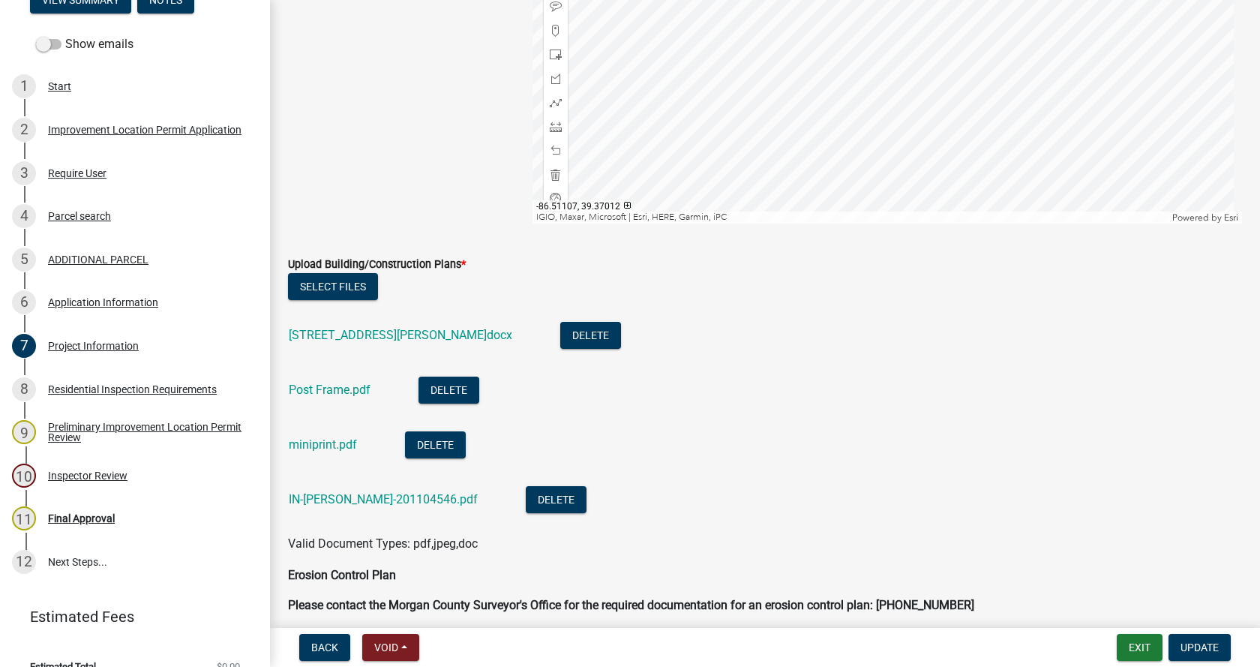
scroll to position [3150, 0]
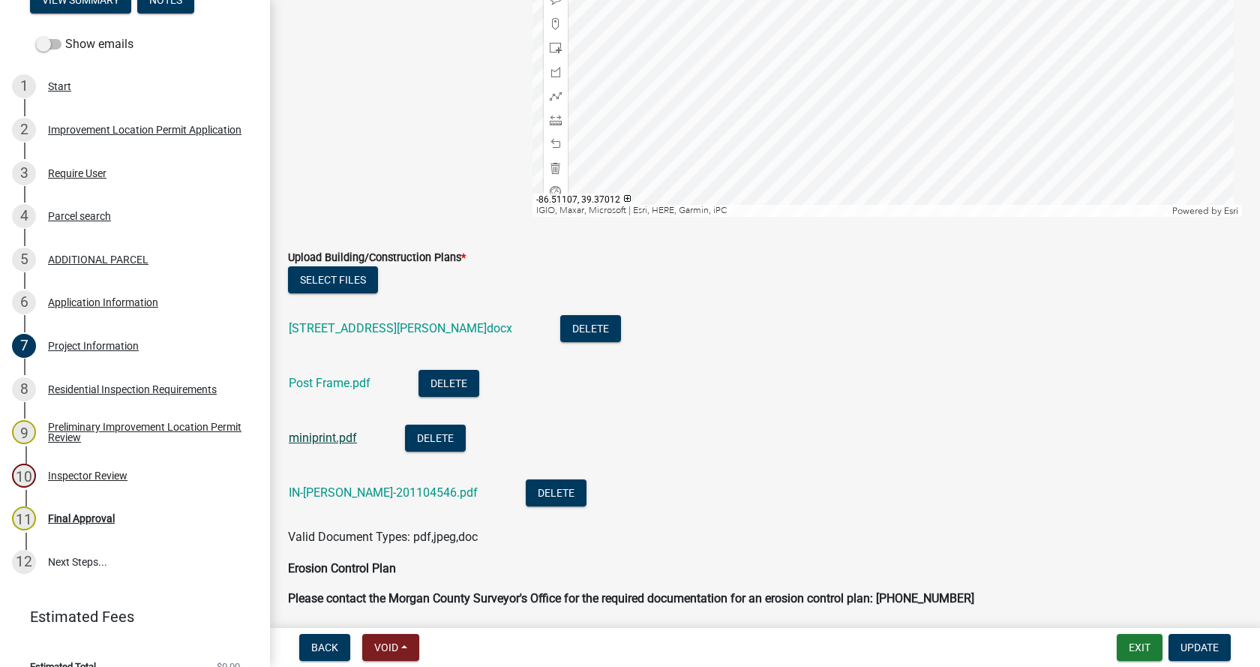
click at [323, 439] on link "miniprint.pdf" at bounding box center [323, 437] width 68 height 14
click at [313, 382] on link "Post Frame.pdf" at bounding box center [330, 383] width 82 height 14
click at [304, 490] on link "IN-[PERSON_NAME]-201104546.pdf" at bounding box center [383, 492] width 189 height 14
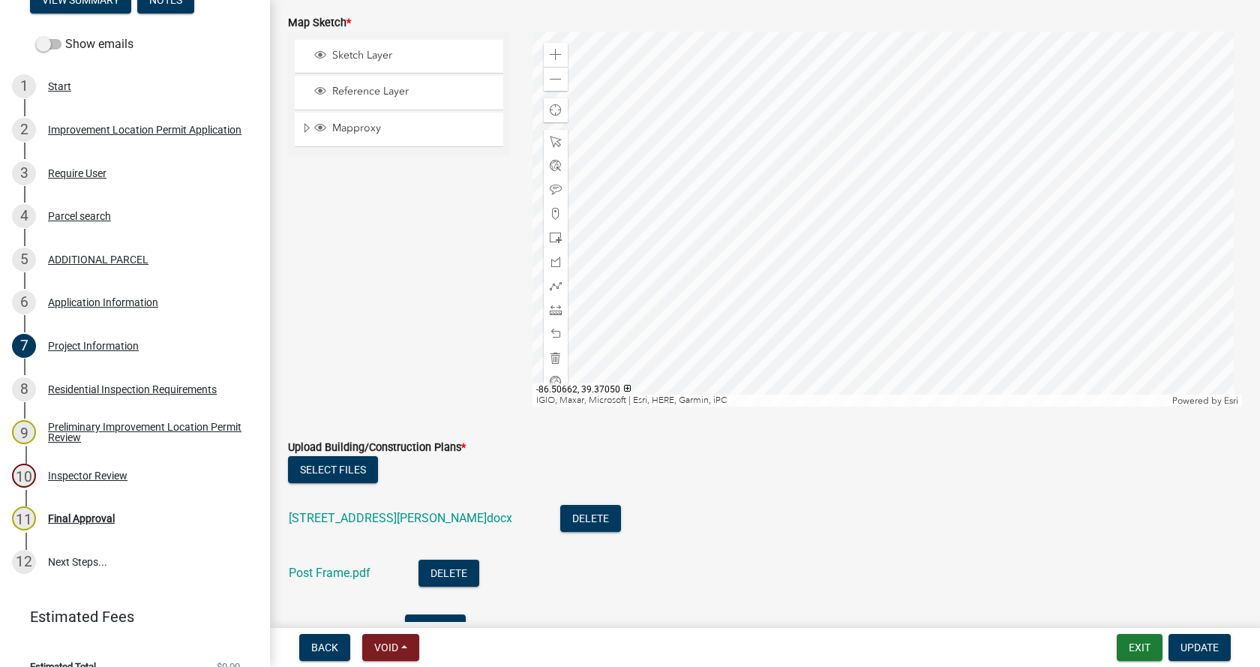
scroll to position [2925, 0]
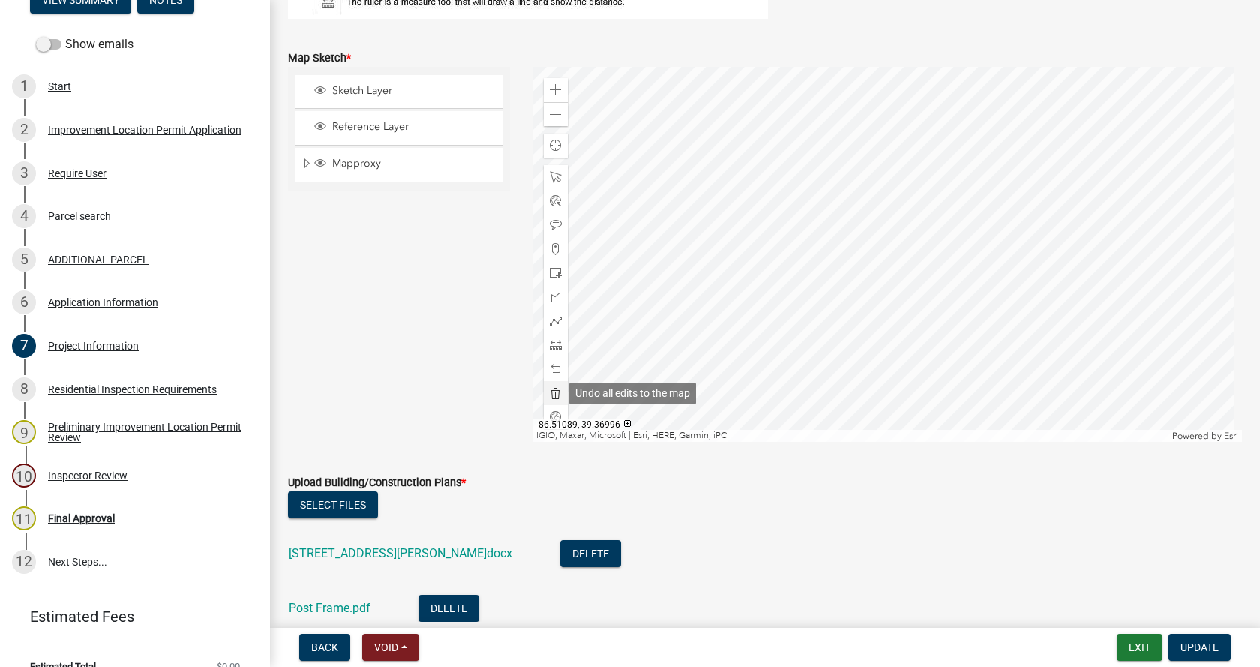
click at [553, 394] on span at bounding box center [556, 393] width 12 height 12
click at [550, 346] on span at bounding box center [556, 345] width 12 height 12
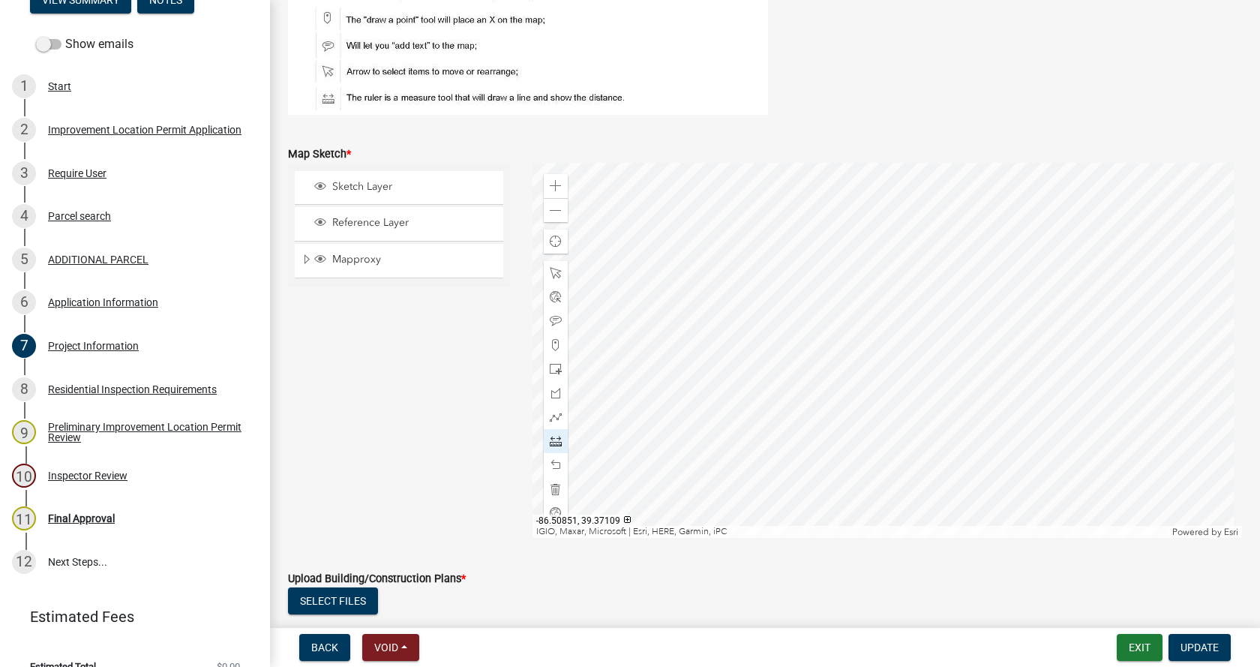
scroll to position [2850, 0]
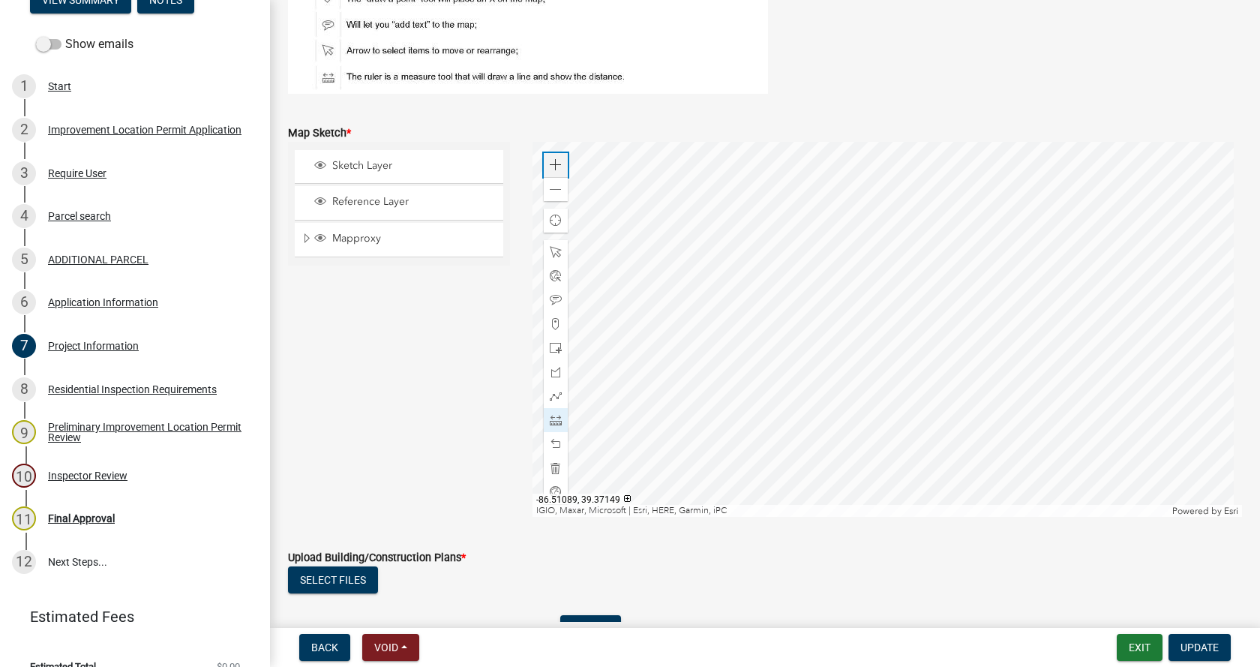
click at [556, 165] on span at bounding box center [556, 165] width 12 height 12
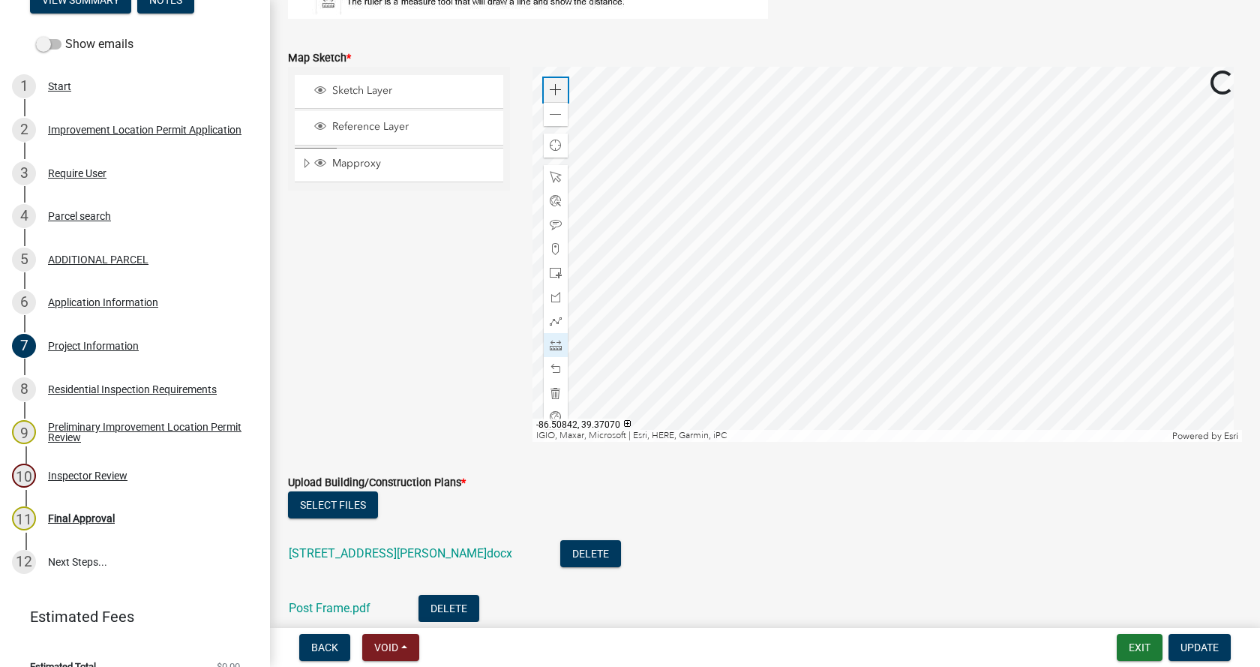
scroll to position [3000, 0]
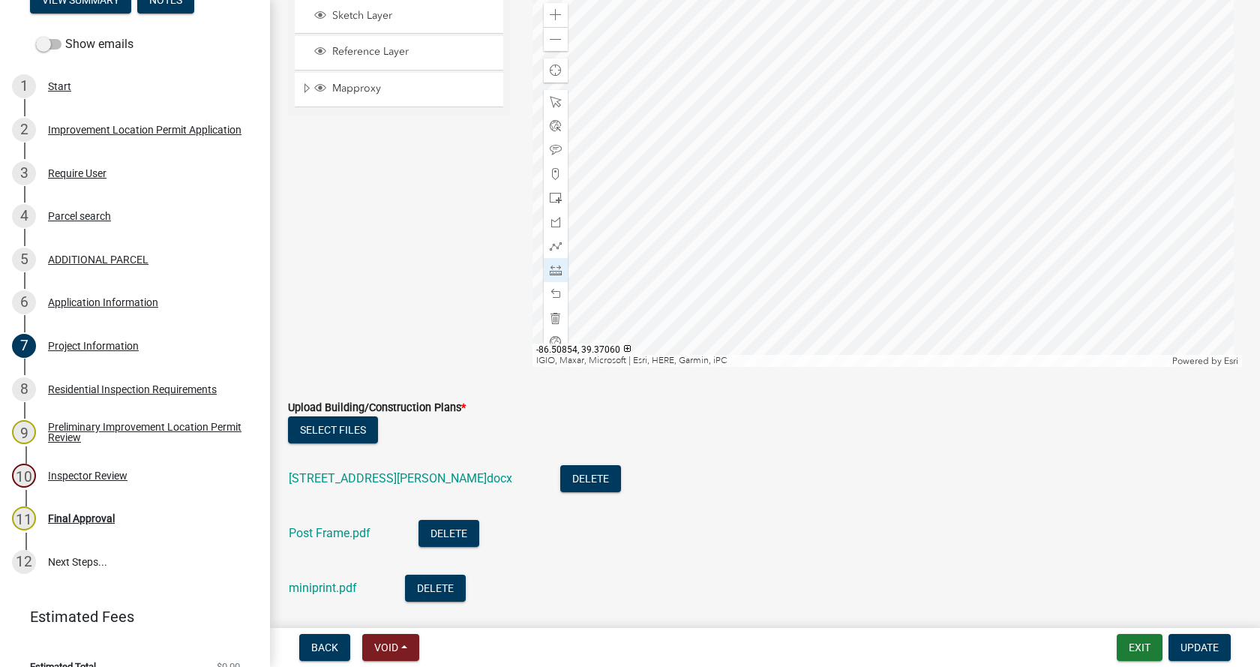
click at [940, 121] on div at bounding box center [887, 179] width 710 height 375
click at [975, 166] on div at bounding box center [887, 179] width 710 height 375
click at [885, 166] on div at bounding box center [887, 179] width 710 height 375
click at [887, 57] on div at bounding box center [887, 179] width 710 height 375
click at [977, 55] on div at bounding box center [887, 179] width 710 height 375
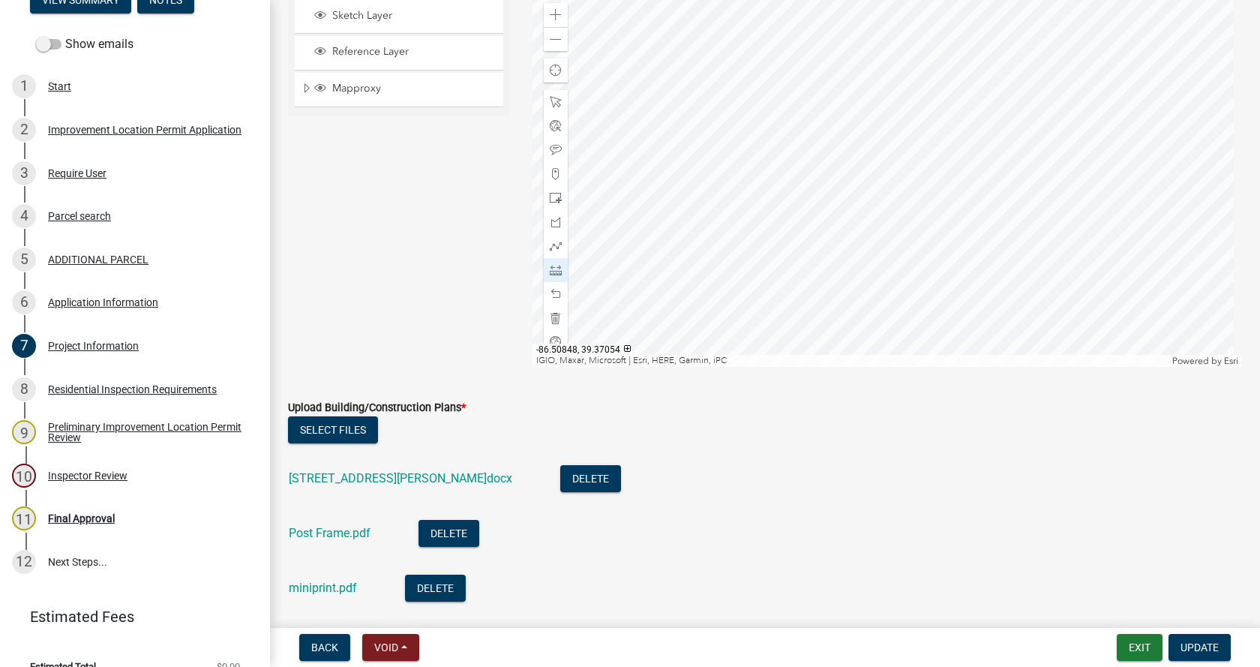
click at [976, 164] on div at bounding box center [887, 179] width 710 height 375
click at [976, 163] on div at bounding box center [887, 179] width 710 height 375
click at [551, 316] on span at bounding box center [556, 318] width 12 height 12
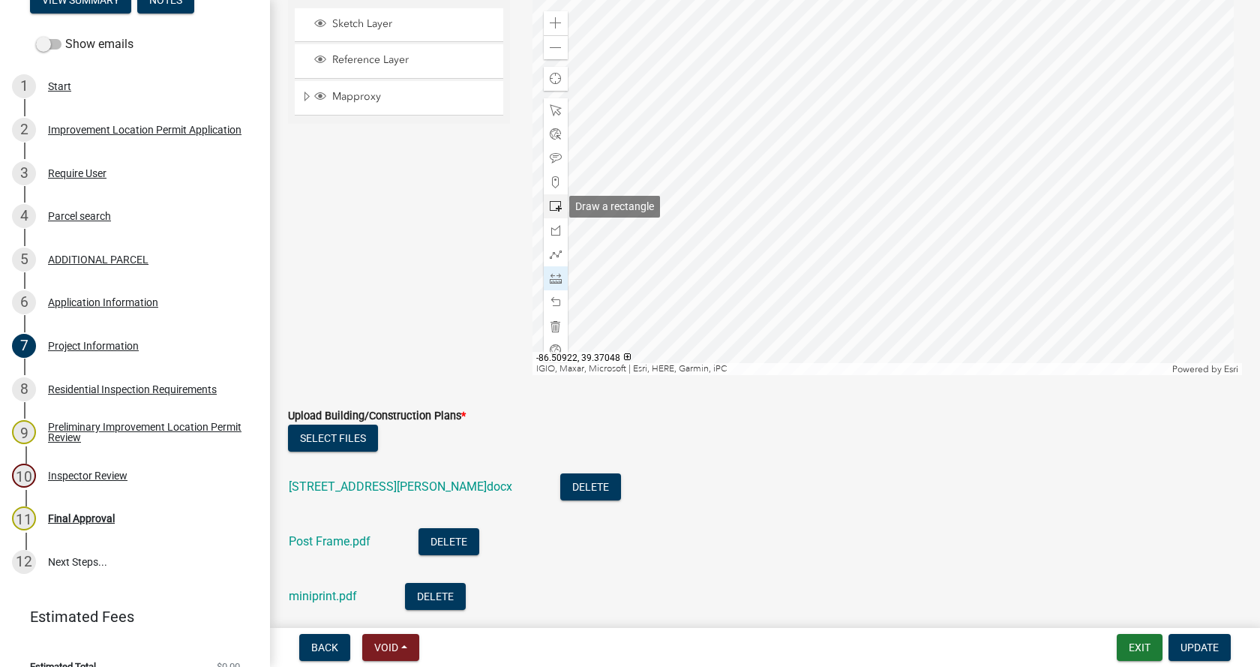
click at [550, 205] on span at bounding box center [556, 206] width 12 height 12
click at [978, 171] on div at bounding box center [887, 187] width 710 height 375
click at [553, 296] on span at bounding box center [556, 302] width 12 height 12
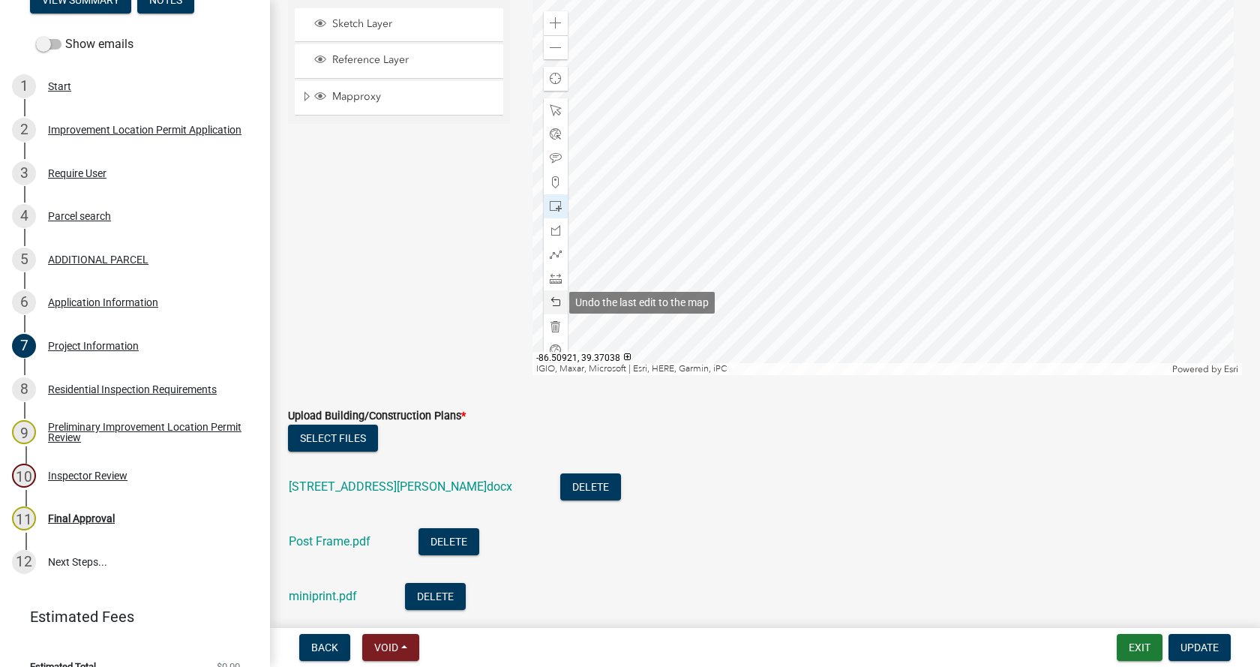
click at [553, 296] on span at bounding box center [556, 302] width 12 height 12
click at [551, 272] on span at bounding box center [556, 278] width 12 height 12
click at [880, 75] on div at bounding box center [887, 187] width 710 height 375
click at [724, 76] on div at bounding box center [887, 187] width 710 height 375
click at [724, 75] on div at bounding box center [887, 187] width 710 height 375
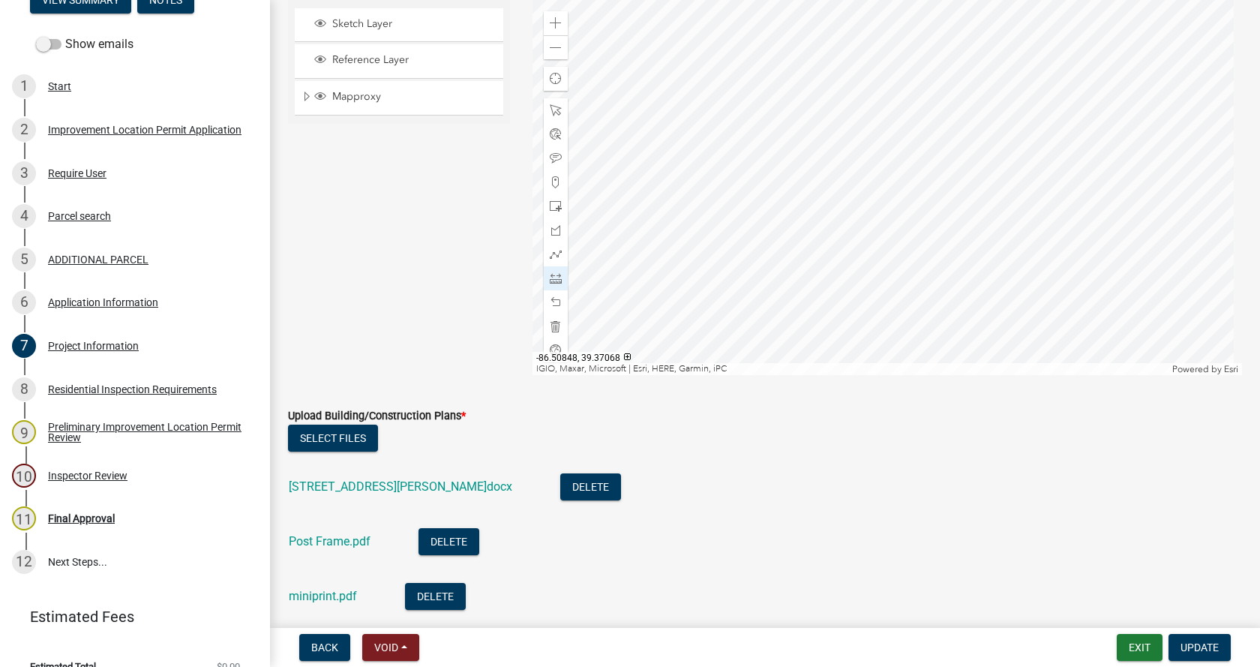
click at [979, 74] on div at bounding box center [887, 187] width 710 height 375
click at [886, 79] on div at bounding box center [887, 187] width 710 height 375
click at [867, 76] on div at bounding box center [887, 187] width 710 height 375
click at [1165, 65] on div at bounding box center [887, 187] width 710 height 375
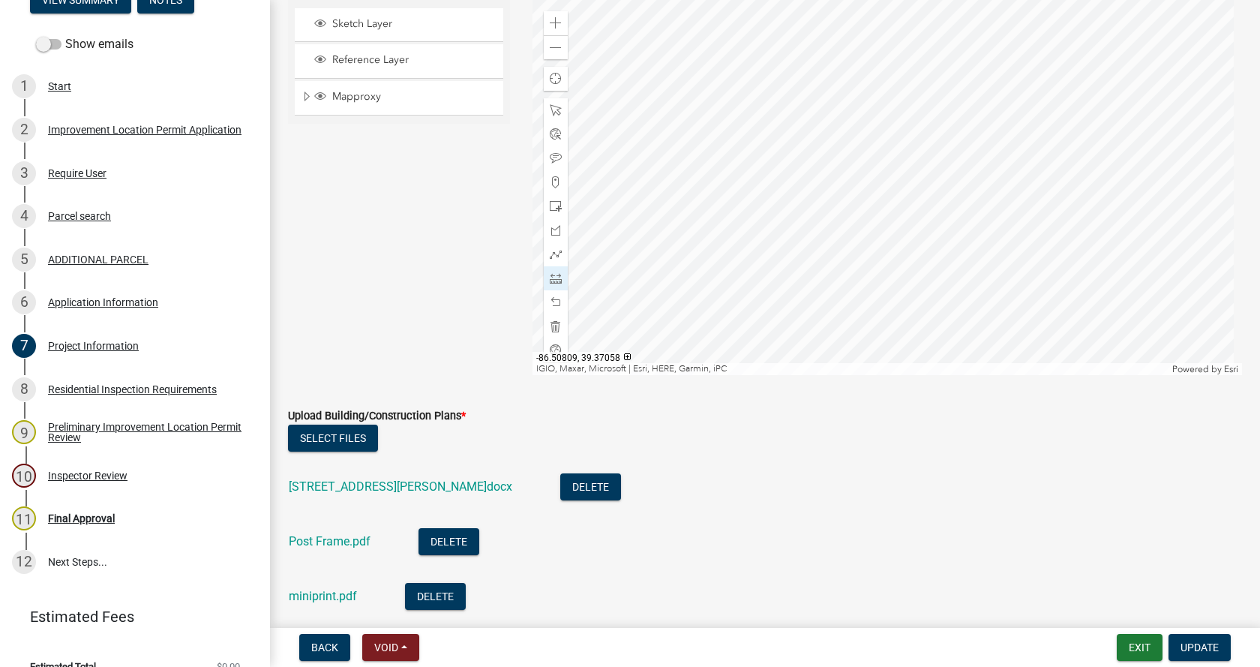
click at [1168, 187] on div at bounding box center [887, 187] width 710 height 375
click at [905, 106] on div at bounding box center [887, 187] width 710 height 375
click at [881, 289] on div at bounding box center [887, 187] width 710 height 375
click at [871, 336] on div at bounding box center [887, 187] width 710 height 375
click at [868, 324] on div at bounding box center [887, 187] width 710 height 375
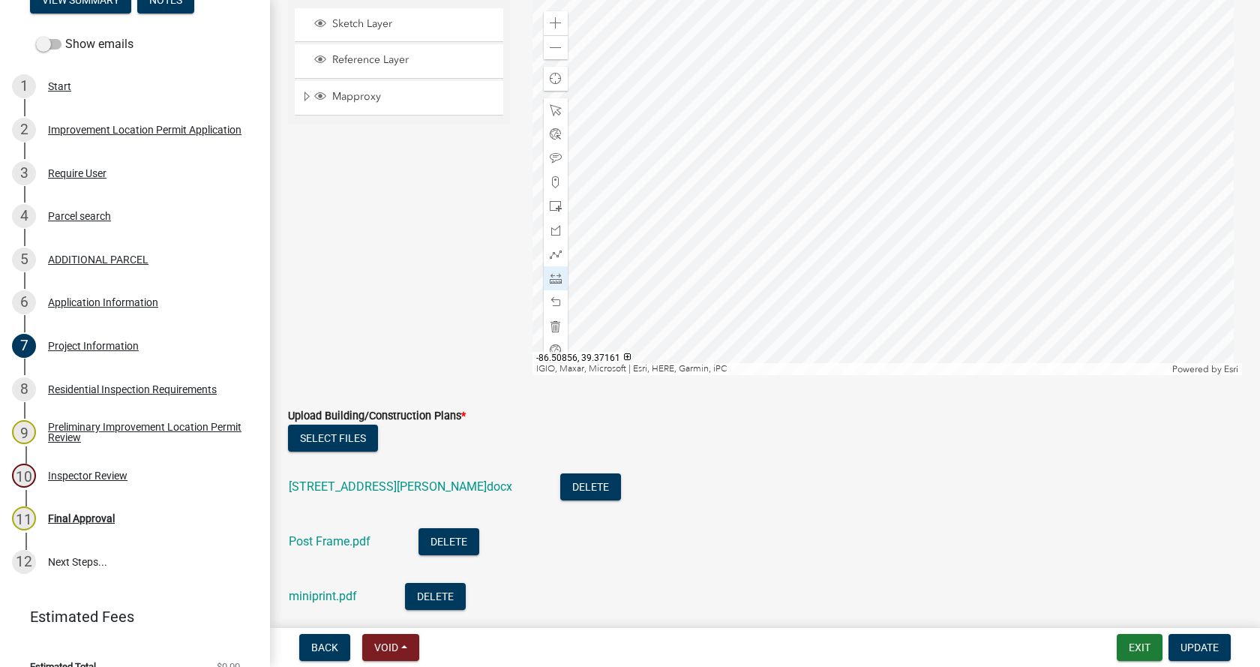
click at [861, 150] on div at bounding box center [887, 187] width 710 height 375
click at [952, 97] on div at bounding box center [887, 187] width 710 height 375
click at [1016, 81] on div at bounding box center [887, 187] width 710 height 375
click at [1004, 71] on div at bounding box center [887, 187] width 710 height 375
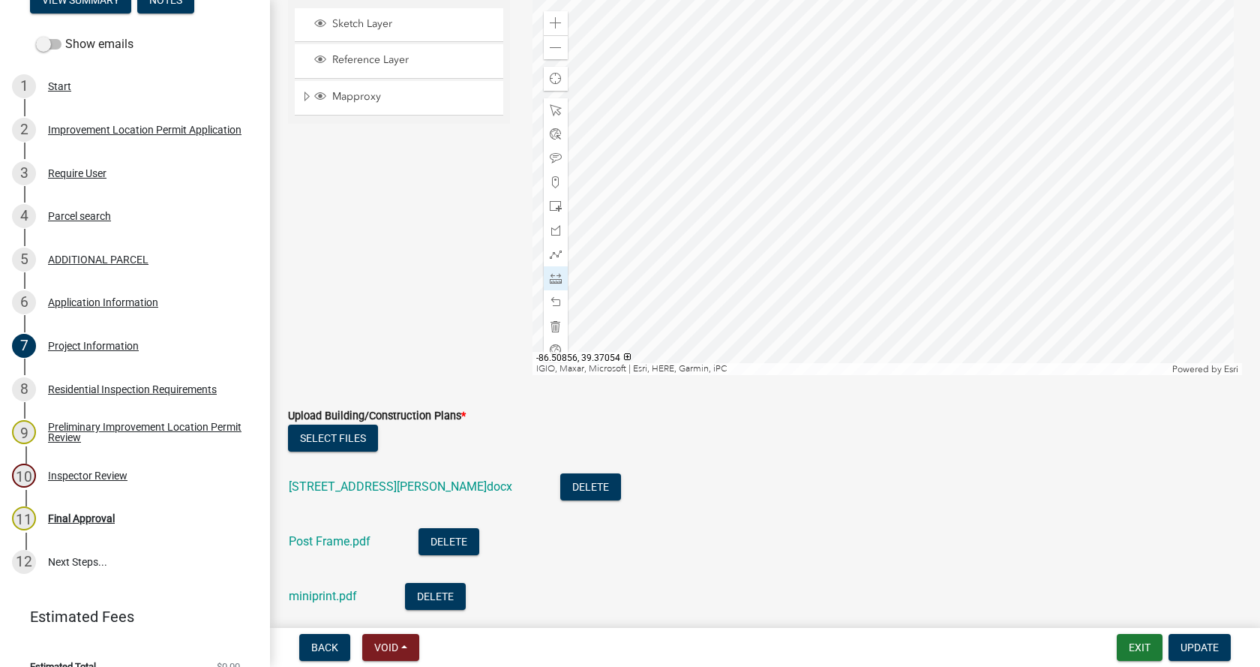
click at [848, 257] on div at bounding box center [887, 187] width 710 height 375
click at [854, 94] on div at bounding box center [887, 187] width 710 height 375
click at [865, 292] on div at bounding box center [887, 187] width 710 height 375
click at [727, 293] on div at bounding box center [887, 187] width 710 height 375
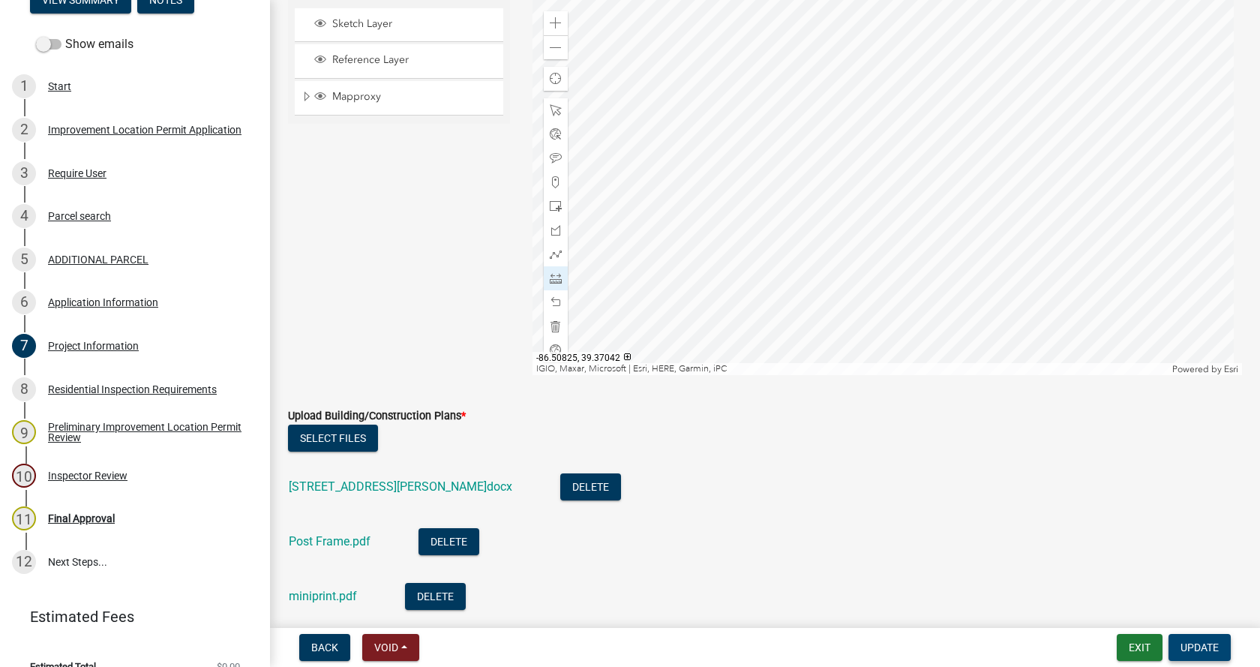
click at [1210, 641] on span "Update" at bounding box center [1199, 647] width 38 height 12
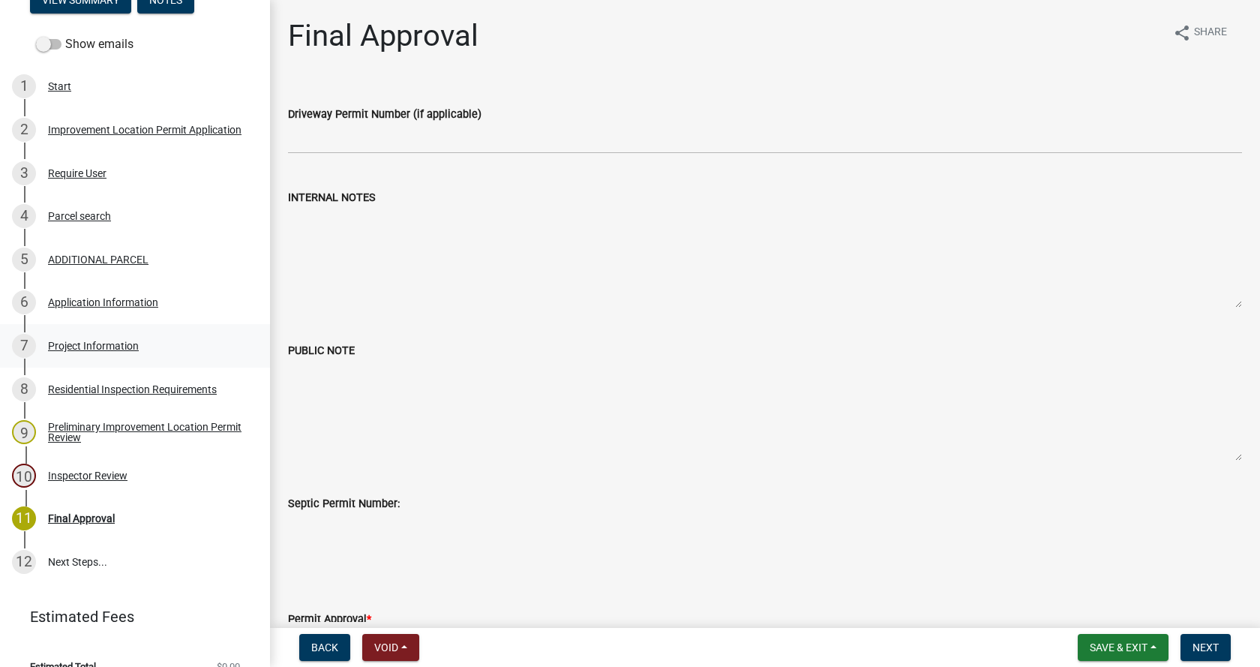
click at [55, 343] on div "Project Information" at bounding box center [93, 345] width 91 height 10
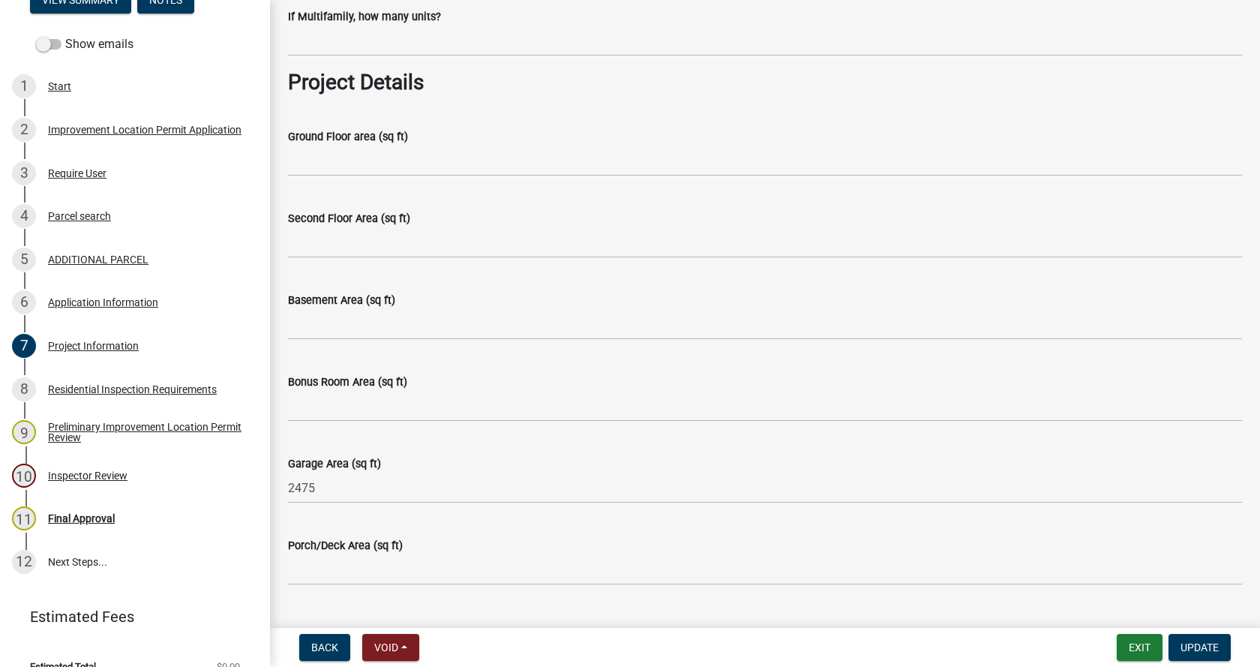
scroll to position [675, 0]
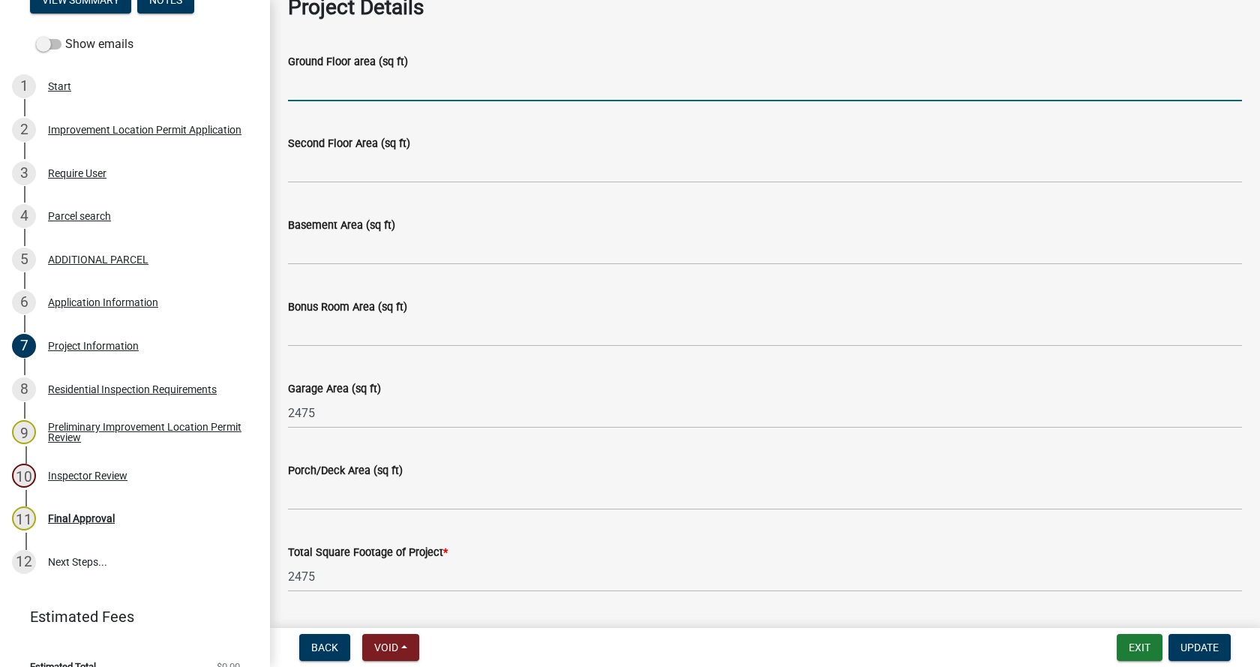
click at [302, 91] on input "Ground Floor area (sq ft)" at bounding box center [765, 85] width 954 height 31
click at [319, 85] on input "2025 garage w/450 lean-to" at bounding box center [765, 85] width 954 height 31
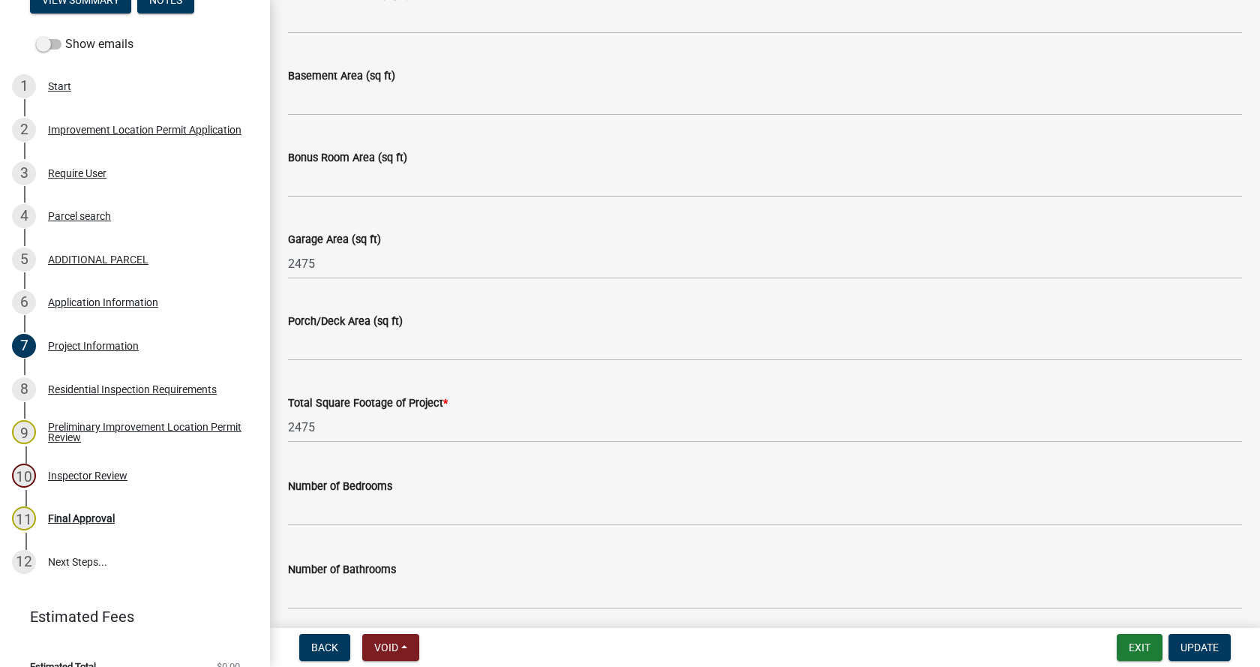
scroll to position [825, 0]
type input "2025 SF garage w/450 SF lean-to"
drag, startPoint x: 317, startPoint y: 262, endPoint x: 284, endPoint y: 265, distance: 33.1
click at [284, 265] on div "Garage Area (sq ft) 2475" at bounding box center [765, 243] width 976 height 70
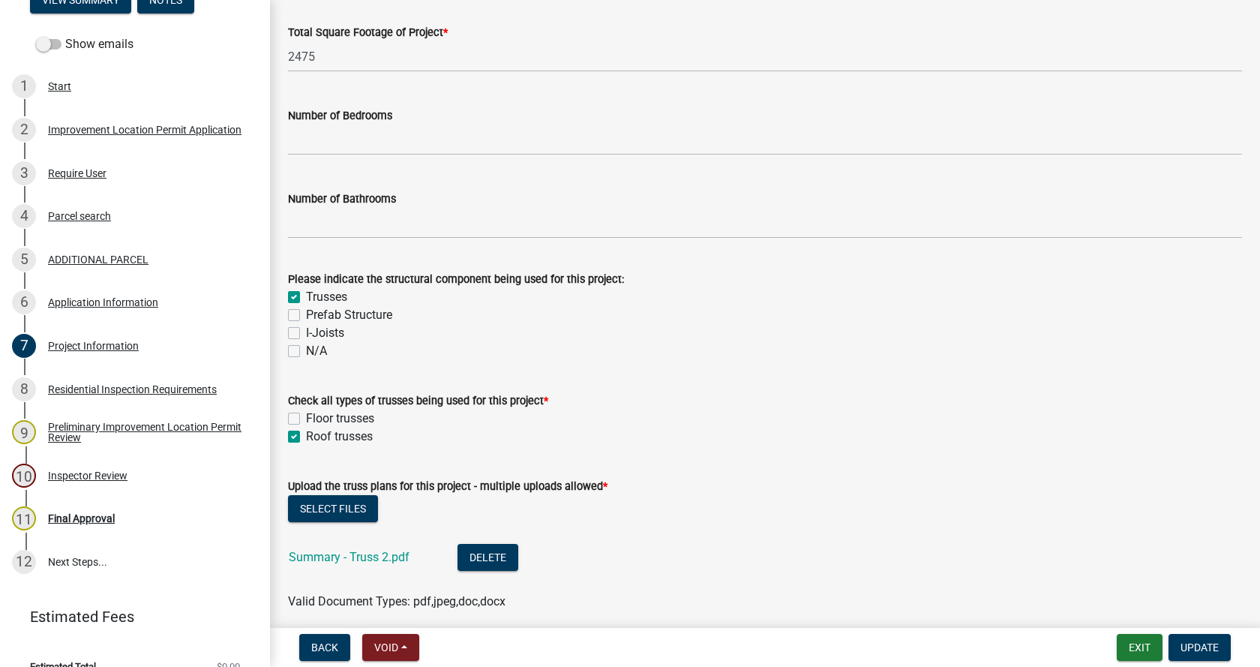
scroll to position [1200, 0]
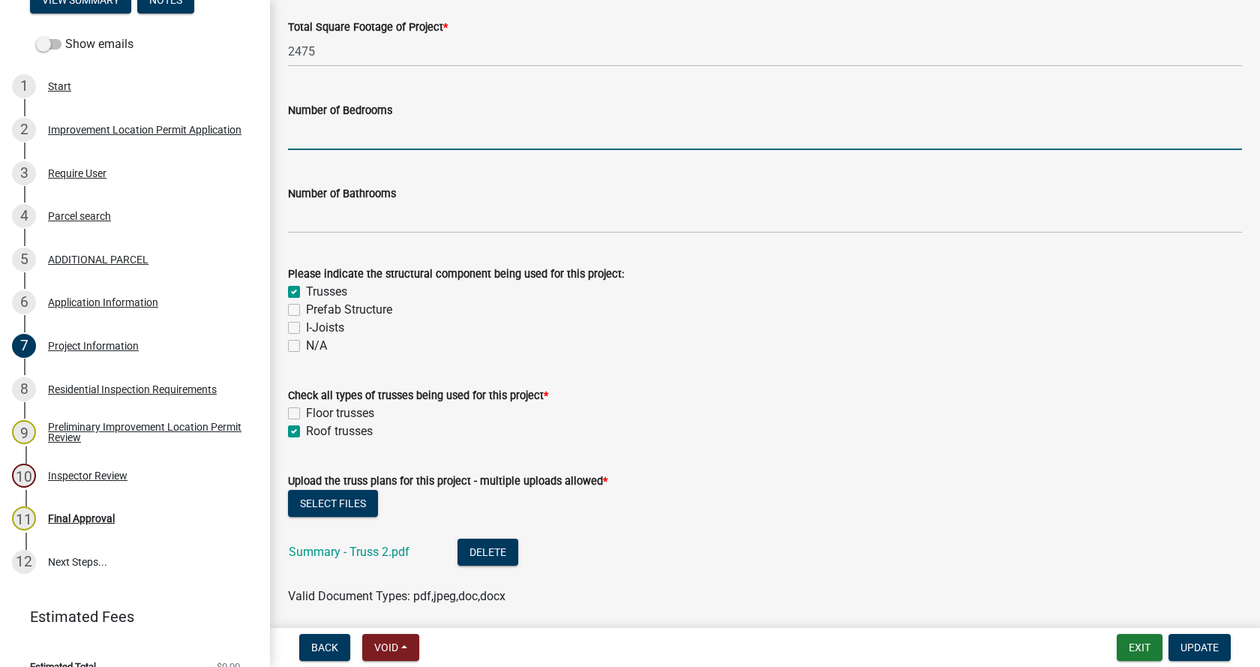
click at [297, 136] on input "text" at bounding box center [765, 134] width 954 height 31
type input "0"
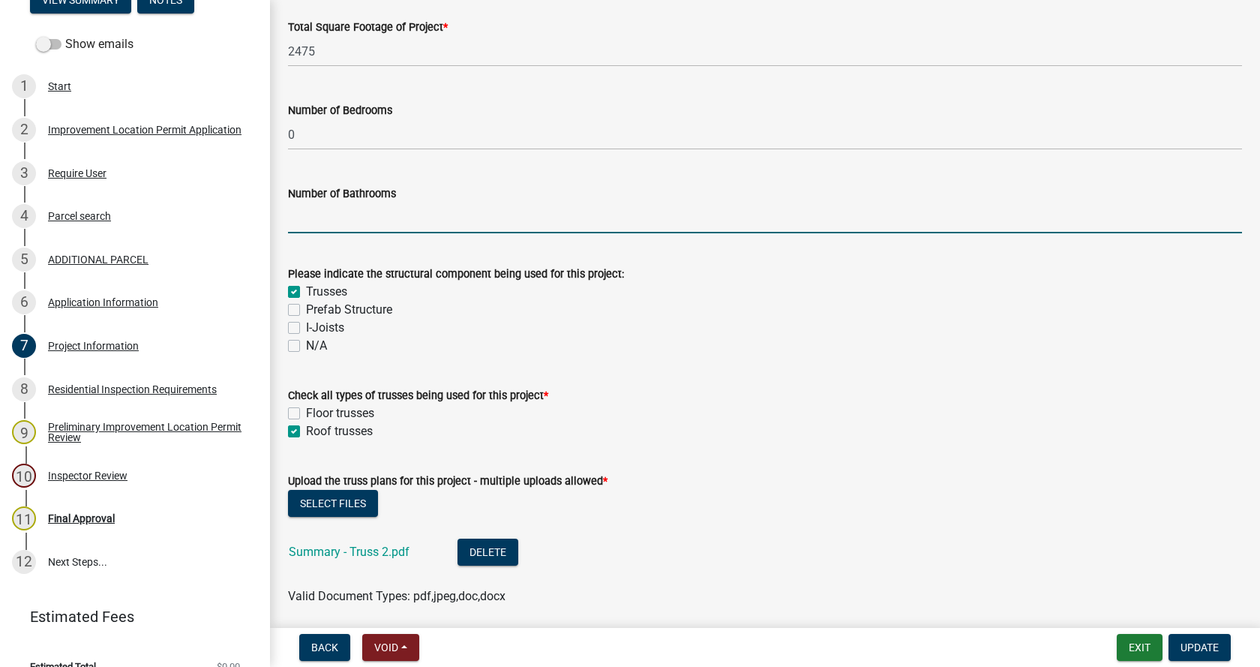
click at [324, 219] on input "text" at bounding box center [765, 217] width 954 height 31
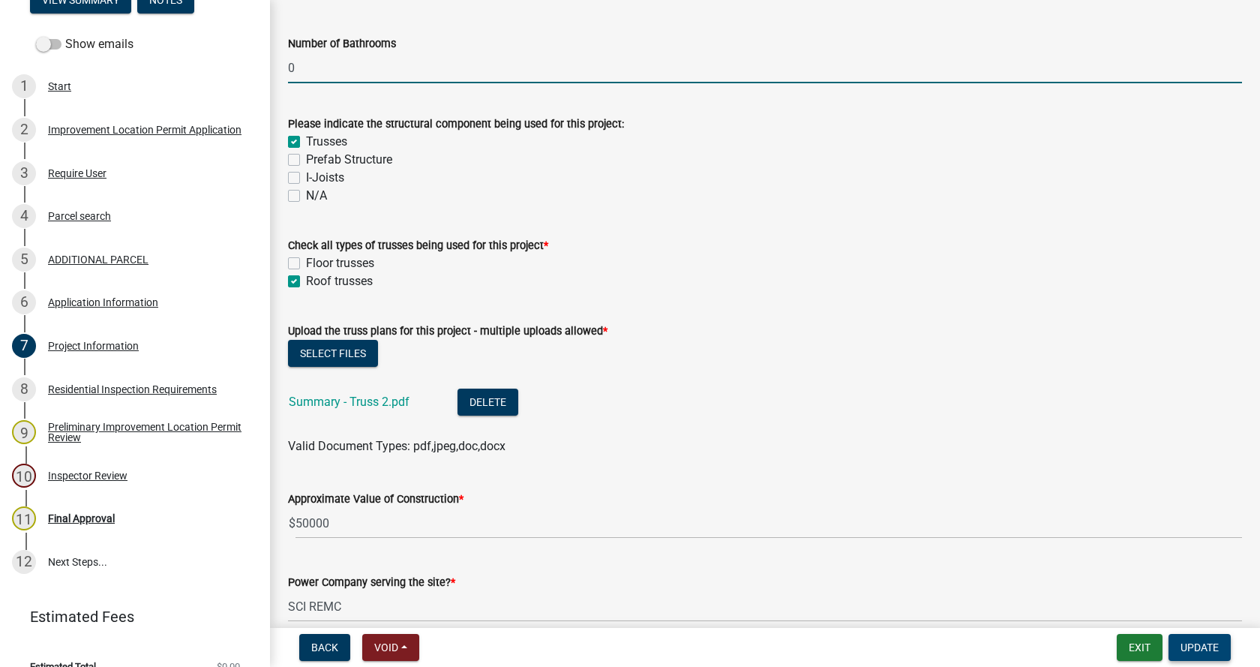
type input "0"
click at [1200, 641] on span "Update" at bounding box center [1199, 647] width 38 height 12
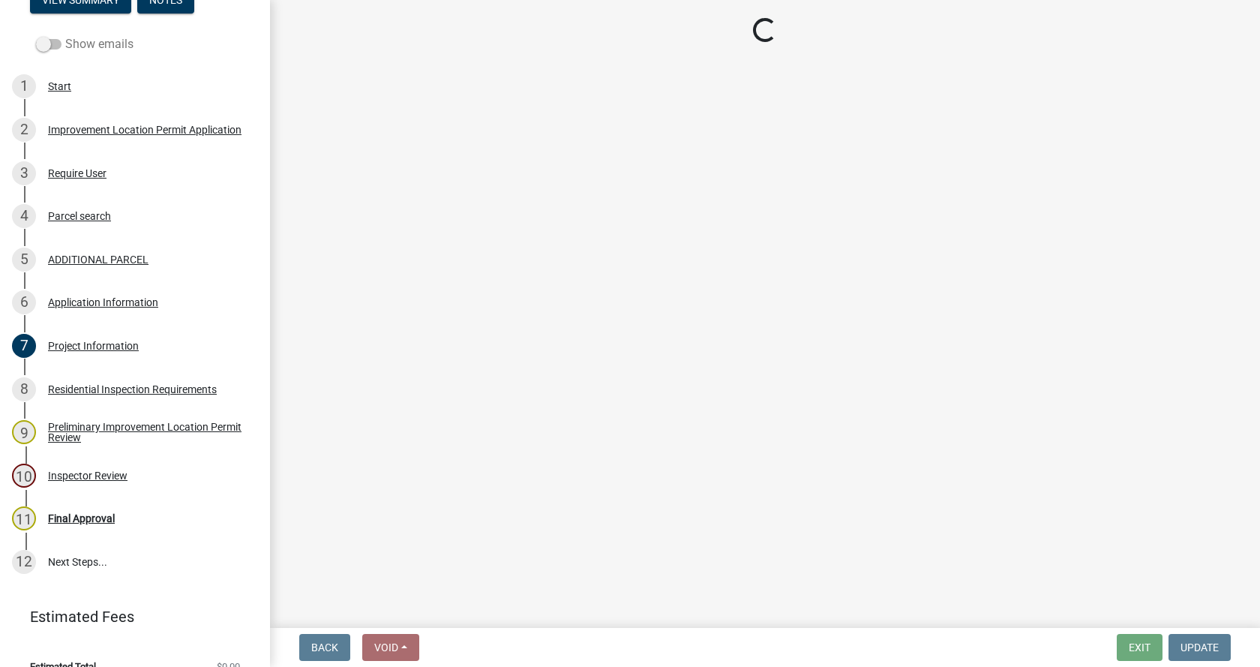
scroll to position [150, 0]
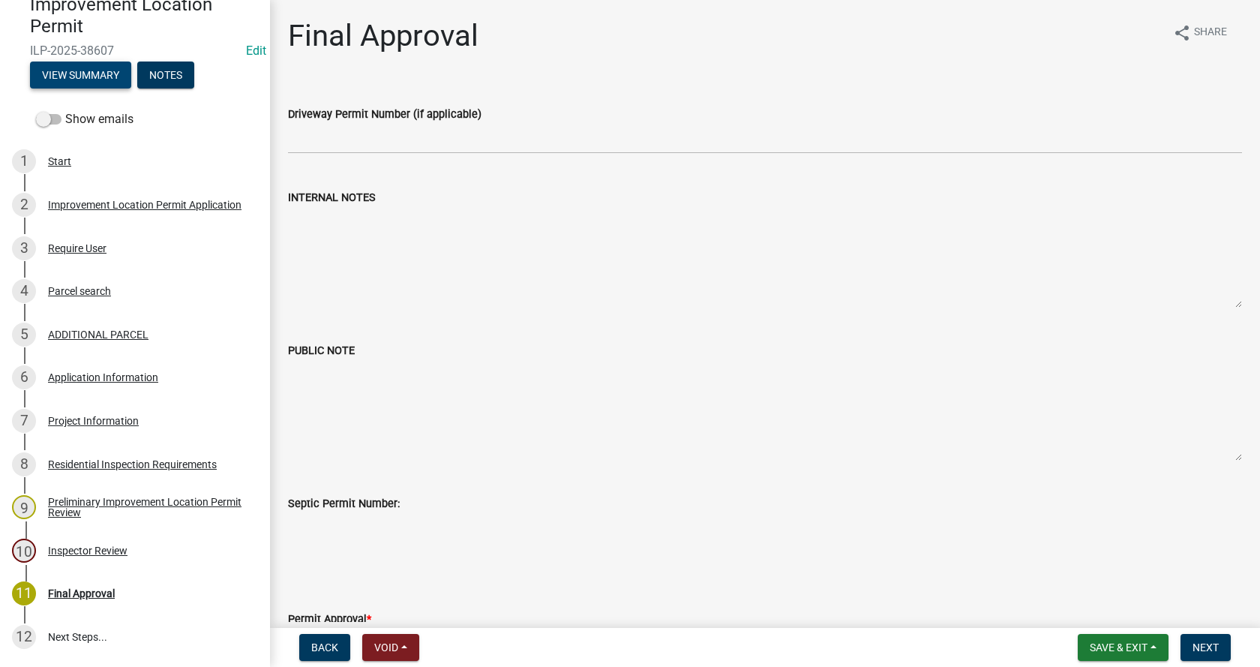
click at [87, 72] on button "View Summary" at bounding box center [80, 74] width 101 height 27
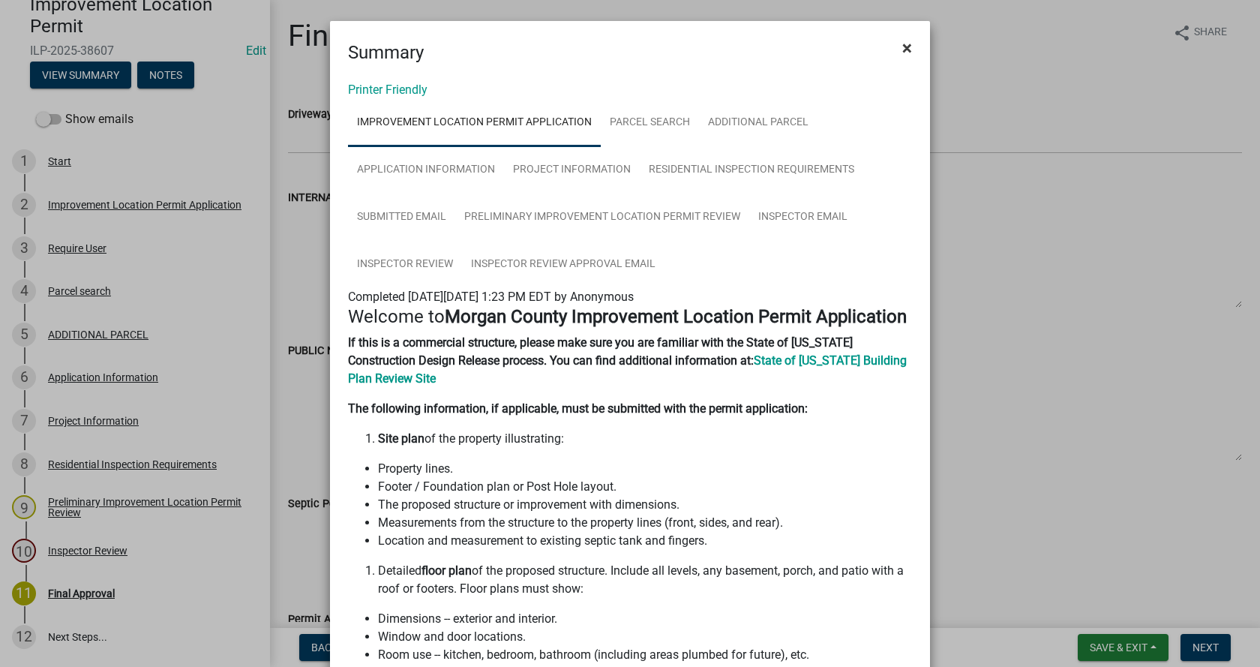
click at [903, 46] on span "×" at bounding box center [907, 47] width 10 height 21
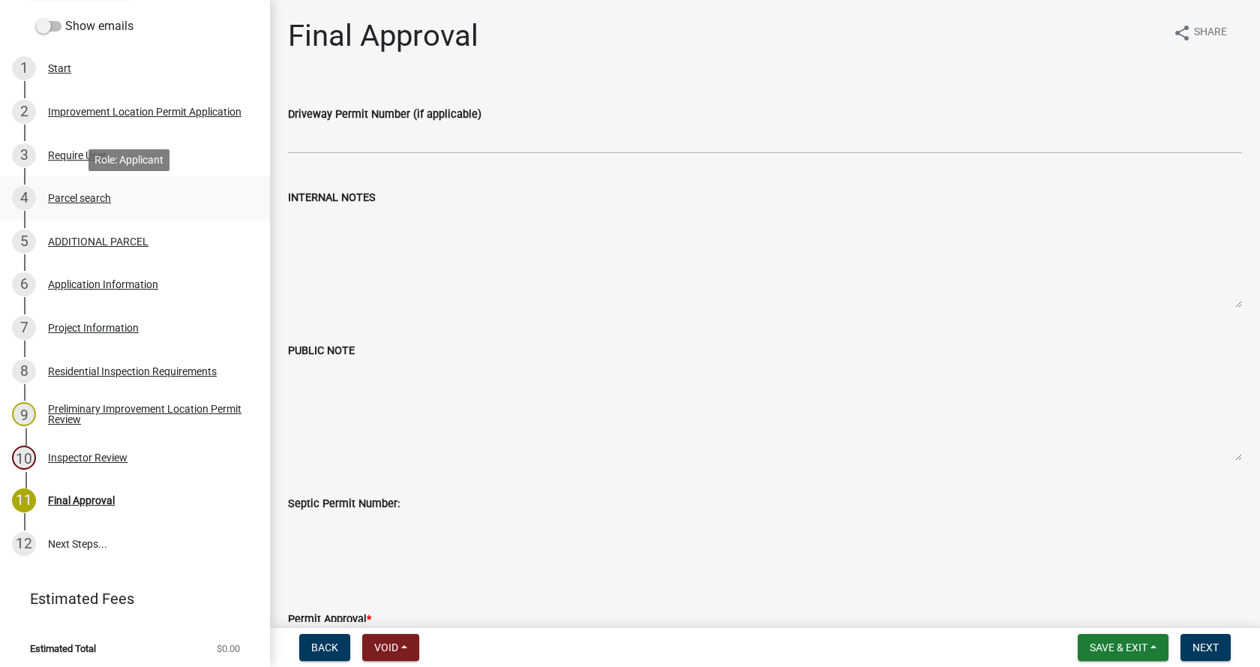
scroll to position [247, 0]
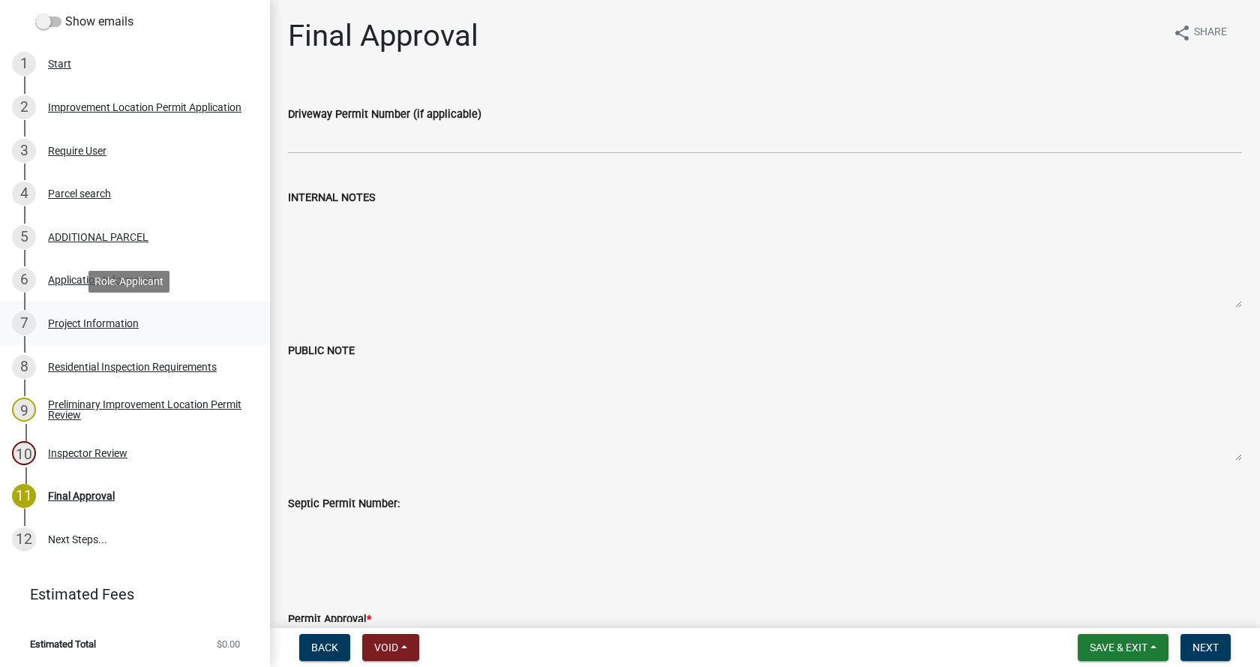
click at [52, 319] on div "Project Information" at bounding box center [93, 323] width 91 height 10
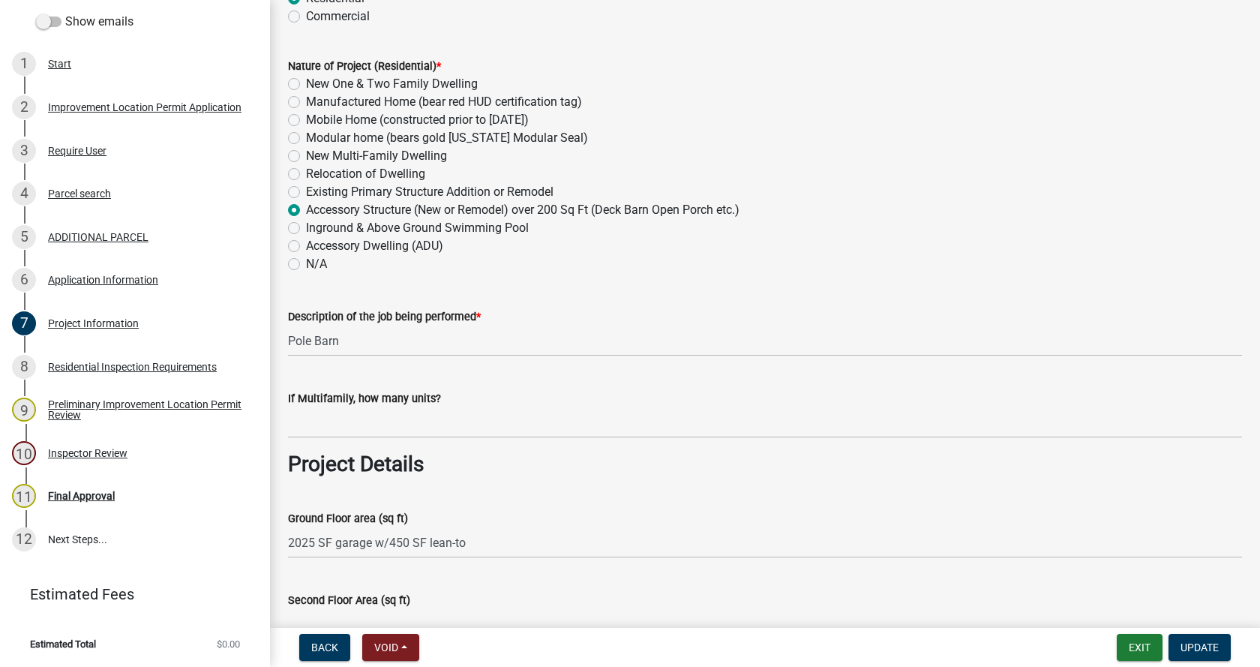
scroll to position [225, 0]
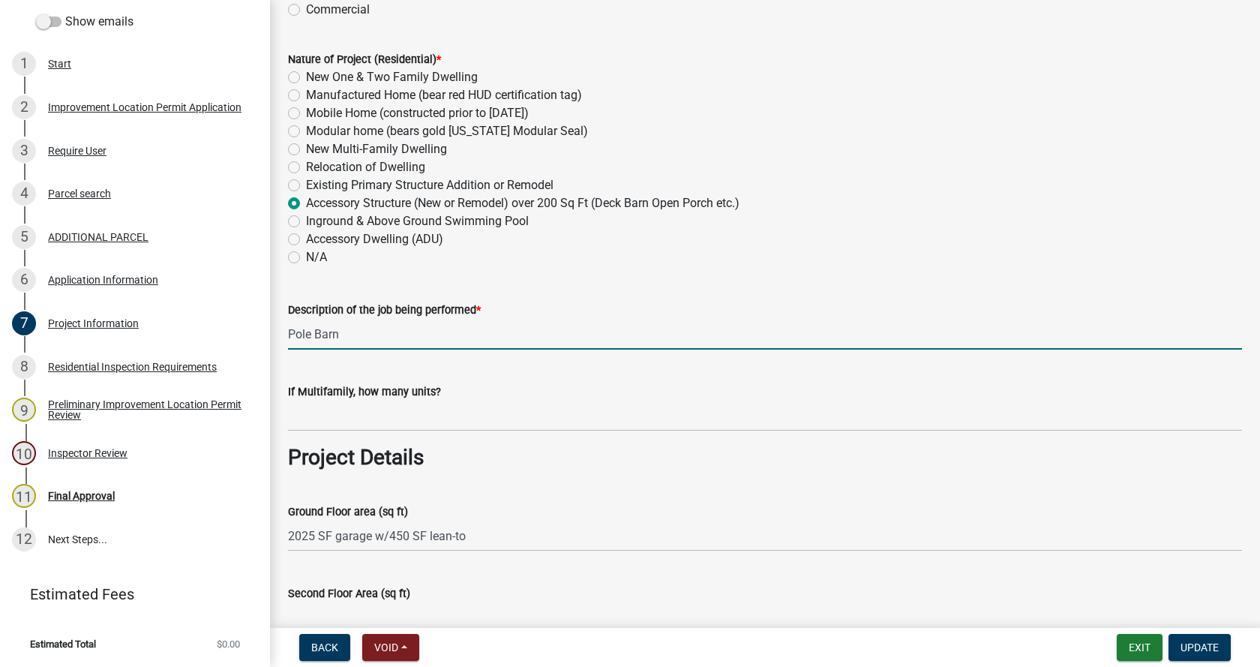
click at [288, 328] on input "Pole Barn" at bounding box center [765, 334] width 954 height 31
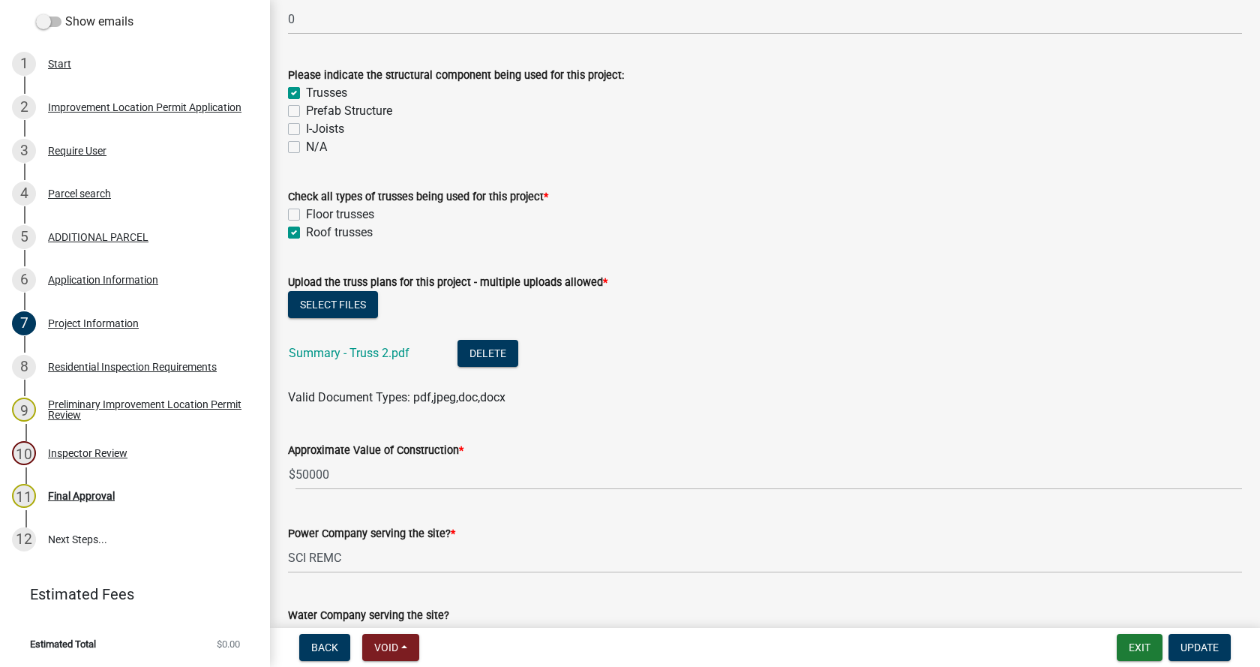
scroll to position [1425, 0]
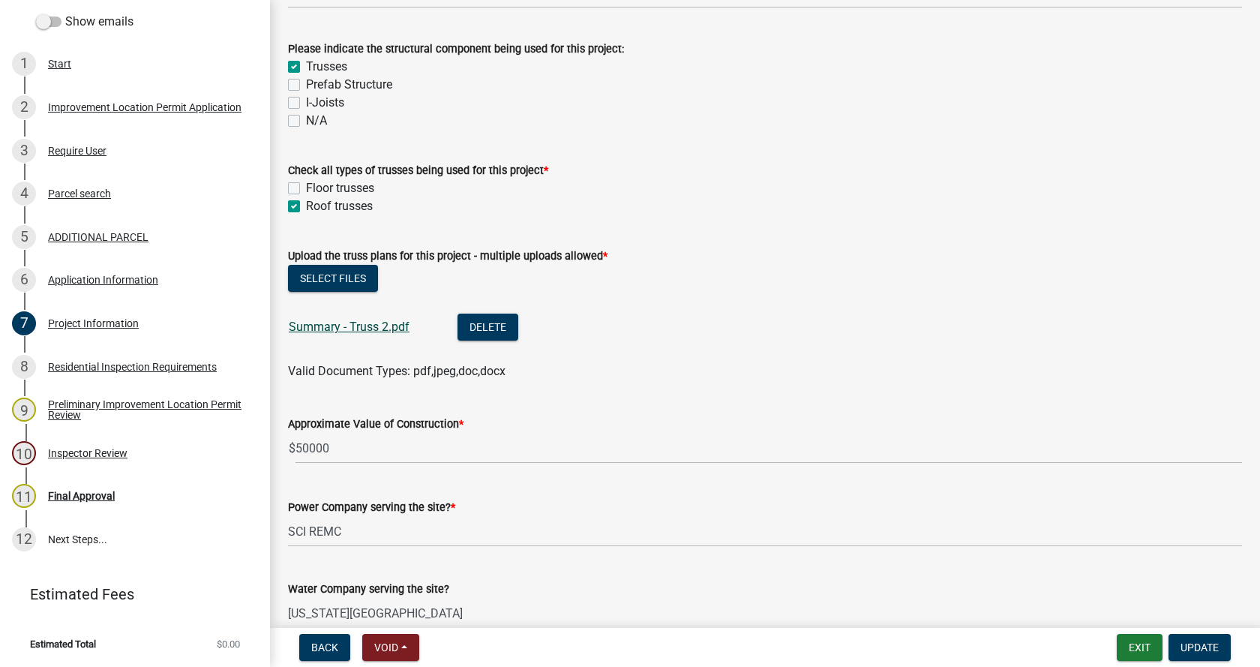
type input "45x55 Pole Barn"
click at [321, 325] on link "Summary - Truss 2.pdf" at bounding box center [349, 326] width 121 height 14
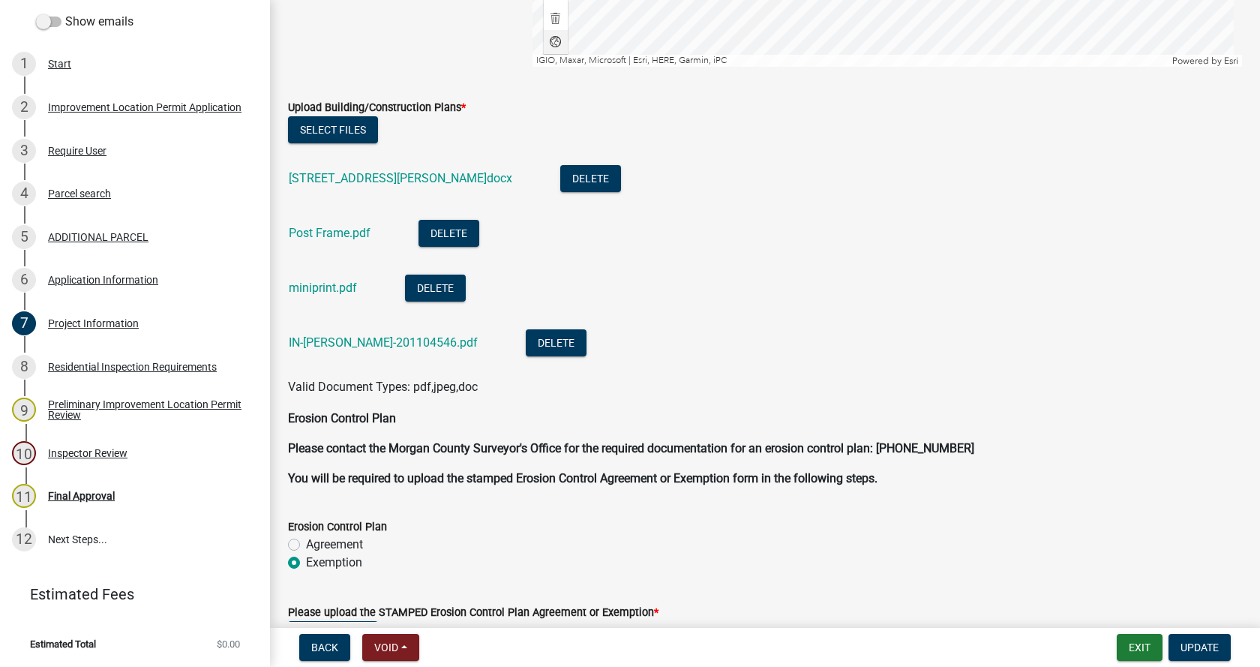
scroll to position [3374, 0]
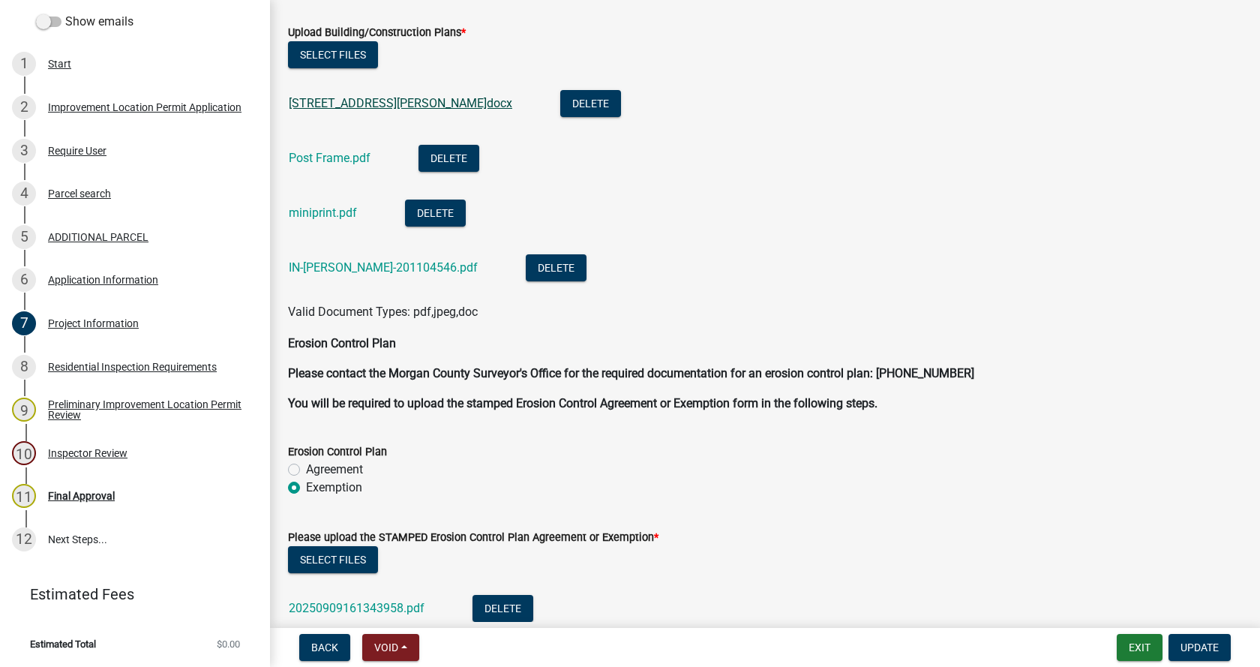
click at [358, 100] on link "[STREET_ADDRESS][PERSON_NAME]docx" at bounding box center [400, 103] width 223 height 14
click at [560, 99] on button "Delete" at bounding box center [590, 103] width 61 height 27
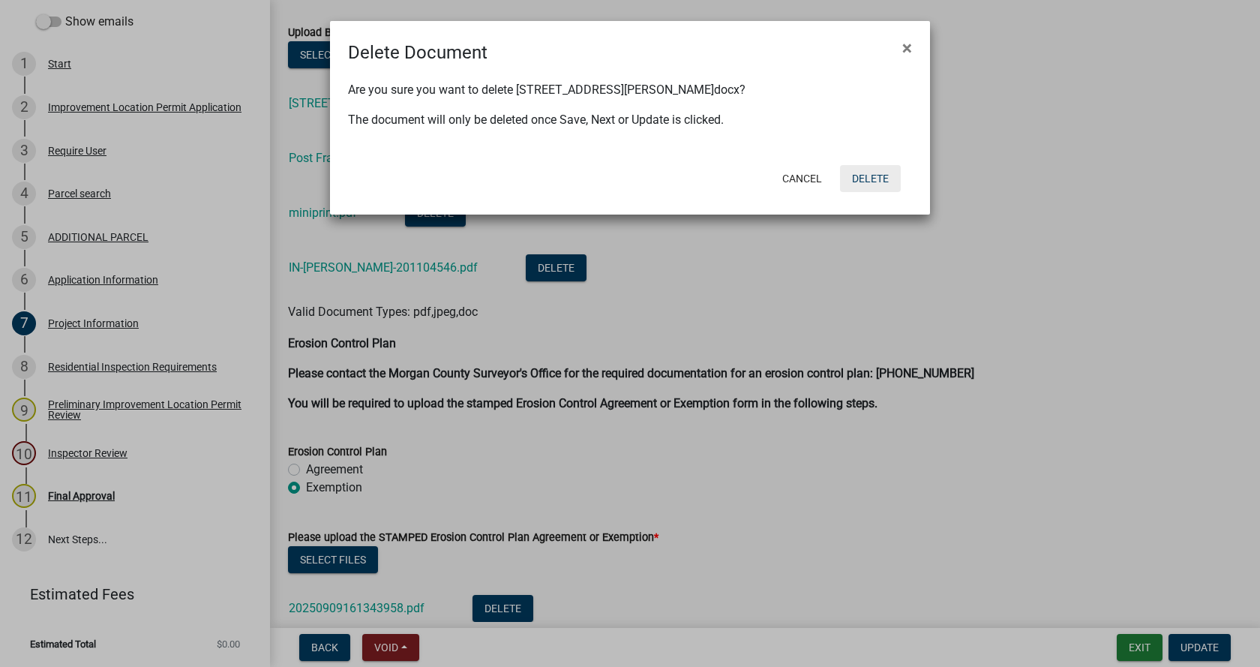
click at [873, 172] on button "Delete" at bounding box center [870, 178] width 61 height 27
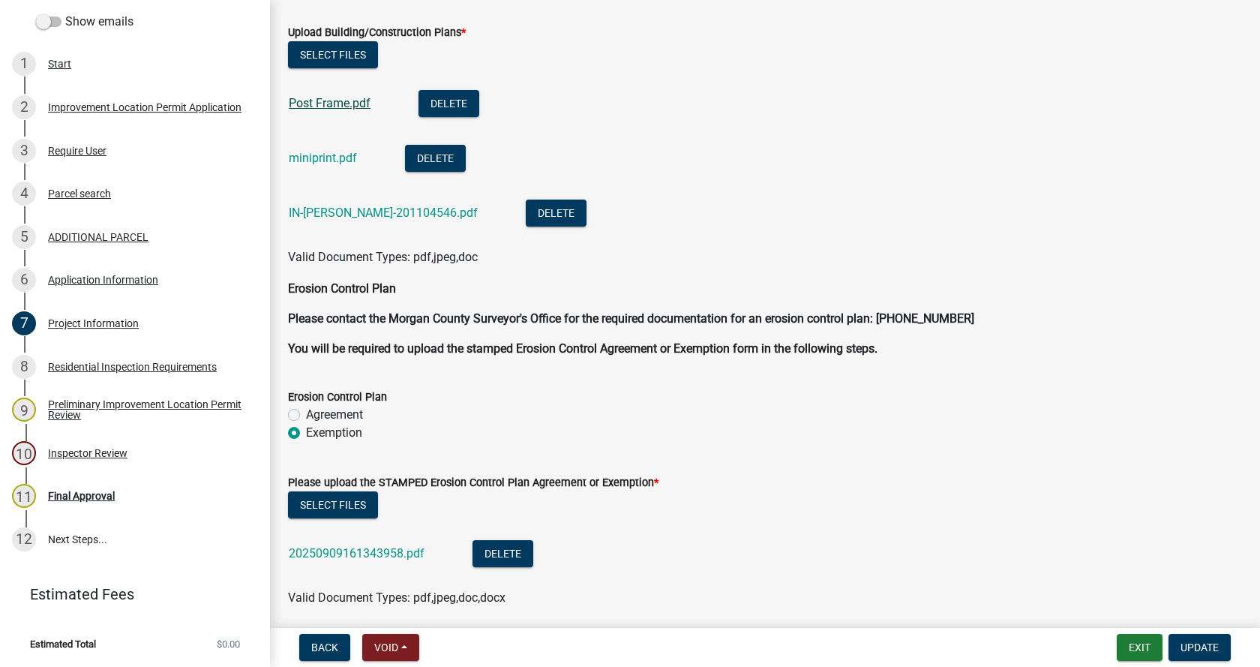
click at [325, 106] on link "Post Frame.pdf" at bounding box center [330, 103] width 82 height 14
click at [311, 210] on link "IN-[PERSON_NAME]-201104546.pdf" at bounding box center [383, 212] width 189 height 14
click at [526, 212] on button "Delete" at bounding box center [556, 212] width 61 height 27
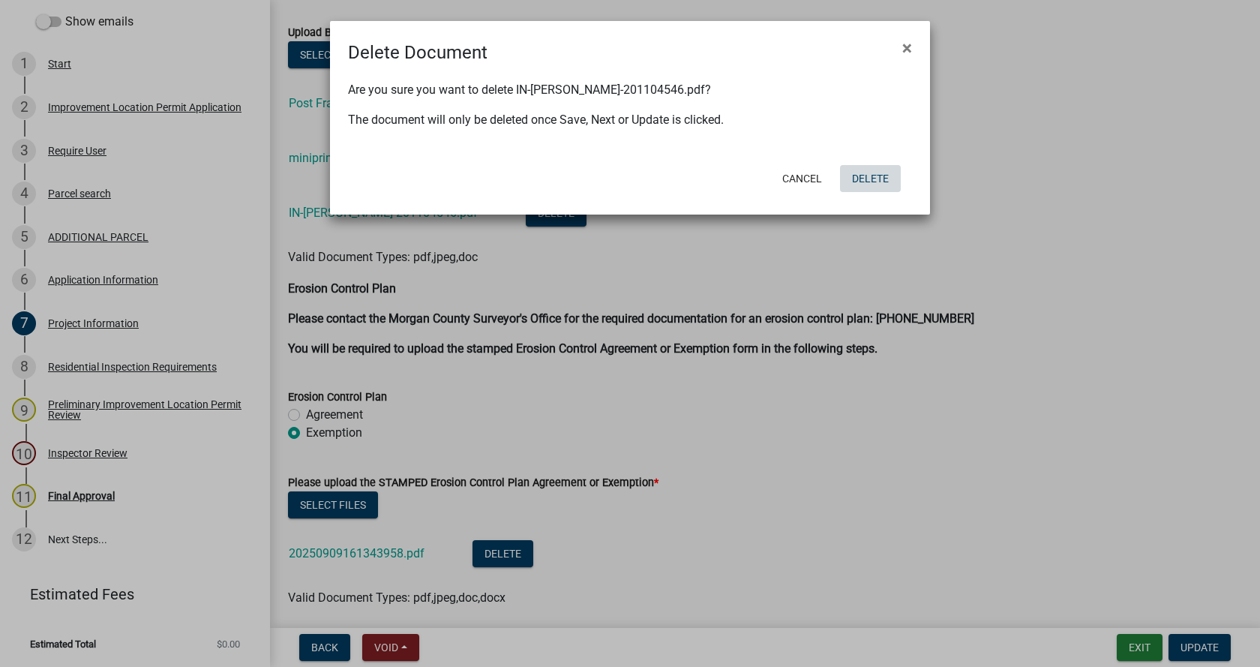
click at [877, 176] on button "Delete" at bounding box center [870, 178] width 61 height 27
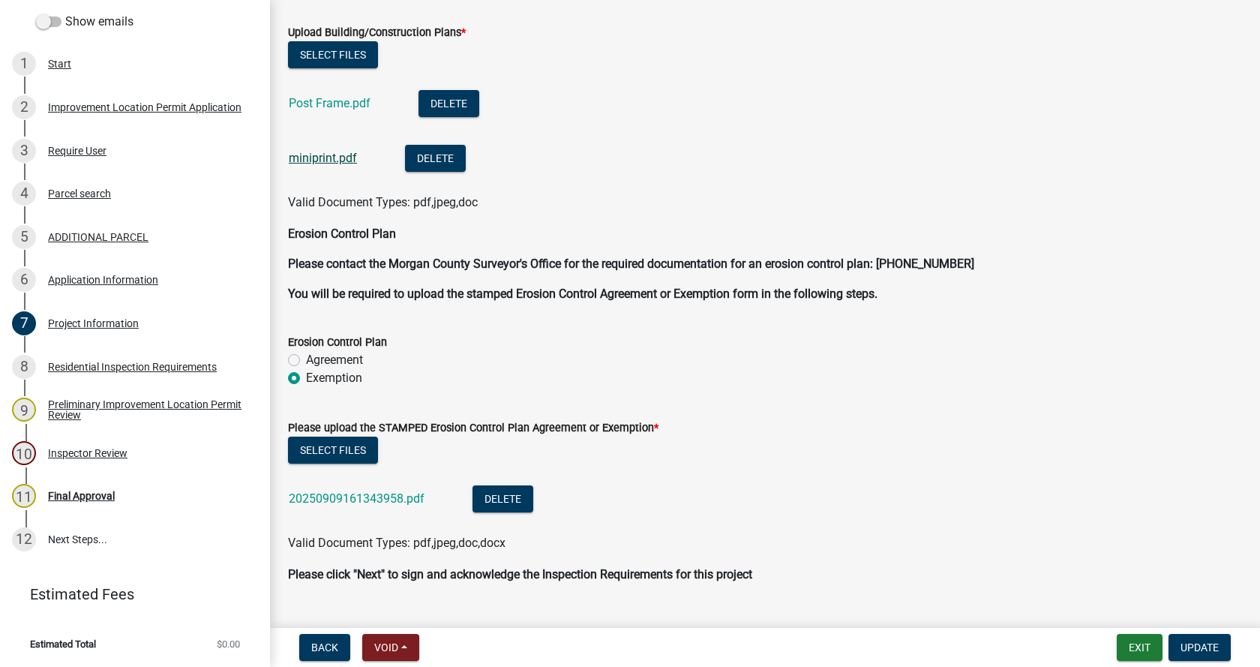
click at [310, 157] on link "miniprint.pdf" at bounding box center [323, 158] width 68 height 14
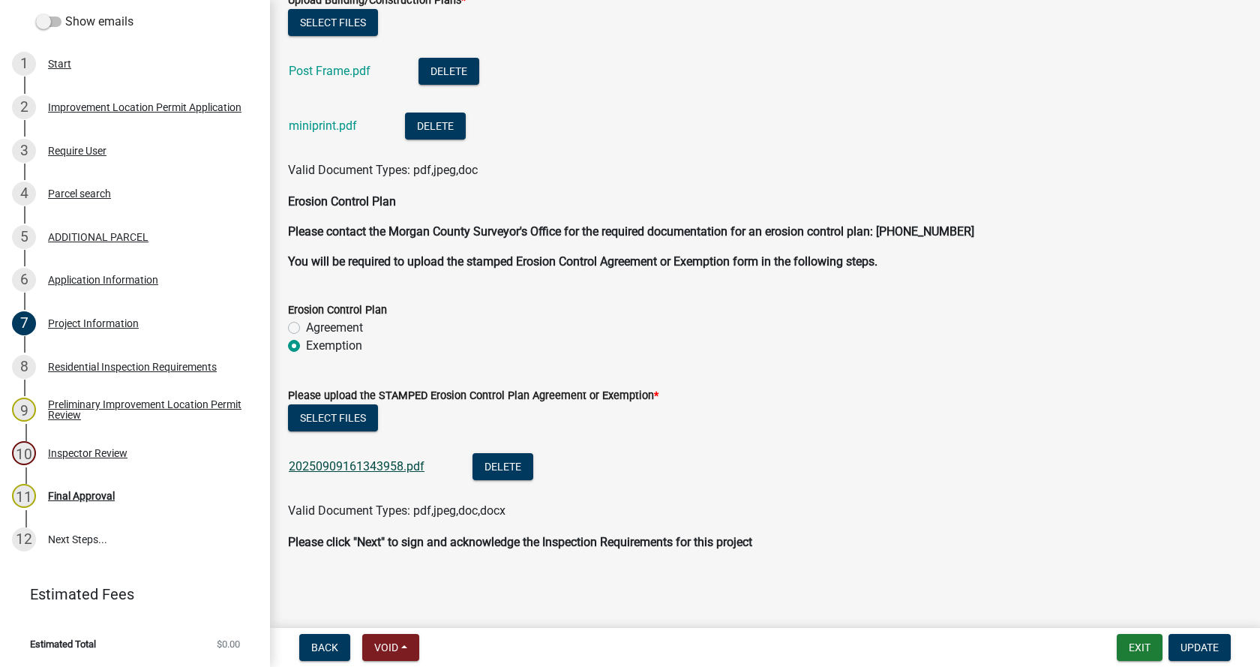
click at [334, 463] on link "20250909161343958.pdf" at bounding box center [357, 466] width 136 height 14
click at [1201, 642] on span "Update" at bounding box center [1199, 647] width 38 height 12
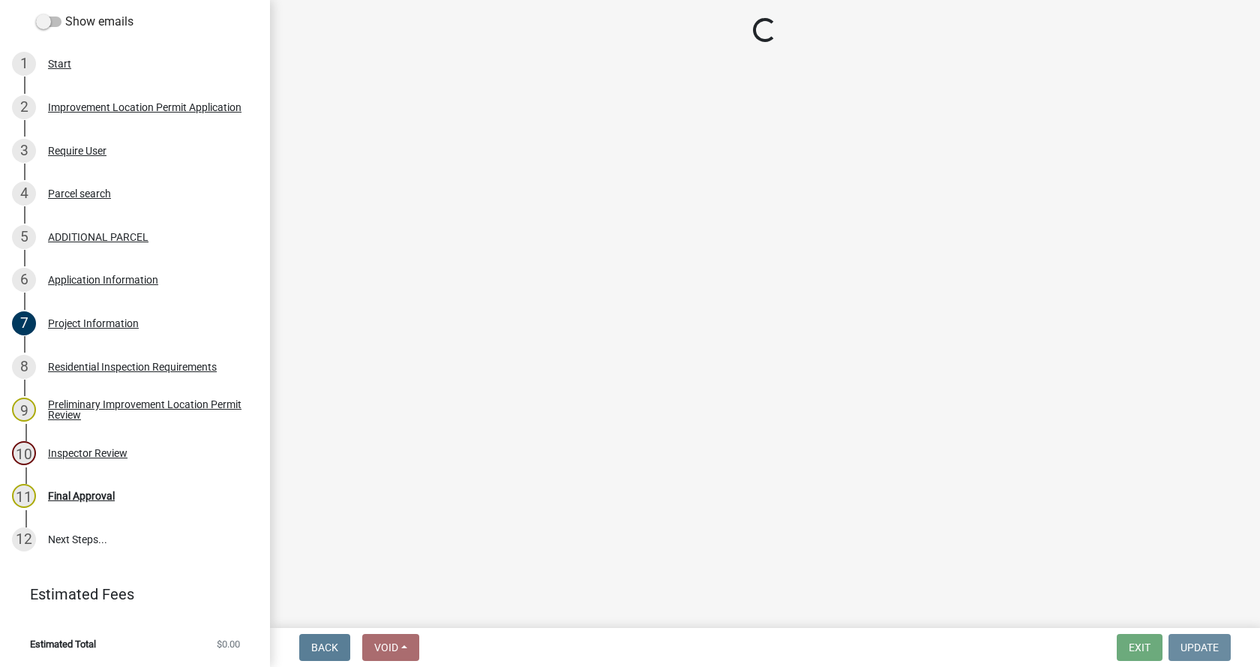
scroll to position [0, 0]
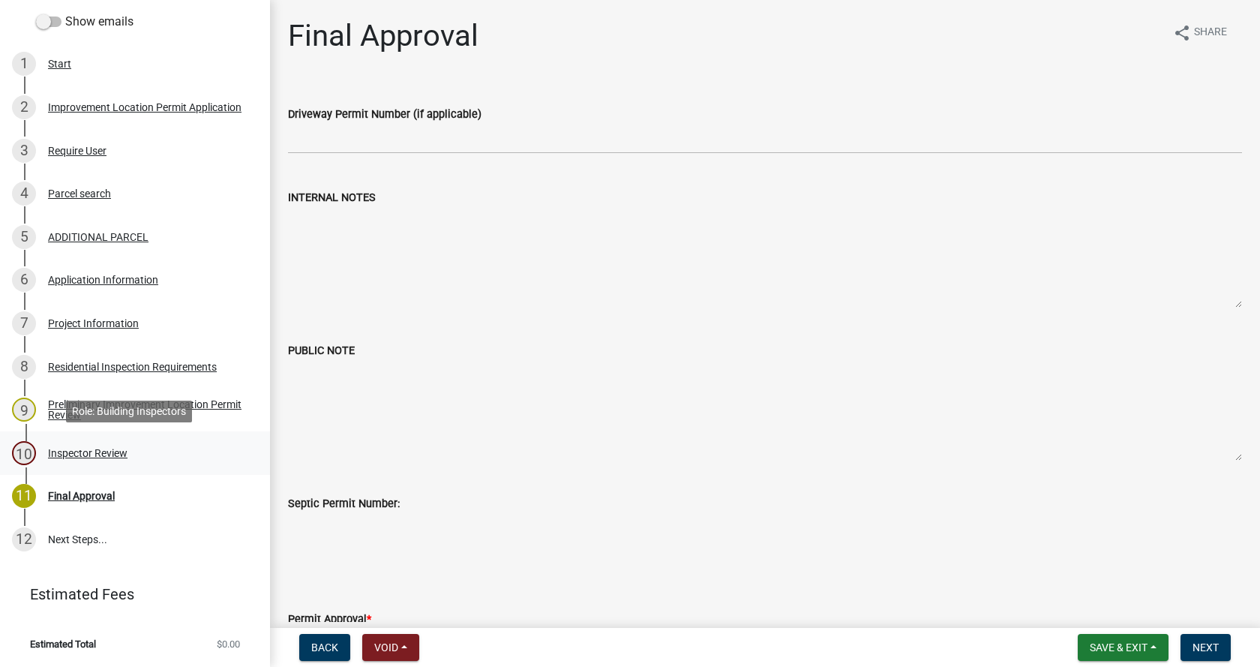
click at [62, 449] on div "Inspector Review" at bounding box center [87, 453] width 79 height 10
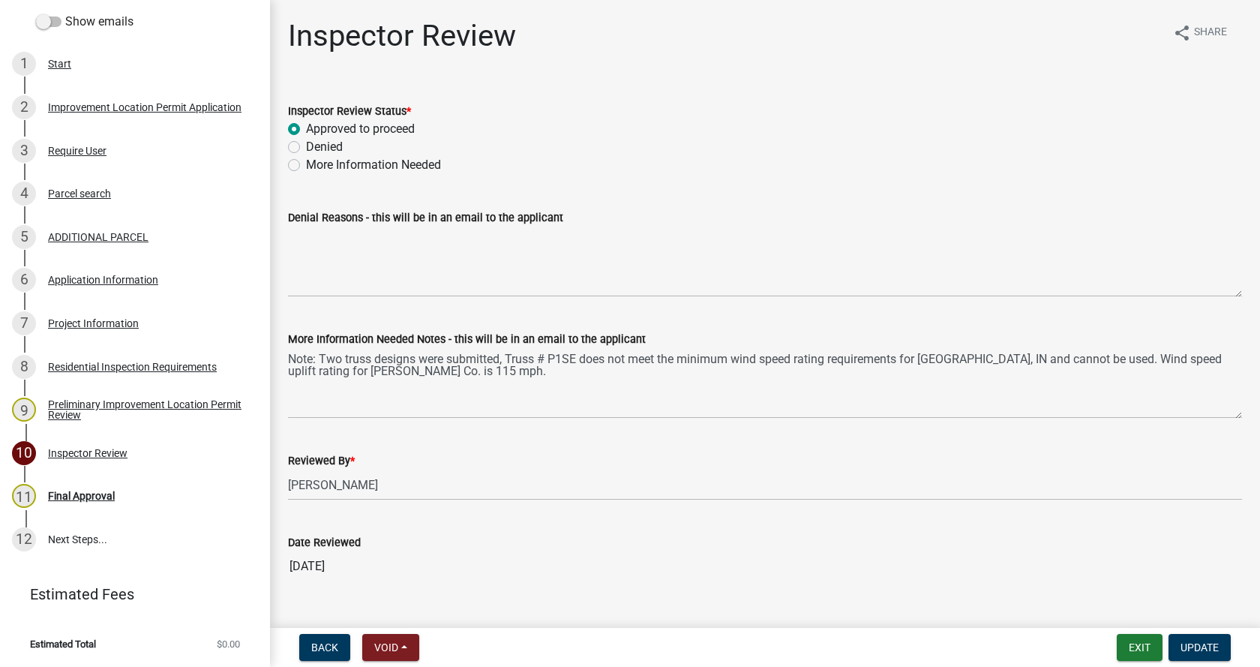
click at [306, 166] on label "More Information Needed" at bounding box center [373, 165] width 135 height 18
click at [306, 166] on input "More Information Needed" at bounding box center [311, 161] width 10 height 10
radio input "true"
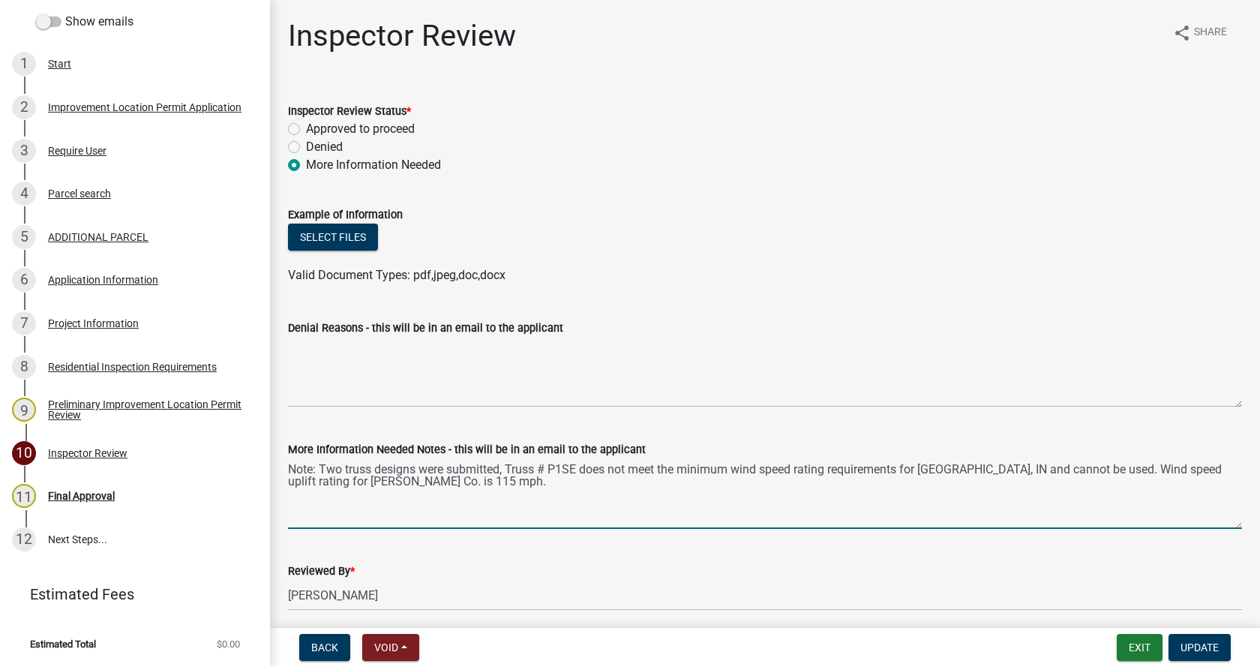
drag, startPoint x: 501, startPoint y: 484, endPoint x: 285, endPoint y: 469, distance: 216.4
click at [285, 469] on div "More Information Needed Notes - this will be in an email to the applicant Note:…" at bounding box center [765, 473] width 976 height 109
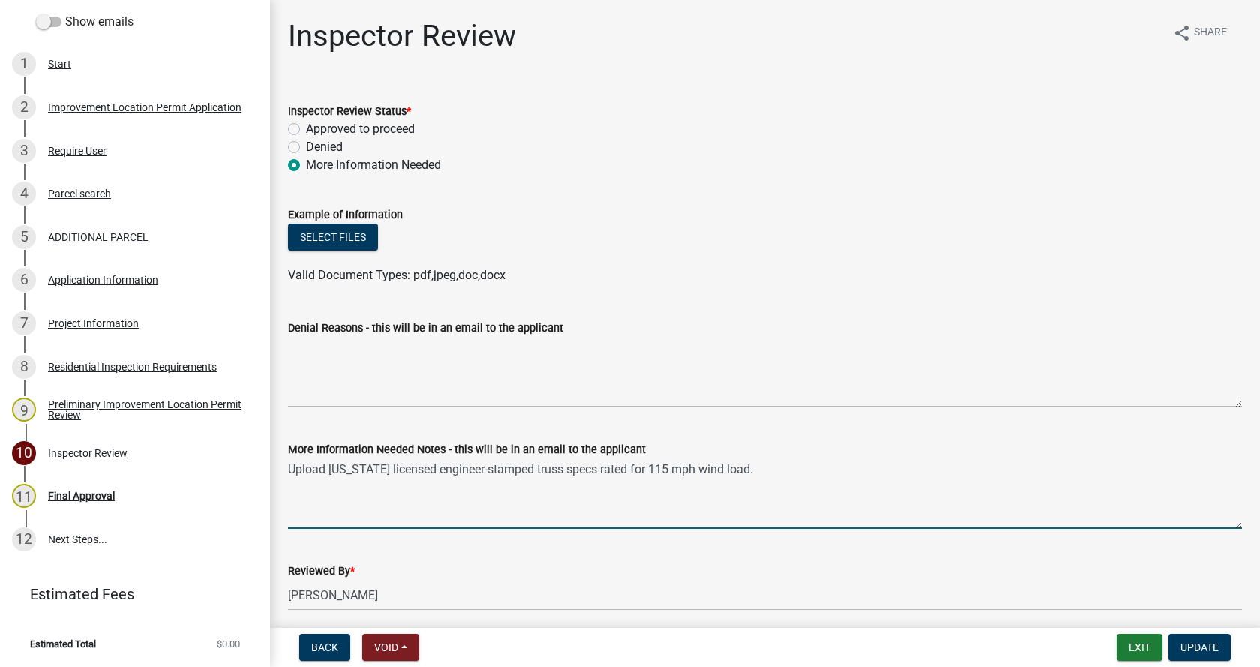
click at [463, 466] on textarea "Upload [US_STATE] licensed engineer-stamped truss specs rated for 115 mph wind …" at bounding box center [765, 493] width 954 height 70
click at [472, 467] on textarea "Upload [US_STATE] licensed engineer stamped truss specs rated for 115 mph wind …" at bounding box center [765, 493] width 954 height 70
drag, startPoint x: 418, startPoint y: 470, endPoint x: 517, endPoint y: 467, distance: 99.0
click at [517, 467] on textarea "Upload [US_STATE] licensed engineer stamped truss specs rated for 115 mph wind …" at bounding box center [765, 493] width 954 height 70
drag, startPoint x: 482, startPoint y: 468, endPoint x: 430, endPoint y: 501, distance: 62.0
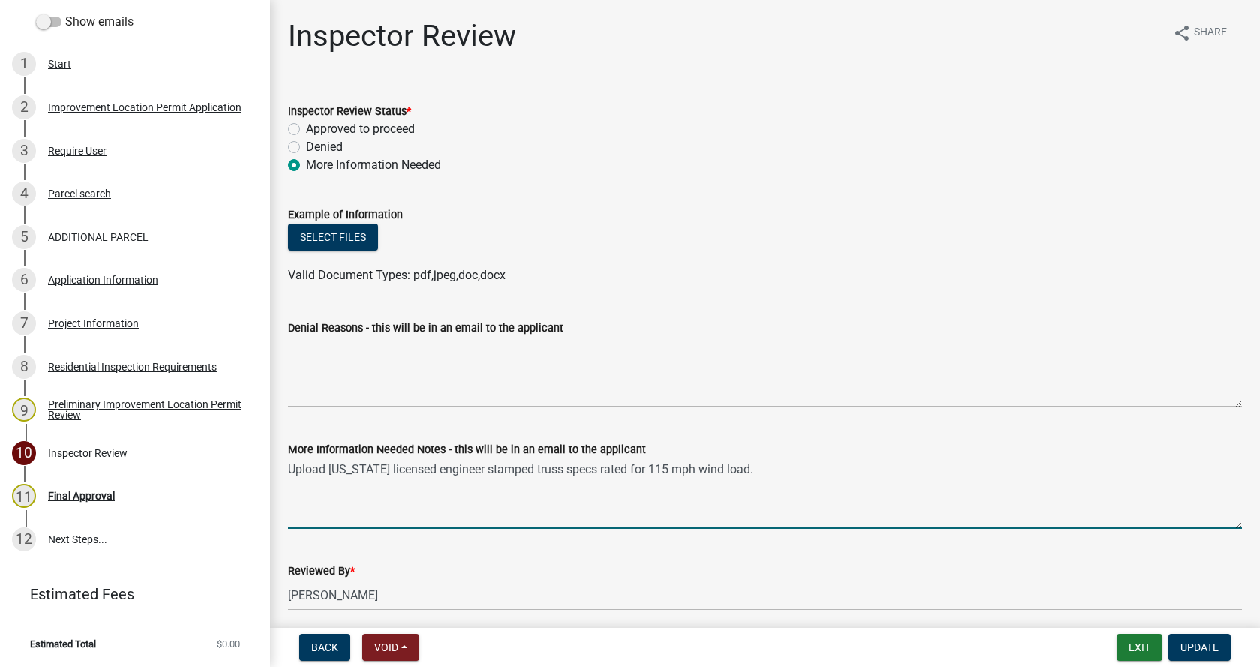
click at [430, 501] on textarea "Upload [US_STATE] licensed engineer stamped truss specs rated for 115 mph wind …" at bounding box center [765, 493] width 954 height 70
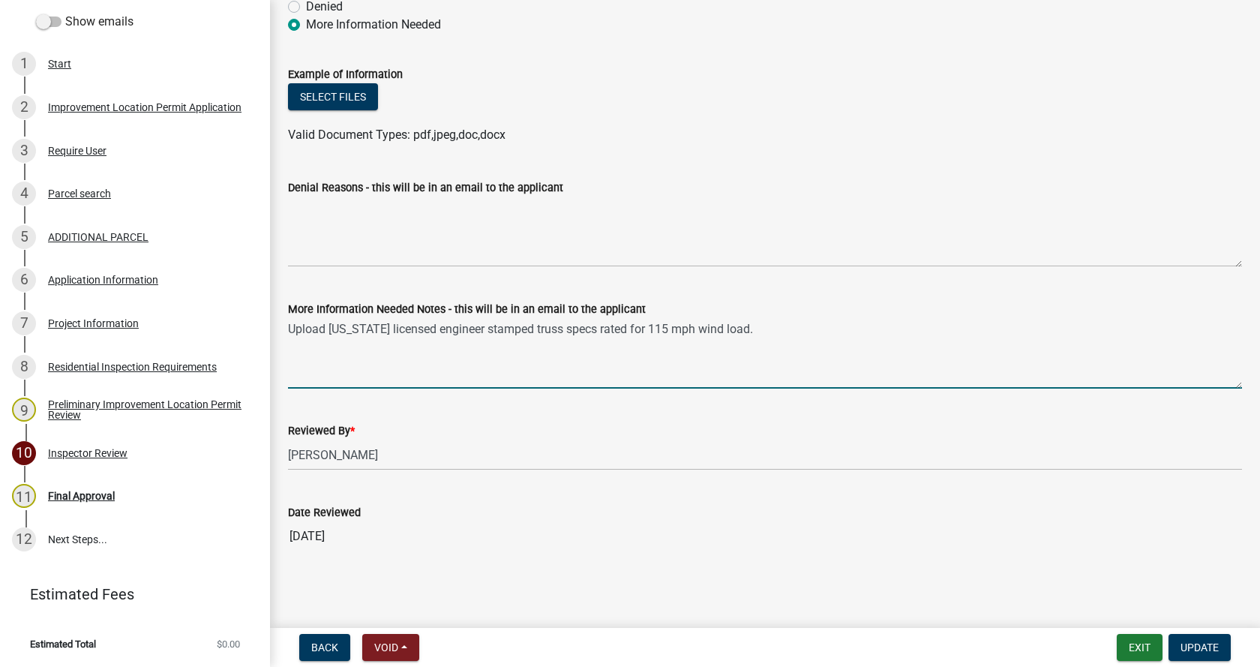
type textarea "Upload [US_STATE] licensed engineer stamped truss specs rated for 115 mph wind …"
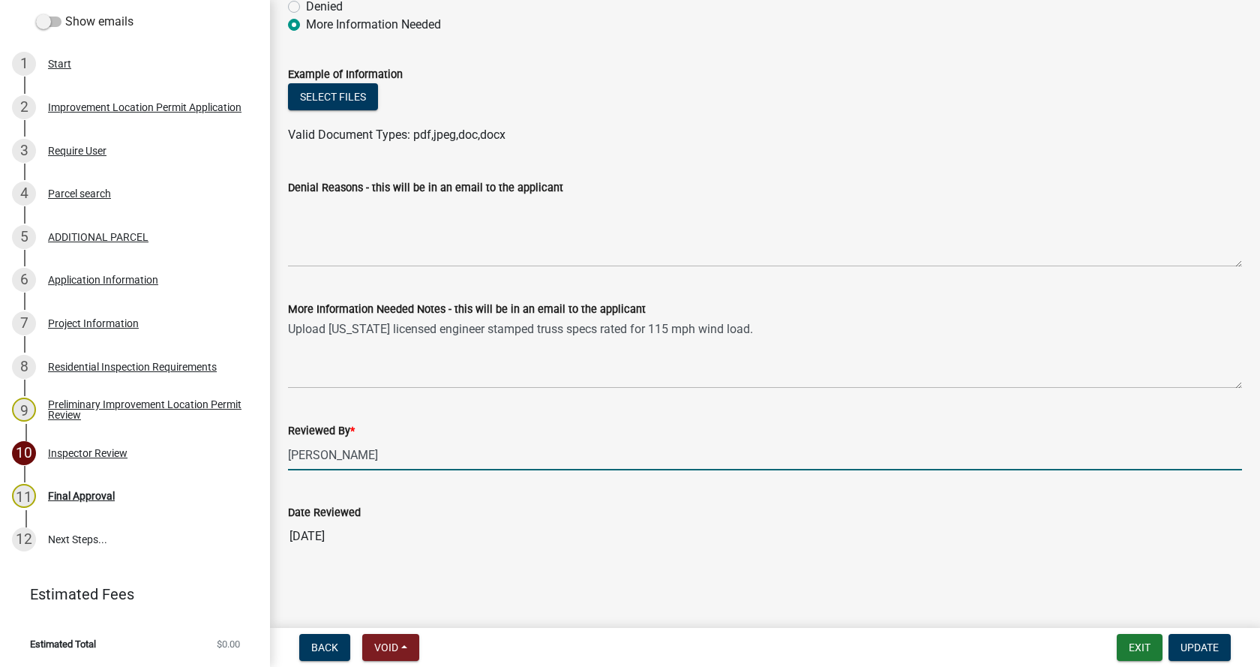
drag, startPoint x: 372, startPoint y: 458, endPoint x: 276, endPoint y: 459, distance: 96.0
click at [276, 459] on div "Inspector Review share Share Inspector Review Status * Approved to proceed Deni…" at bounding box center [765, 227] width 990 height 699
type input "[PERSON_NAME]"
click at [326, 530] on input "[DATE]" at bounding box center [765, 536] width 954 height 30
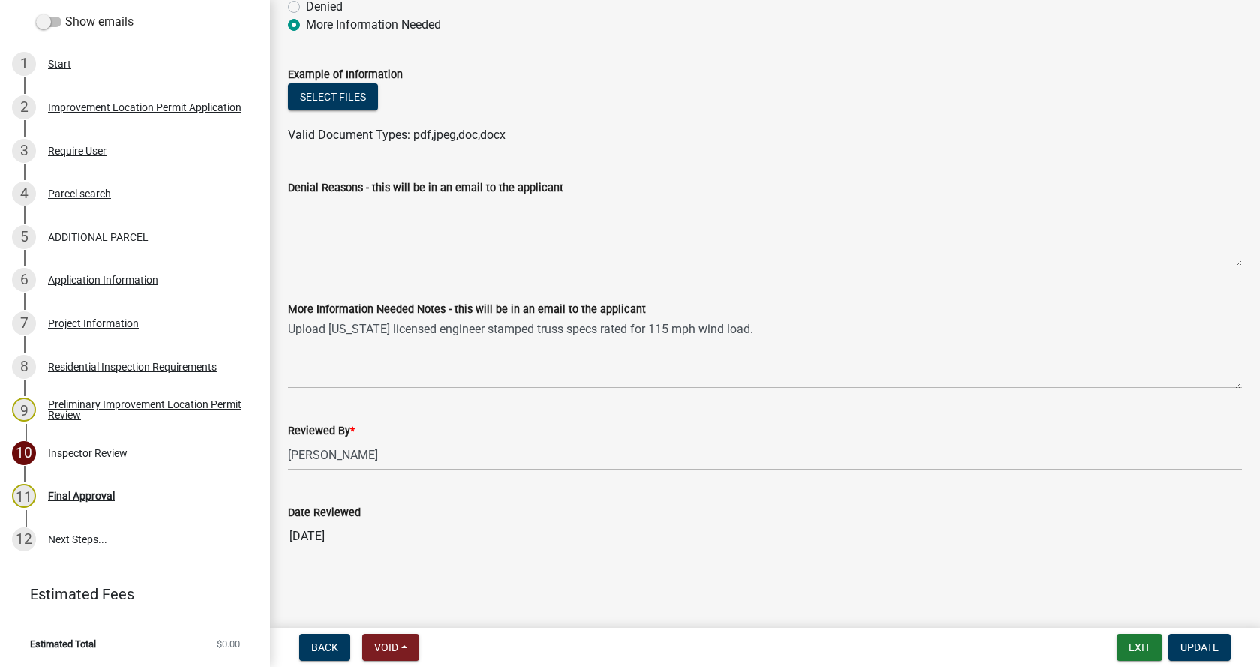
click at [317, 535] on input "[DATE]" at bounding box center [765, 536] width 954 height 30
click at [1201, 647] on span "Update" at bounding box center [1199, 647] width 38 height 12
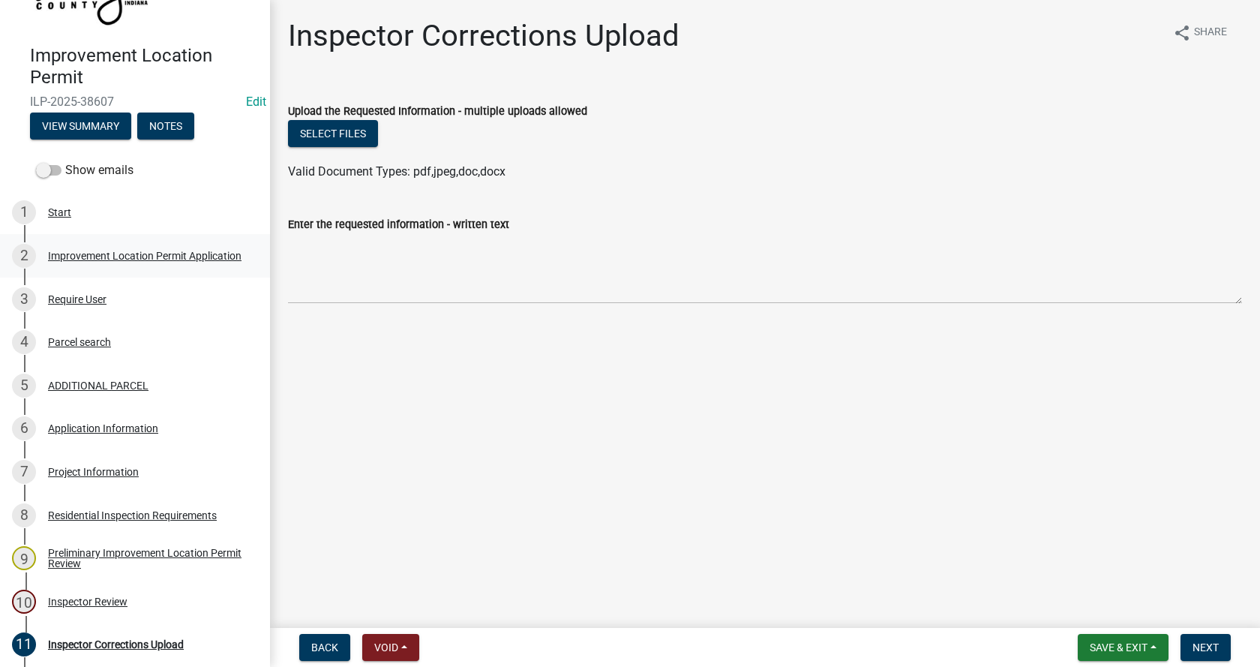
scroll to position [97, 0]
click at [83, 127] on button "View Summary" at bounding box center [80, 127] width 101 height 27
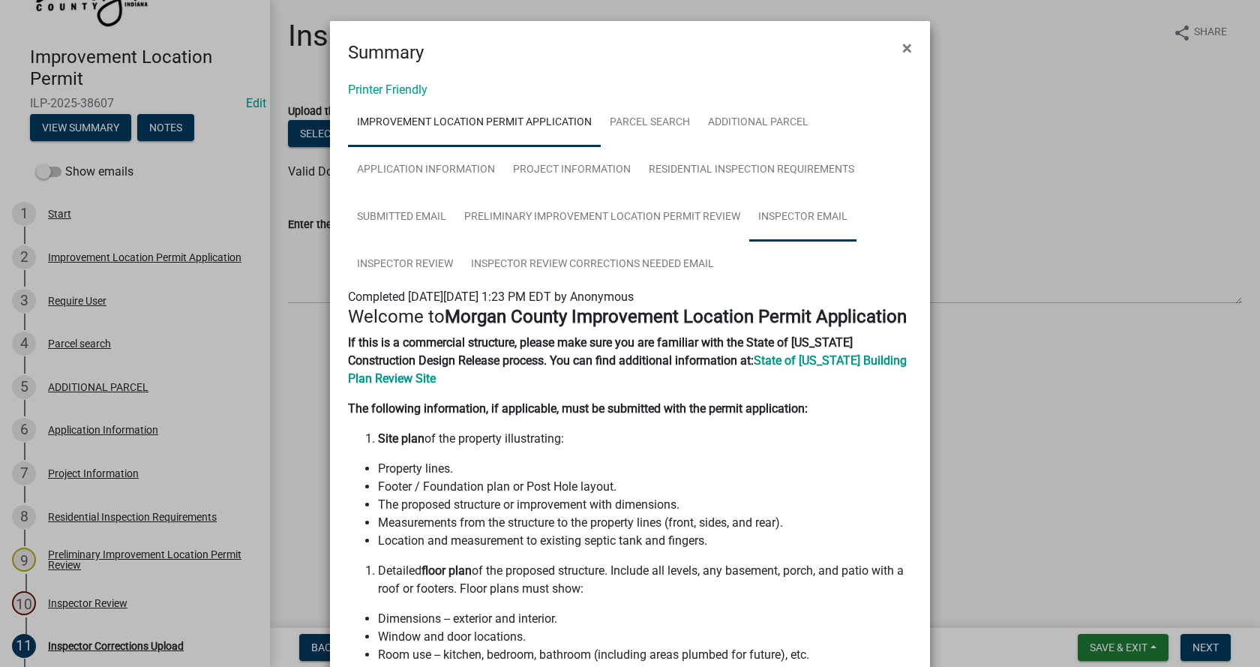
click at [790, 214] on link "Inspector Email" at bounding box center [802, 217] width 107 height 48
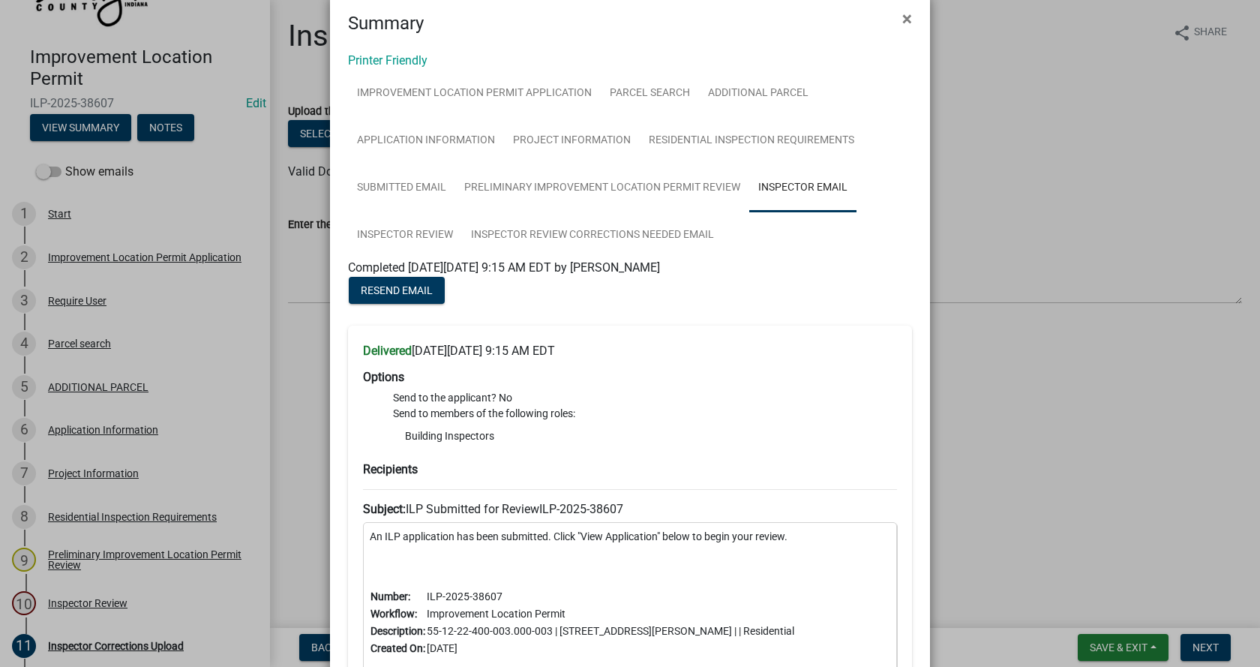
scroll to position [0, 0]
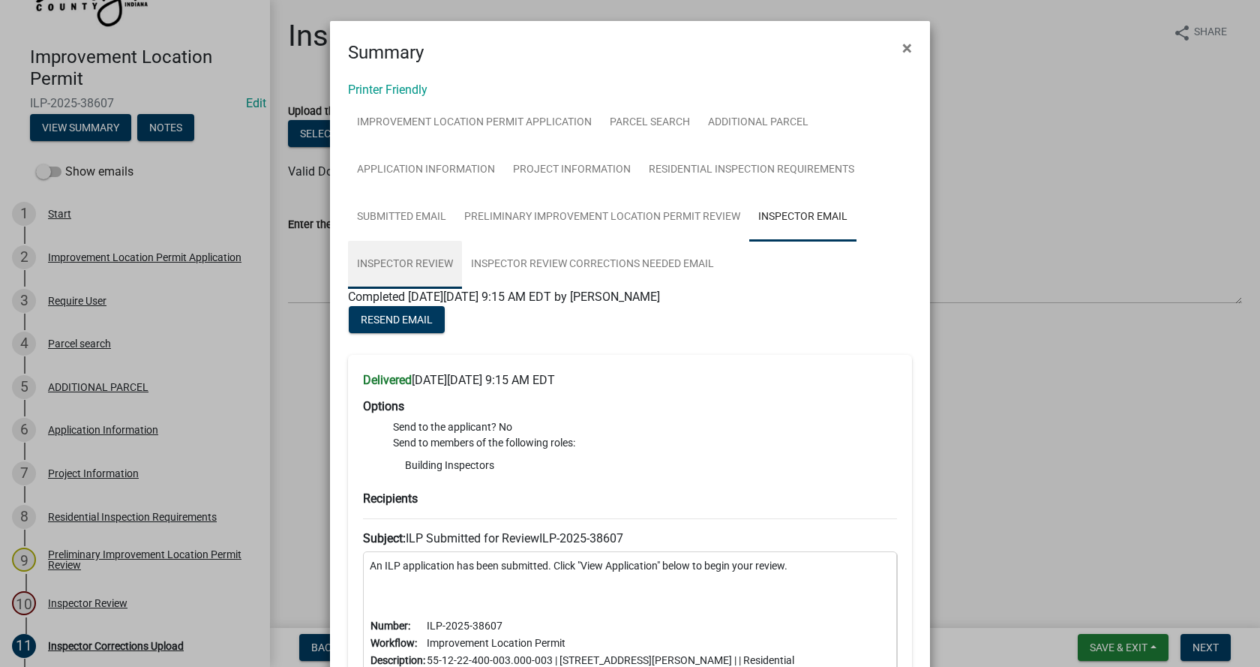
click at [383, 259] on link "Inspector Review" at bounding box center [405, 265] width 114 height 48
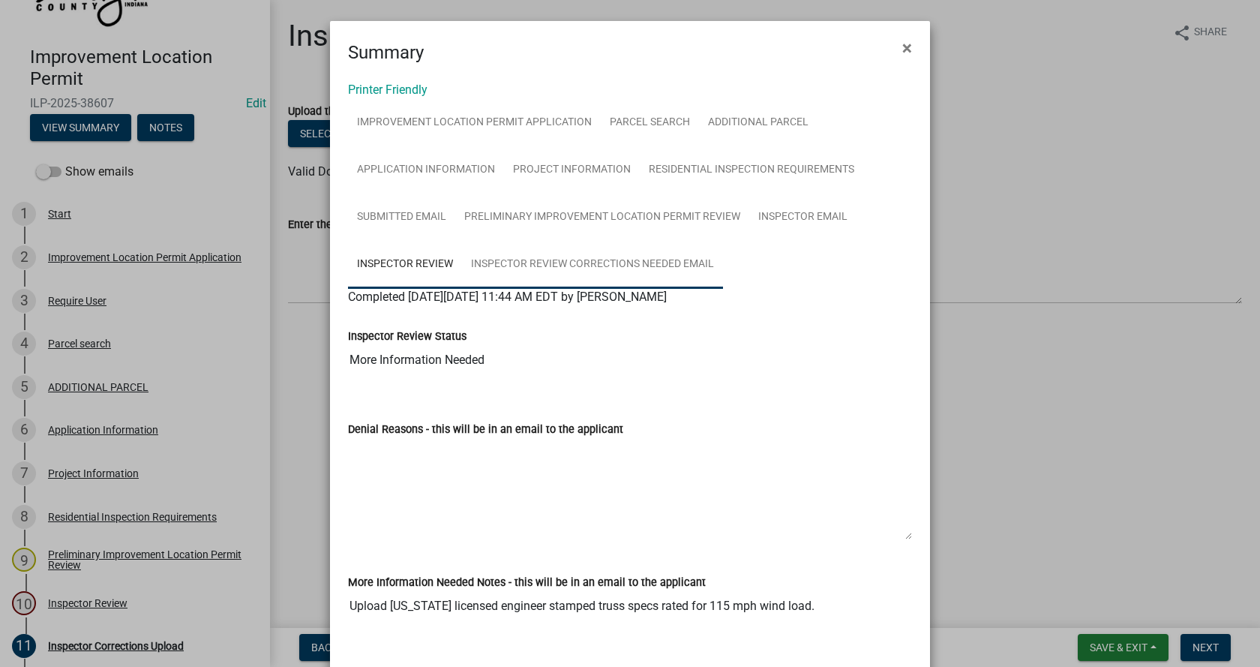
click at [601, 261] on link "Inspector Review Corrections Needed Email" at bounding box center [592, 265] width 261 height 48
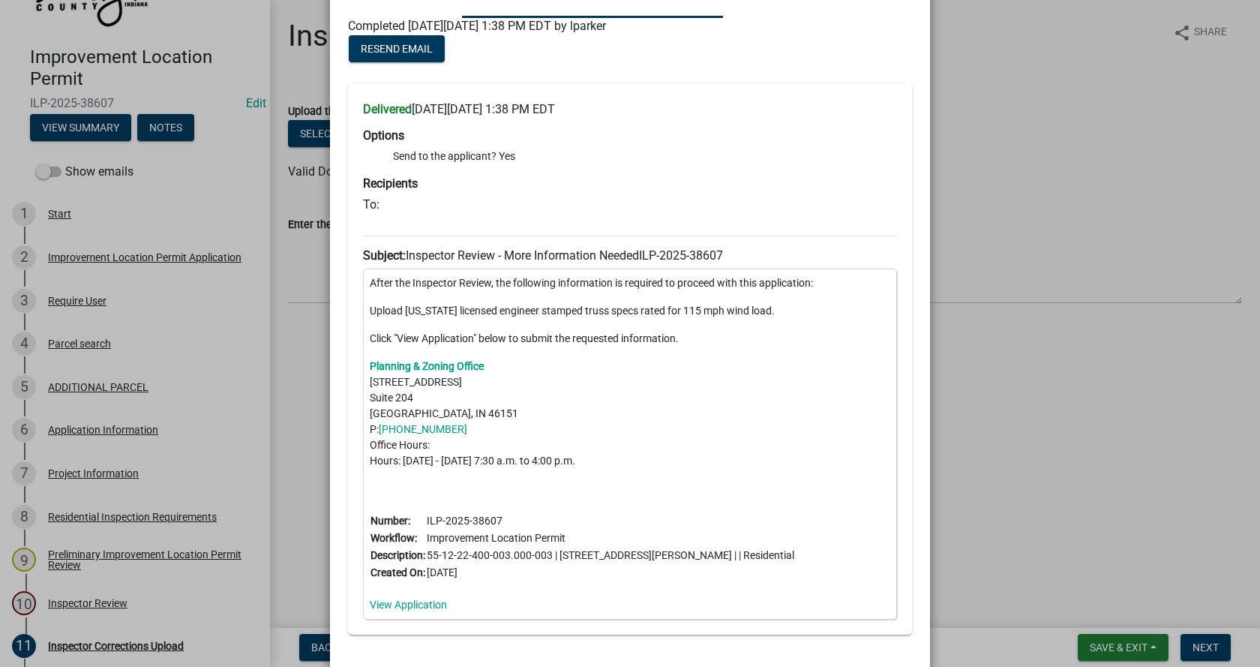
scroll to position [369, 0]
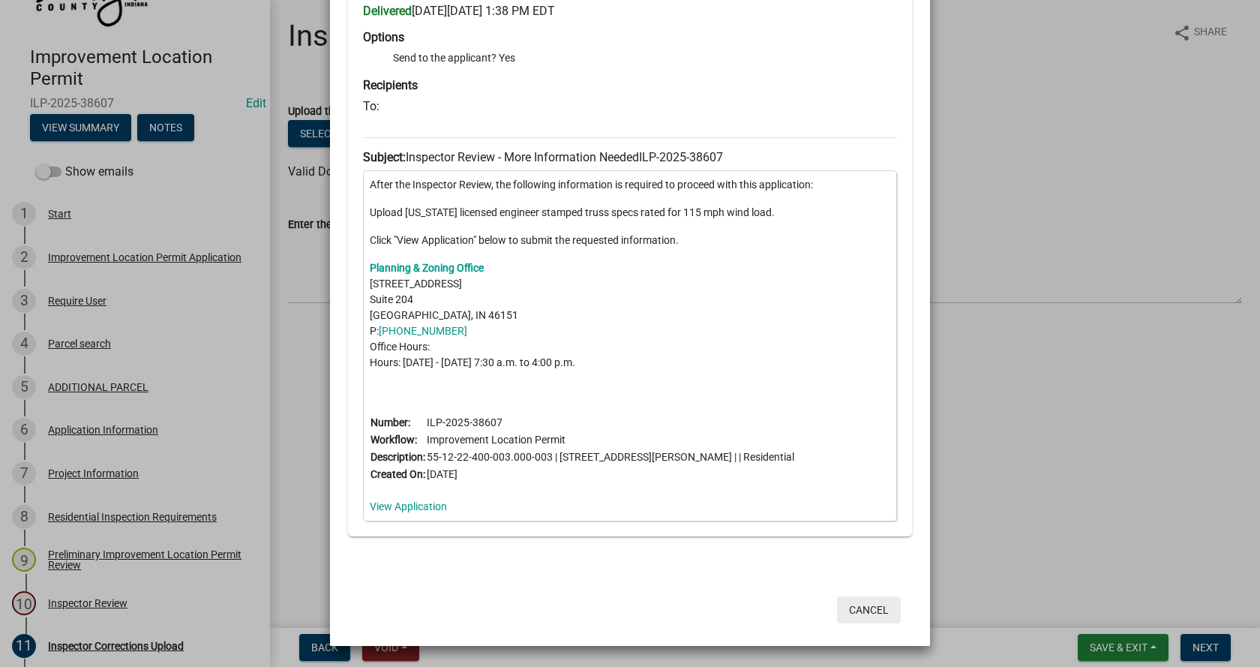
click at [862, 605] on button "Cancel" at bounding box center [869, 609] width 64 height 27
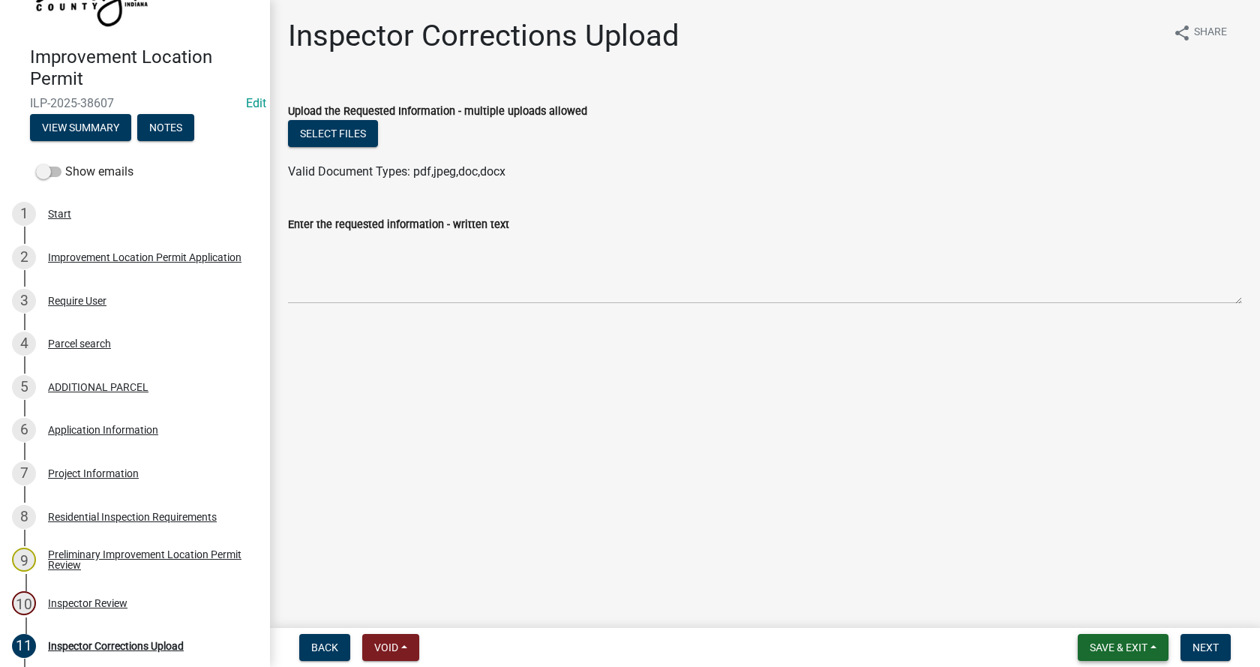
click at [1144, 643] on span "Save & Exit" at bounding box center [1119, 647] width 58 height 12
click at [1078, 609] on button "Save & Exit" at bounding box center [1108, 608] width 120 height 36
